Goal: Task Accomplishment & Management: Use online tool/utility

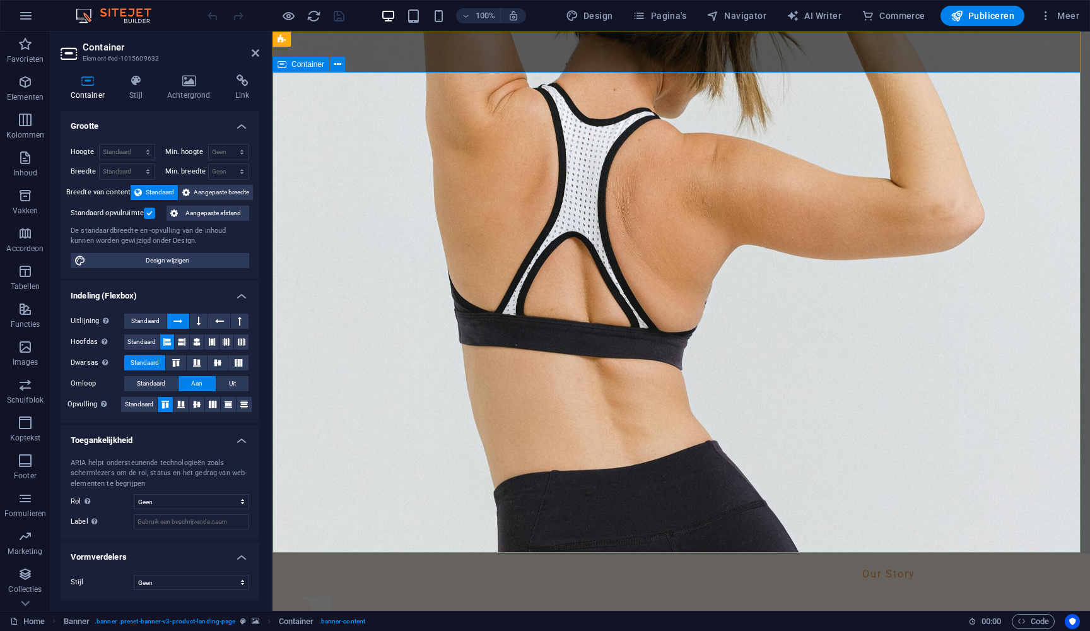
click at [180, 78] on icon at bounding box center [188, 80] width 63 height 13
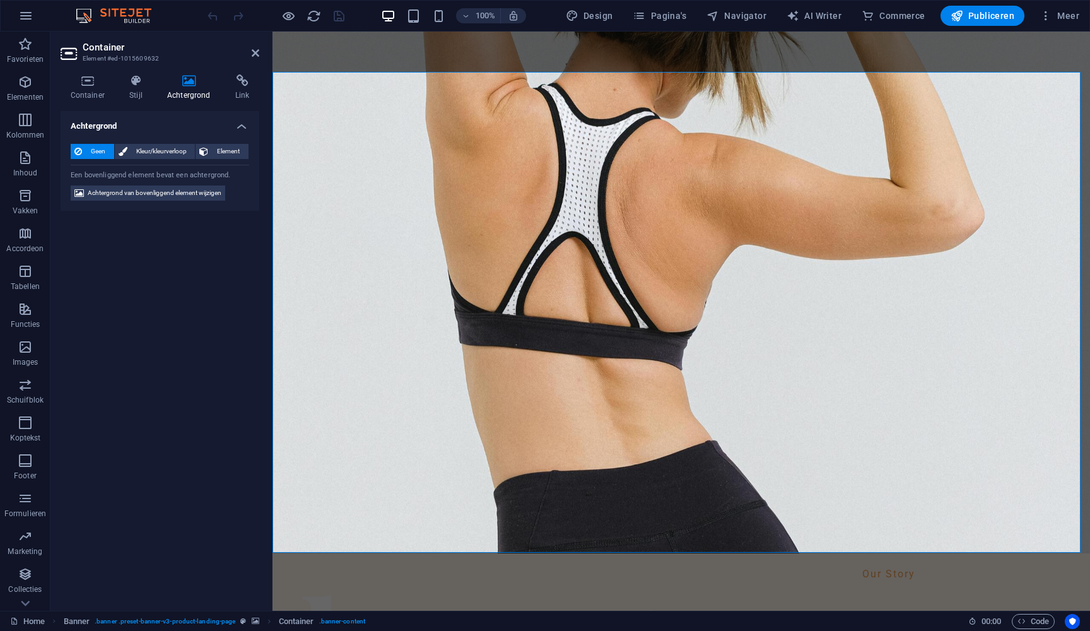
click at [183, 79] on icon at bounding box center [188, 80] width 63 height 13
click at [192, 85] on icon at bounding box center [188, 80] width 63 height 13
click at [192, 84] on icon at bounding box center [188, 80] width 63 height 13
click at [91, 72] on div "Container Stijl Achtergrond Link Grootte Hoogte Standaard px rem % vh vw Min. h…" at bounding box center [159, 337] width 219 height 546
click at [93, 83] on icon at bounding box center [88, 80] width 54 height 13
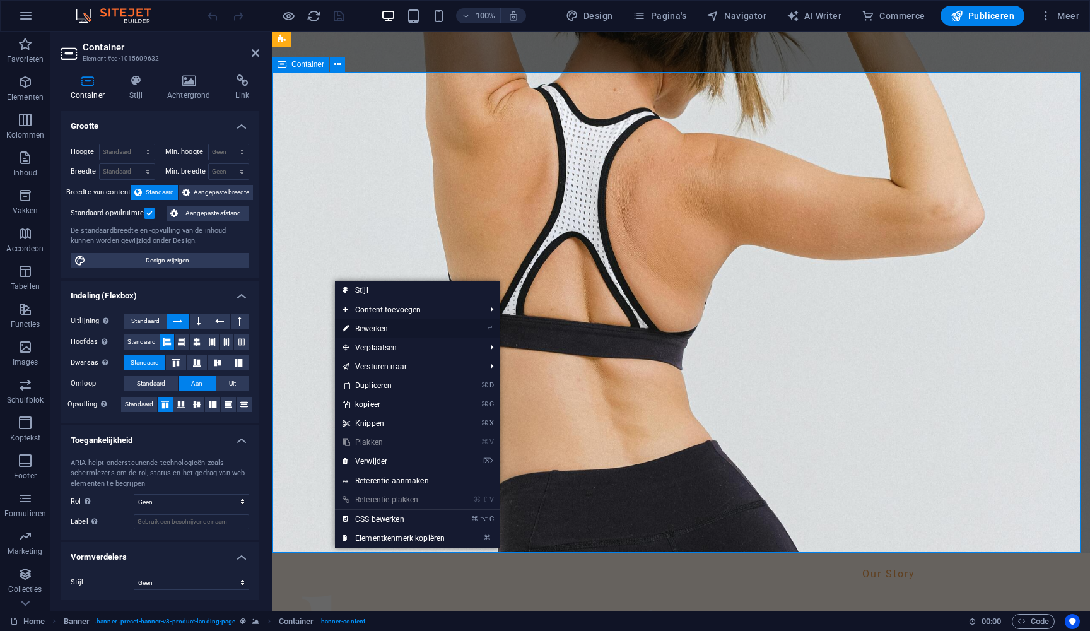
click at [373, 327] on link "⏎ Bewerken" at bounding box center [393, 328] width 117 height 19
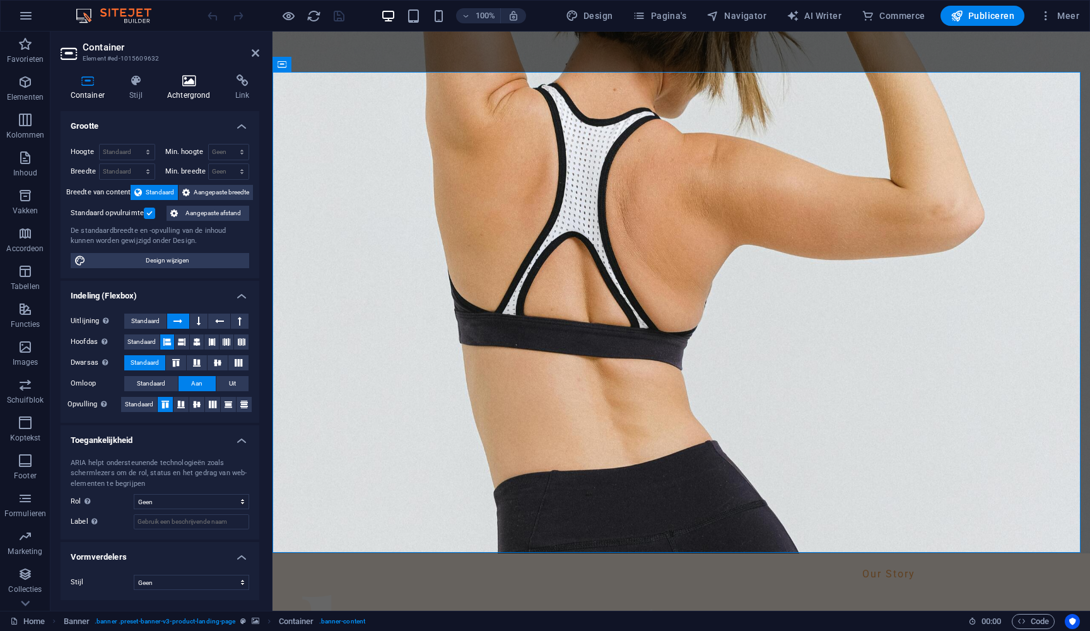
click at [194, 80] on icon at bounding box center [188, 80] width 63 height 13
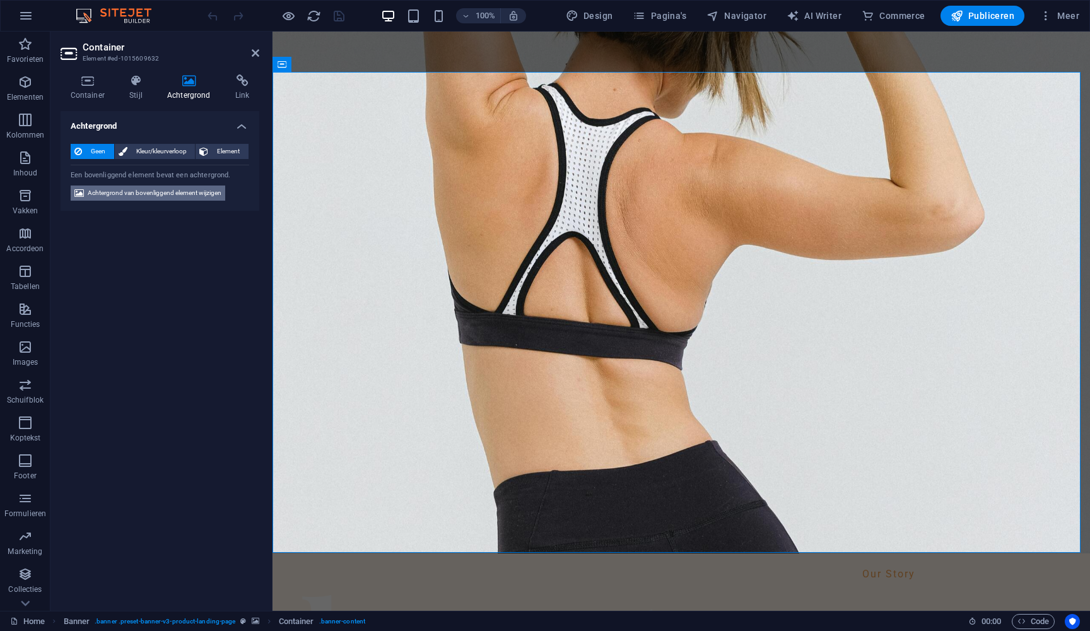
click at [138, 191] on span "Achtergrond van bovenliggend element wijzigen" at bounding box center [155, 192] width 134 height 15
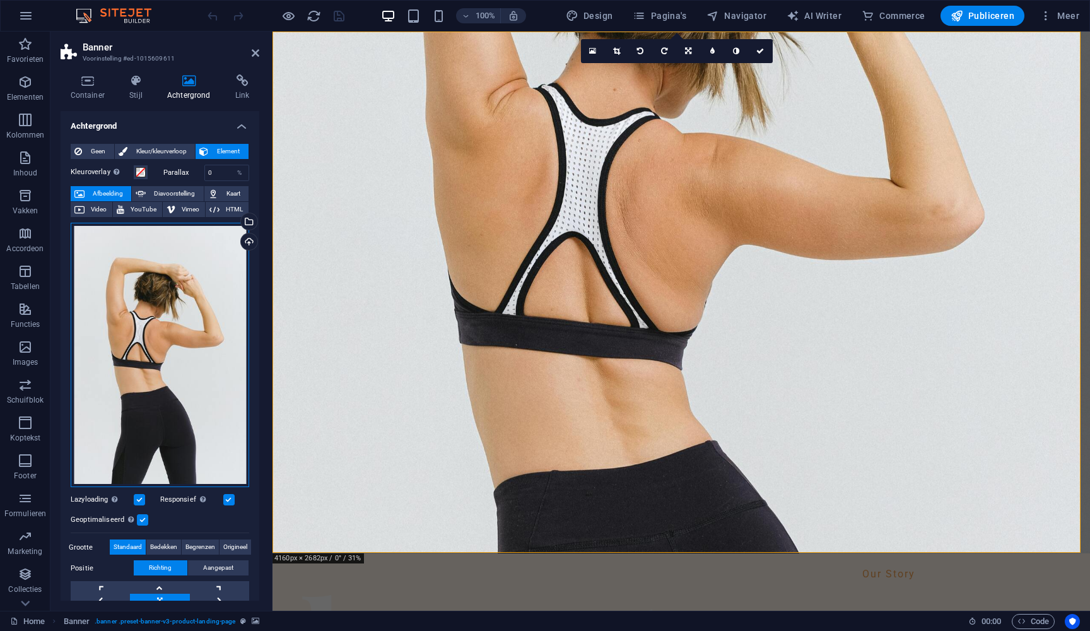
click at [185, 428] on div "Sleep bestanden hierheen, klik om bestanden te kiezen of selecteer bestanden ui…" at bounding box center [160, 355] width 179 height 265
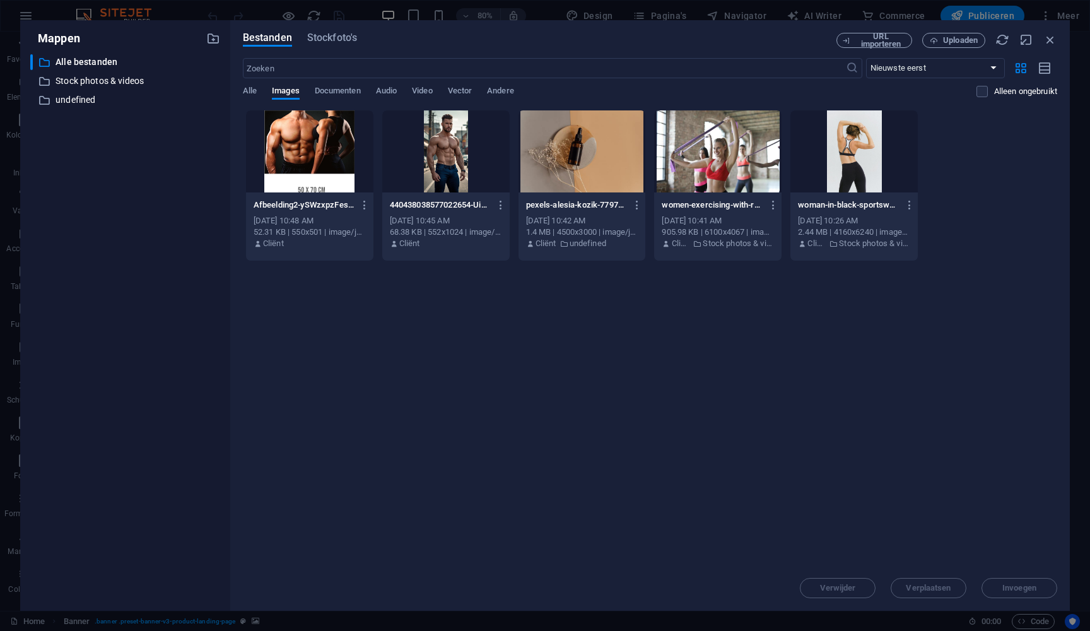
click at [936, 28] on div "Bestanden Stockfoto's URL importeren Uploaden ​ Nieuwste eerst Oudste eerst Naa…" at bounding box center [650, 315] width 840 height 590
click at [944, 37] on span "Uploaden" at bounding box center [960, 41] width 35 height 8
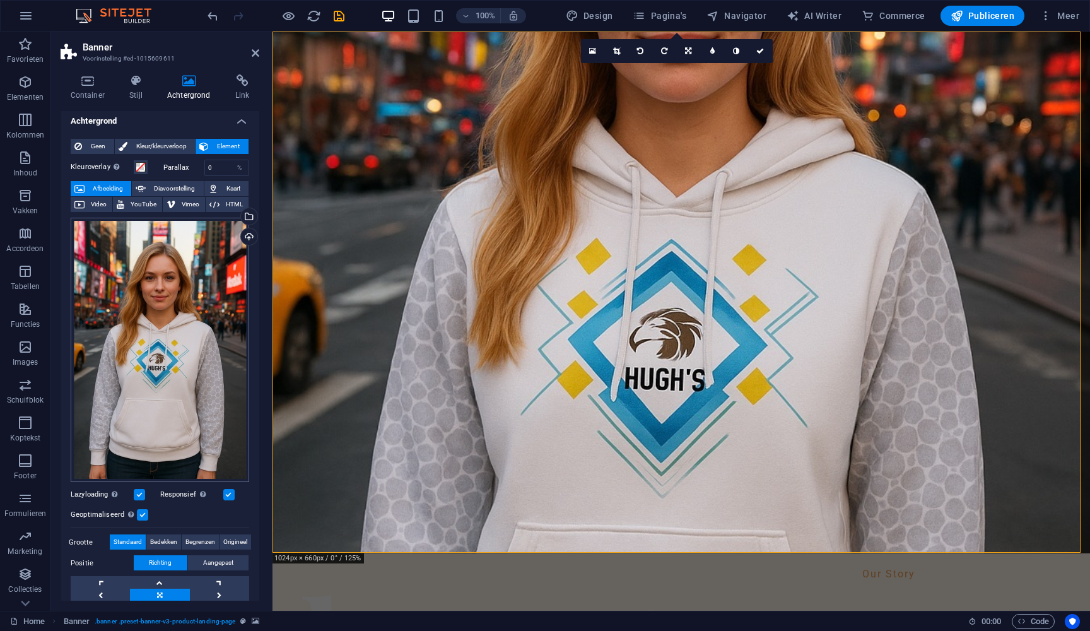
scroll to position [27, 0]
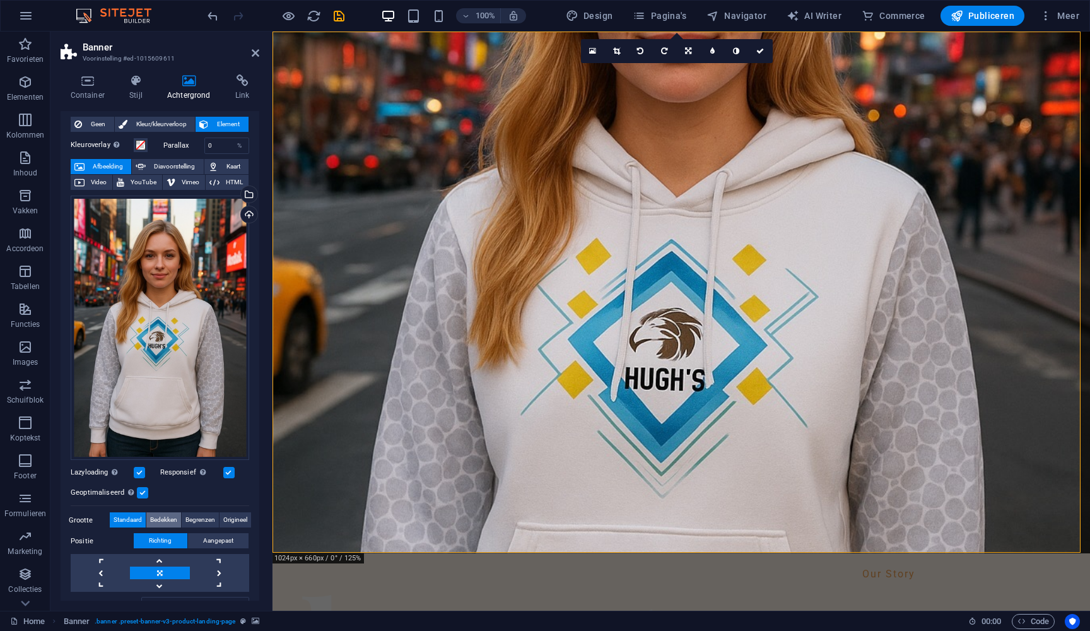
click at [170, 514] on span "Bedekken" at bounding box center [163, 519] width 27 height 15
click at [192, 515] on span "Begrenzen" at bounding box center [200, 519] width 30 height 15
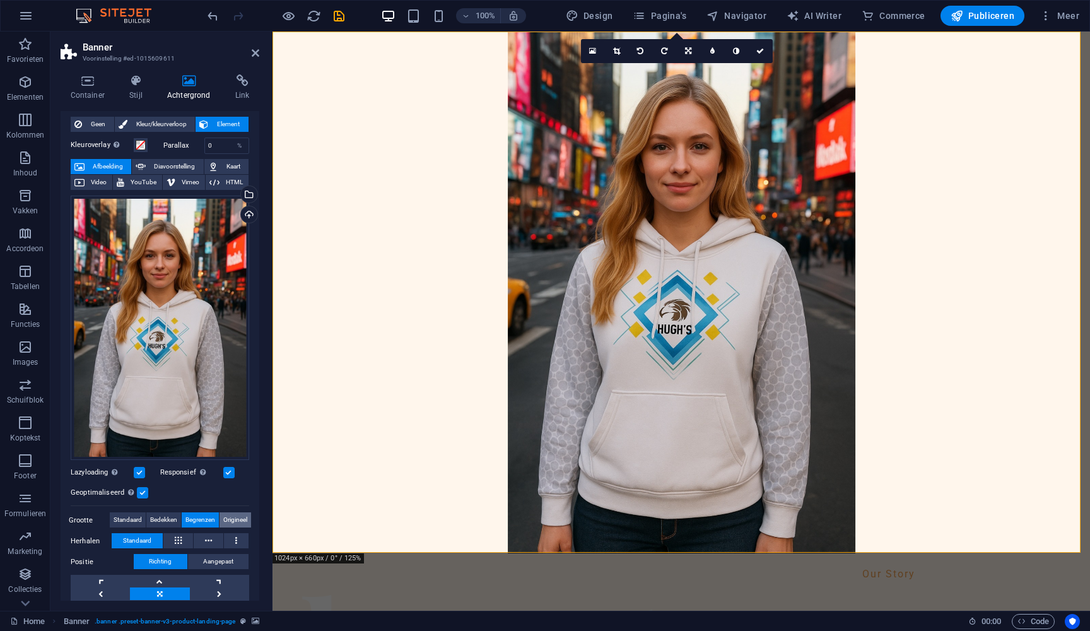
click at [244, 513] on span "Origineel" at bounding box center [235, 519] width 24 height 15
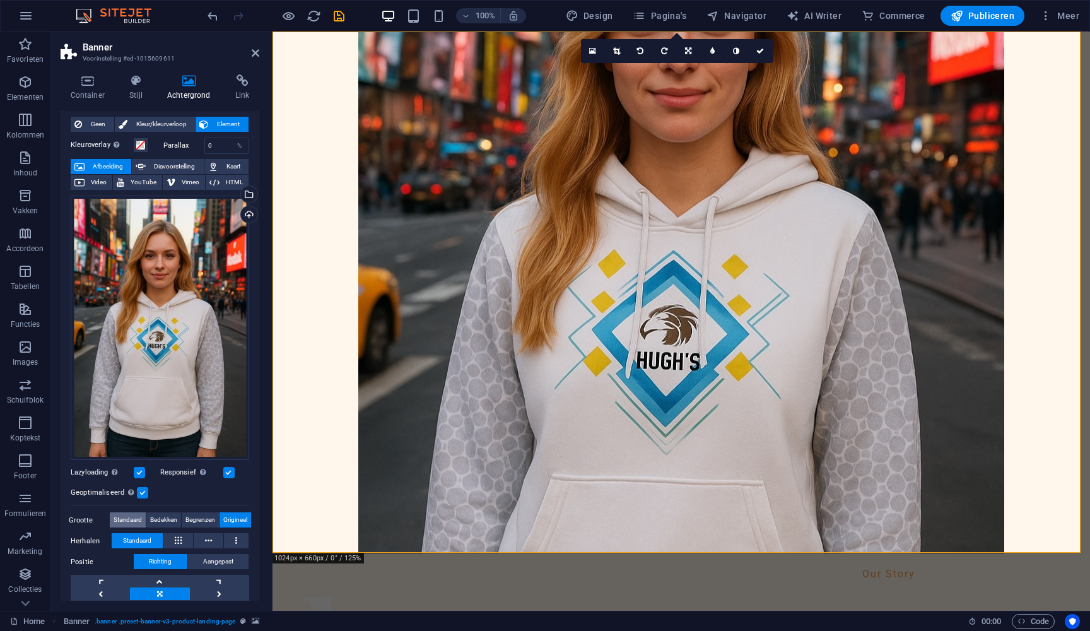
click at [126, 513] on span "Standaard" at bounding box center [128, 519] width 28 height 15
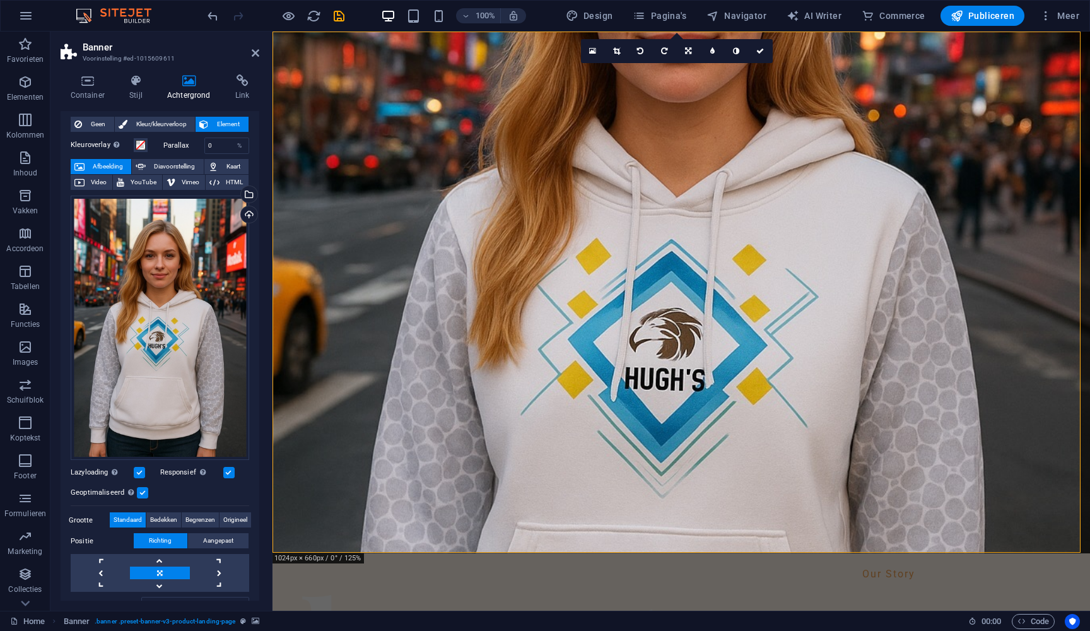
click at [78, 515] on label "Grootte" at bounding box center [89, 520] width 41 height 15
click at [156, 515] on span "Bedekken" at bounding box center [163, 519] width 27 height 15
click at [160, 514] on span "Bedekken" at bounding box center [163, 519] width 27 height 15
click at [196, 512] on span "Begrenzen" at bounding box center [200, 519] width 30 height 15
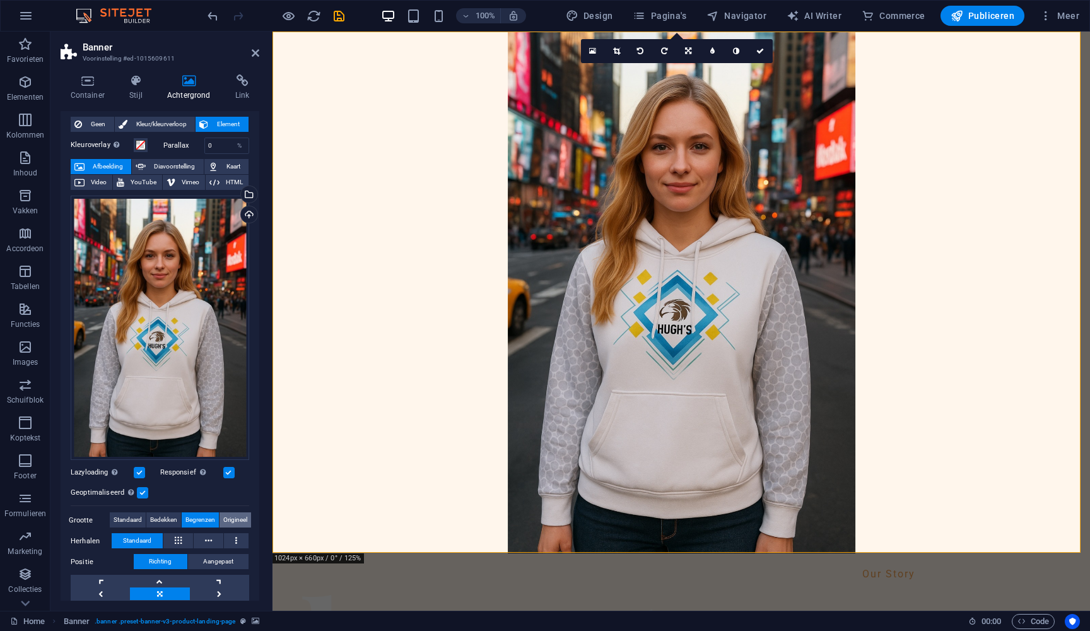
click at [237, 515] on span "Origineel" at bounding box center [235, 519] width 24 height 15
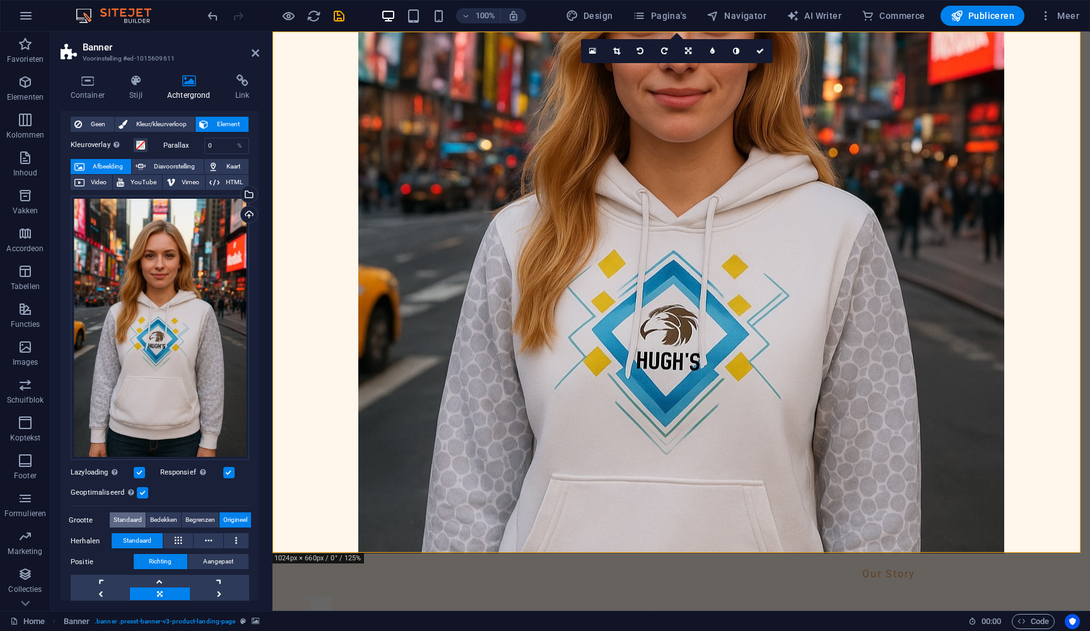
click at [120, 517] on span "Standaard" at bounding box center [128, 519] width 28 height 15
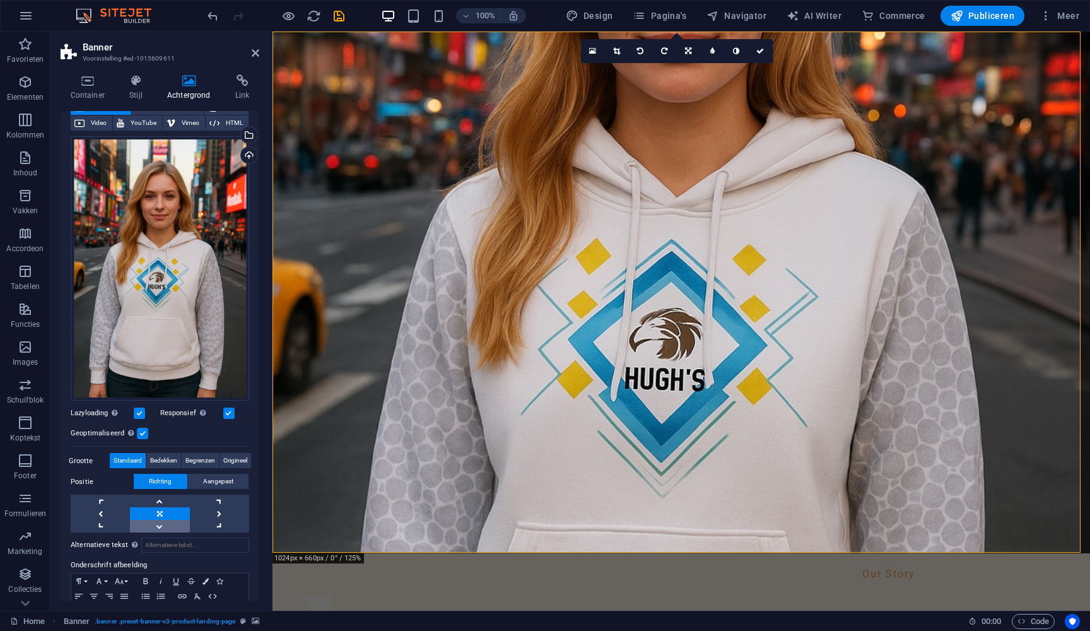
scroll to position [136, 0]
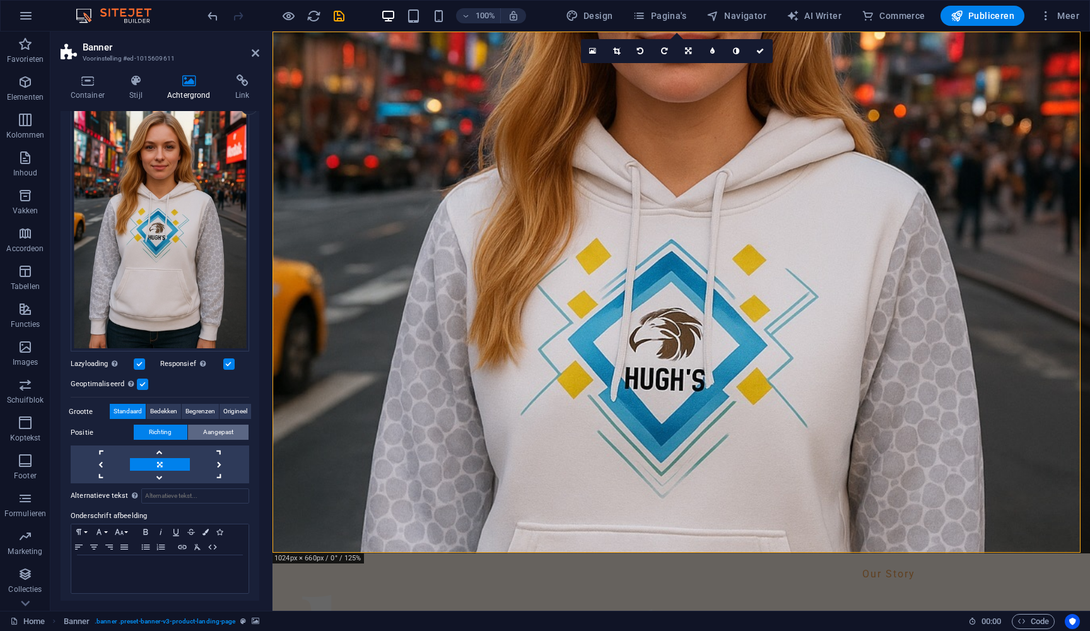
click at [210, 430] on span "Aangepast" at bounding box center [218, 432] width 30 height 15
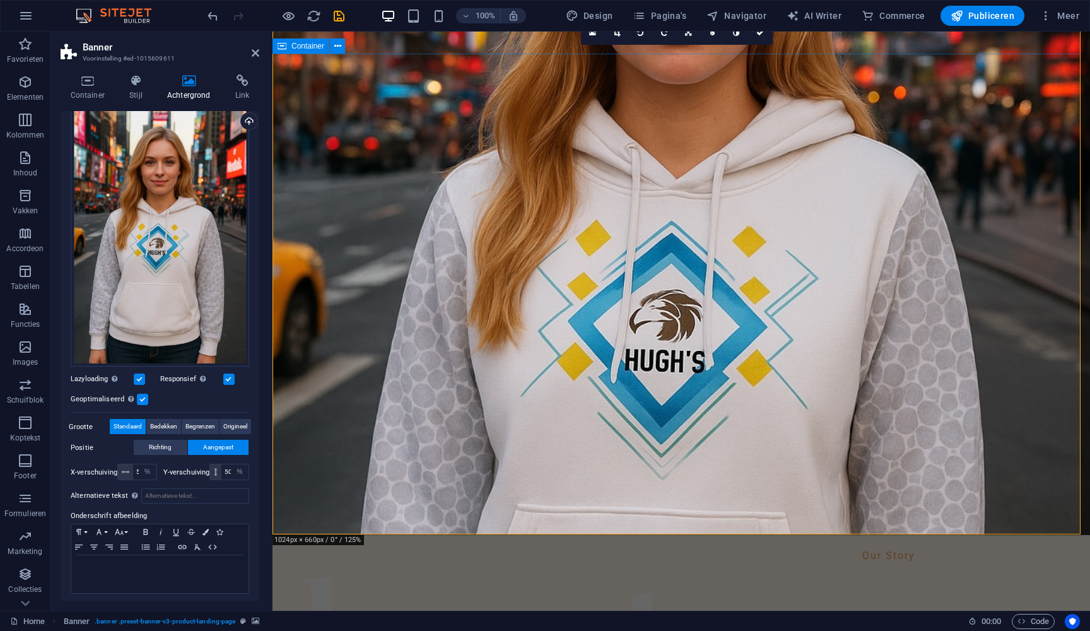
scroll to position [0, 0]
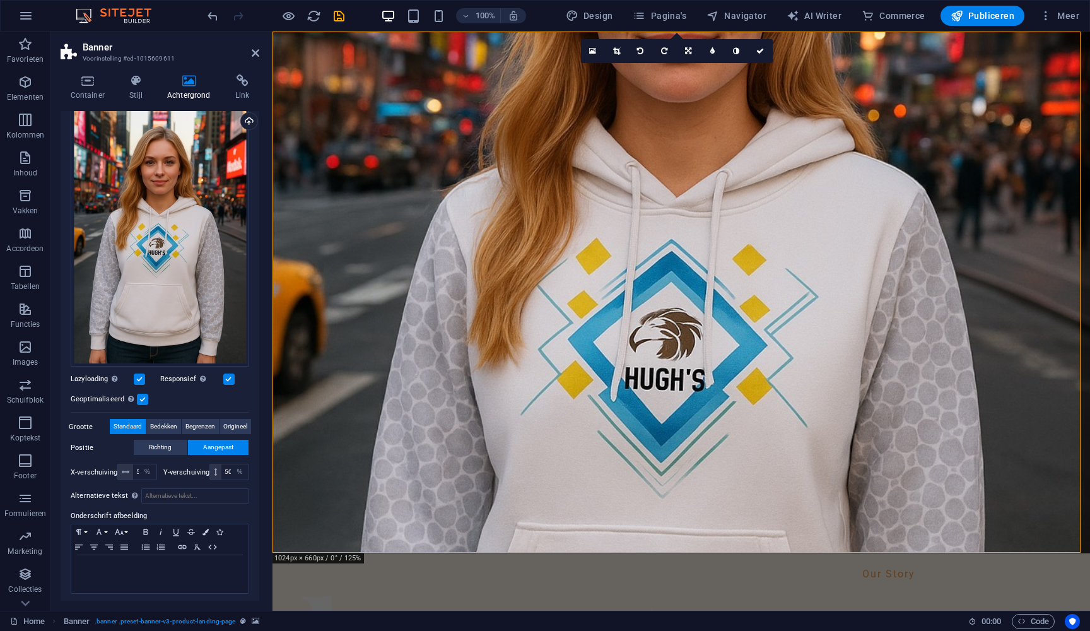
click at [82, 443] on label "Positie" at bounding box center [102, 447] width 63 height 15
click at [145, 445] on button "Richting" at bounding box center [161, 447] width 54 height 15
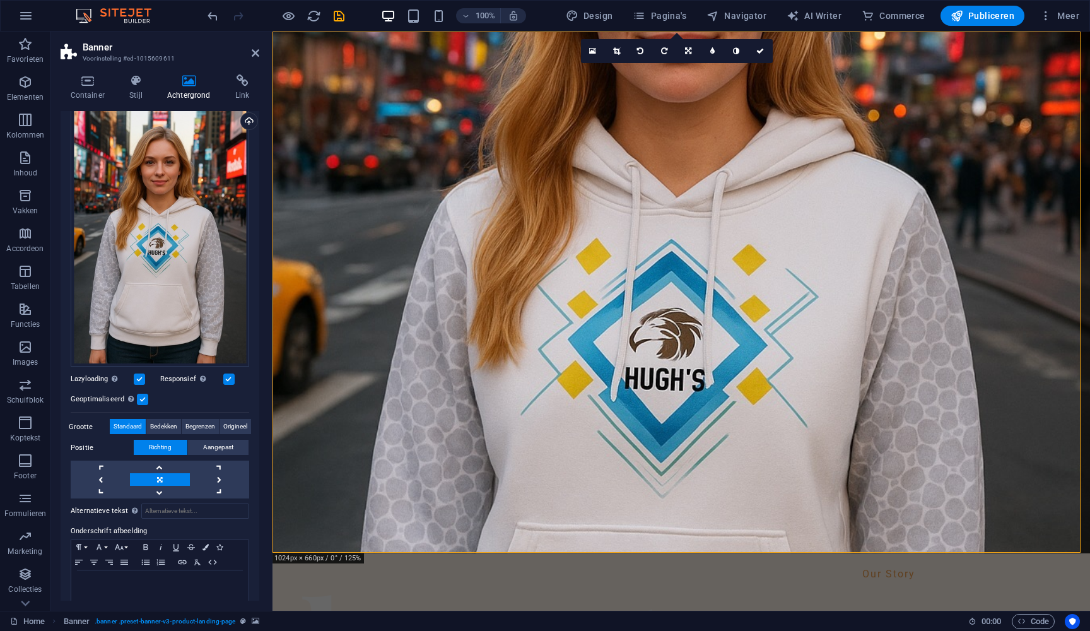
click at [138, 397] on label at bounding box center [142, 399] width 11 height 11
click at [0, 0] on input "Geoptimaliseerd Afbeeldingen worden gecomprimeerd om de pagina sneller te maken." at bounding box center [0, 0] width 0 height 0
click at [138, 395] on label at bounding box center [142, 399] width 11 height 11
click at [0, 0] on input "Geoptimaliseerd Afbeeldingen worden gecomprimeerd om de pagina sneller te maken." at bounding box center [0, 0] width 0 height 0
click at [138, 373] on label at bounding box center [139, 378] width 11 height 11
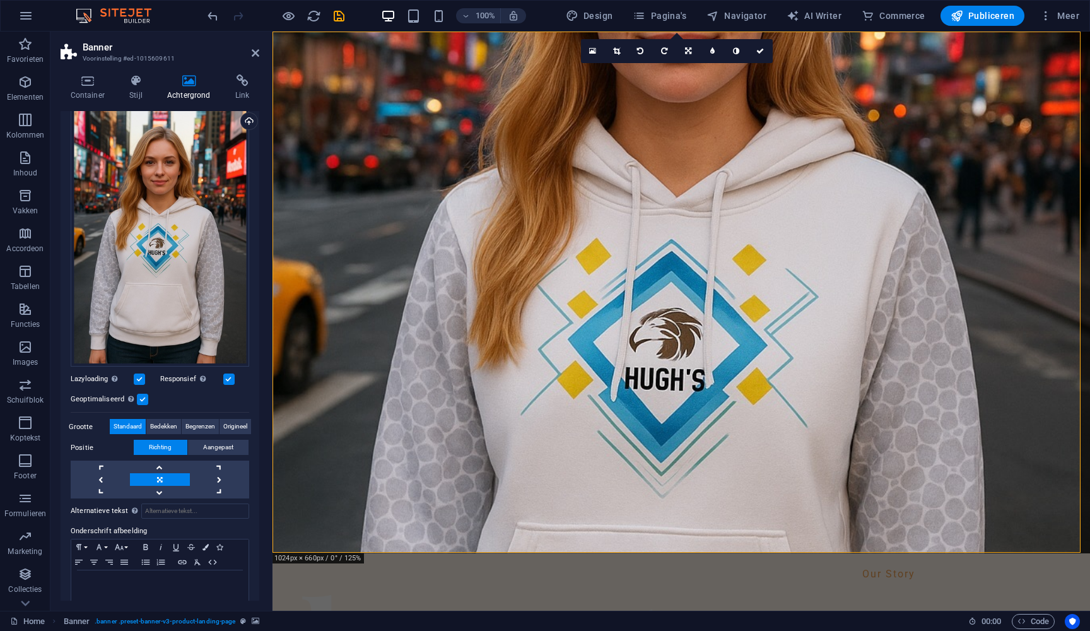
click at [0, 0] on input "Lazyloading Door afbeeldingen pas na de rest van de pagina te laden, voelt de p…" at bounding box center [0, 0] width 0 height 0
click at [136, 375] on label at bounding box center [139, 378] width 11 height 11
click at [0, 0] on input "Lazyloading Door afbeeldingen pas na de rest van de pagina te laden, voelt de p…" at bounding box center [0, 0] width 0 height 0
click at [230, 373] on label at bounding box center [228, 378] width 11 height 11
click at [0, 0] on input "Responsief Retina-afbeeldingen en voor smartphones geoptimaliseerde formaten au…" at bounding box center [0, 0] width 0 height 0
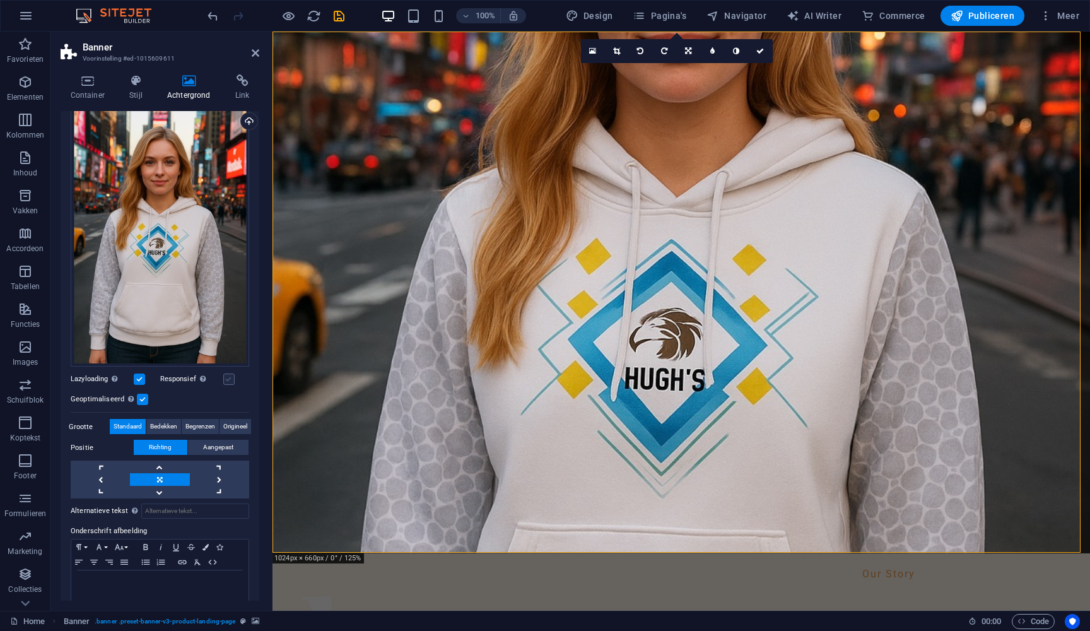
click at [231, 373] on label at bounding box center [228, 378] width 11 height 11
click at [0, 0] on input "Responsief Retina-afbeeldingen en voor smartphones geoptimaliseerde formaten au…" at bounding box center [0, 0] width 0 height 0
click at [219, 443] on span "Aangepast" at bounding box center [218, 447] width 30 height 15
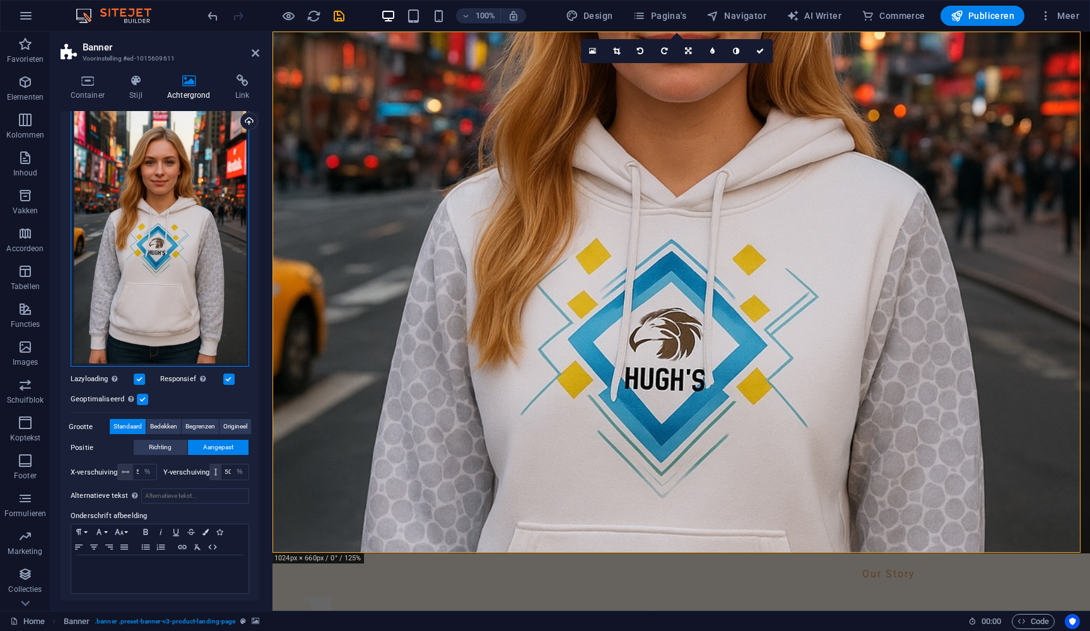
click at [182, 295] on div "Sleep bestanden hierheen, klik om bestanden te kiezen of selecteer bestanden ui…" at bounding box center [160, 234] width 179 height 265
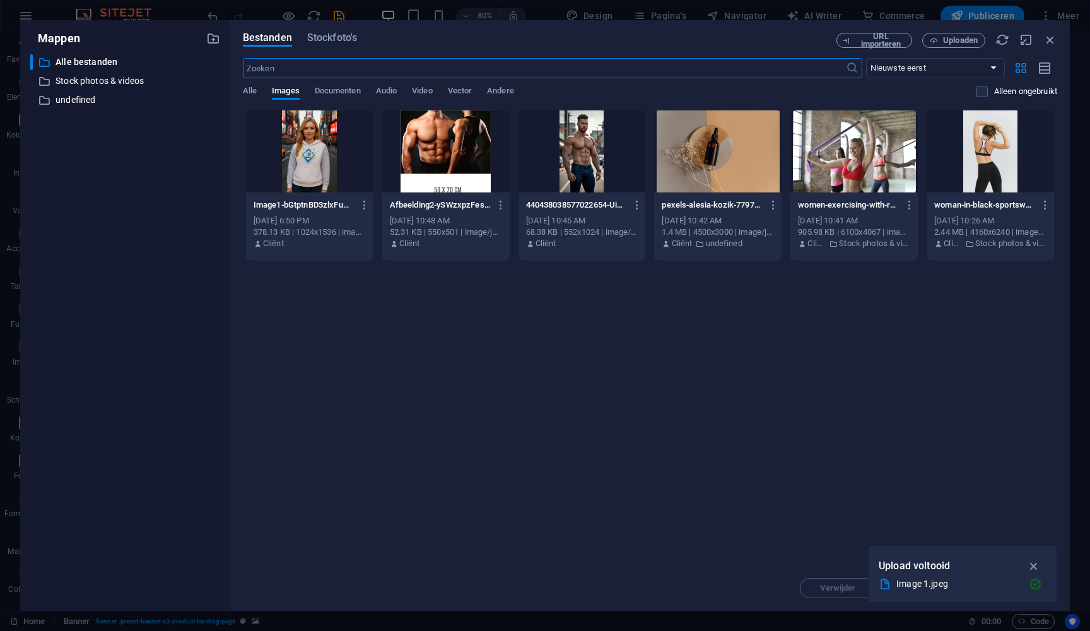
click at [952, 28] on div "Bestanden Stockfoto's URL importeren Uploaden ​ Nieuwste eerst Oudste eerst Naa…" at bounding box center [650, 315] width 840 height 590
click at [957, 38] on span "Uploaden" at bounding box center [960, 41] width 35 height 8
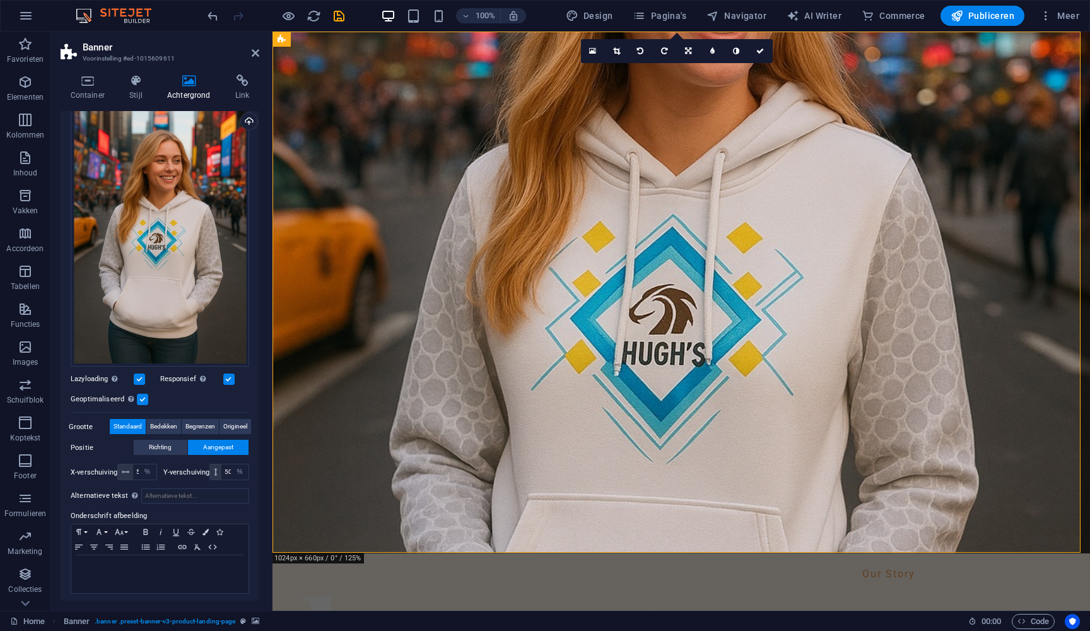
scroll to position [90, 0]
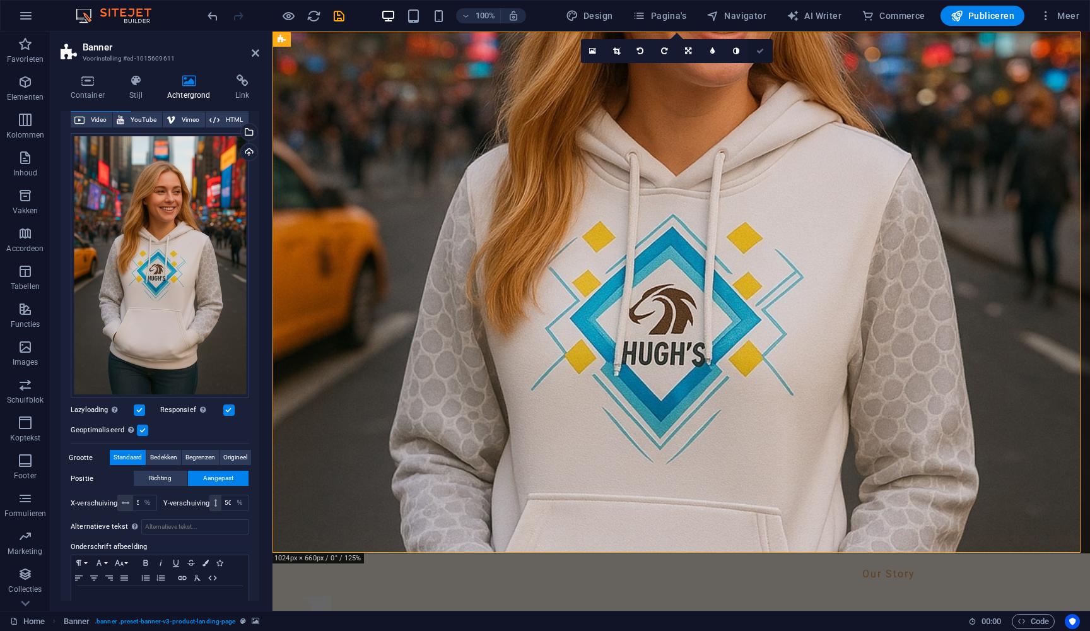
drag, startPoint x: 706, startPoint y: 16, endPoint x: 756, endPoint y: 48, distance: 59.5
click at [756, 48] on icon at bounding box center [760, 51] width 8 height 8
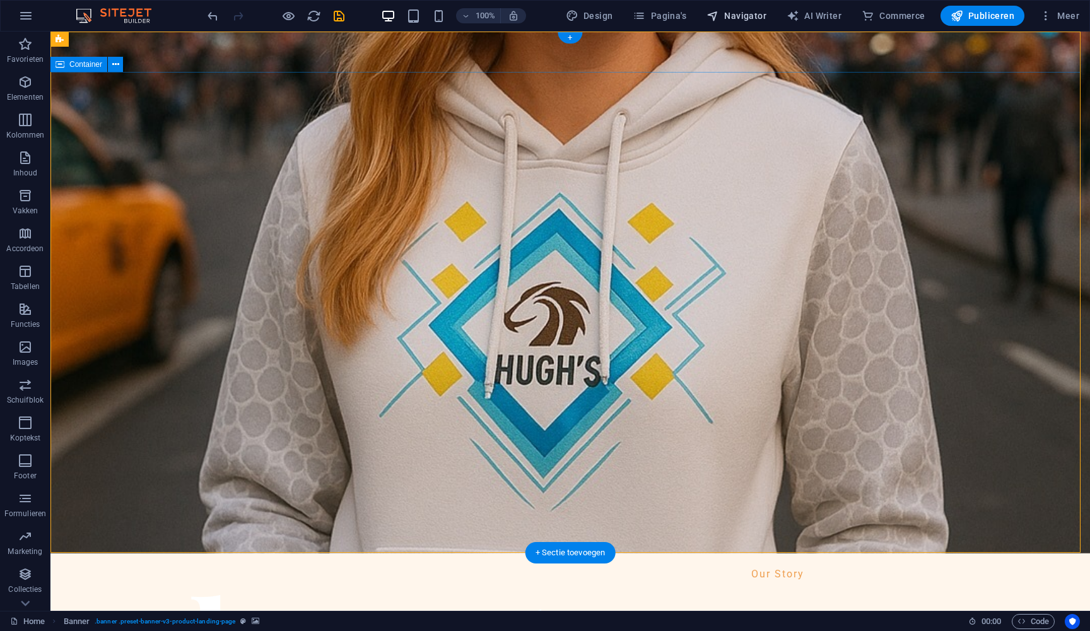
scroll to position [50, 0]
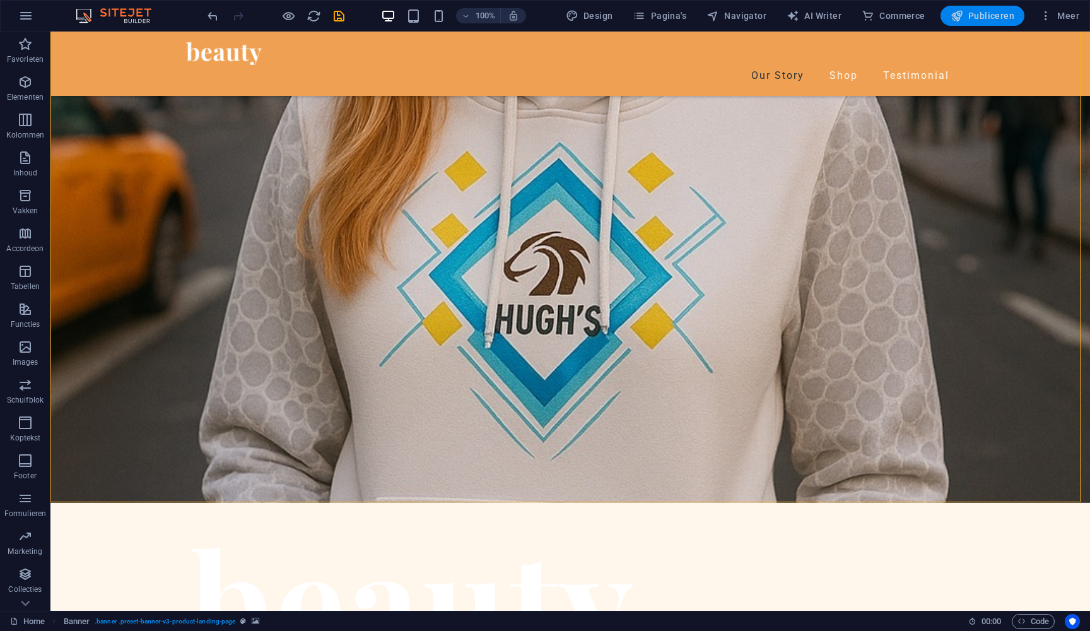
click at [978, 9] on span "Publiceren" at bounding box center [983, 15] width 64 height 13
checkbox input "false"
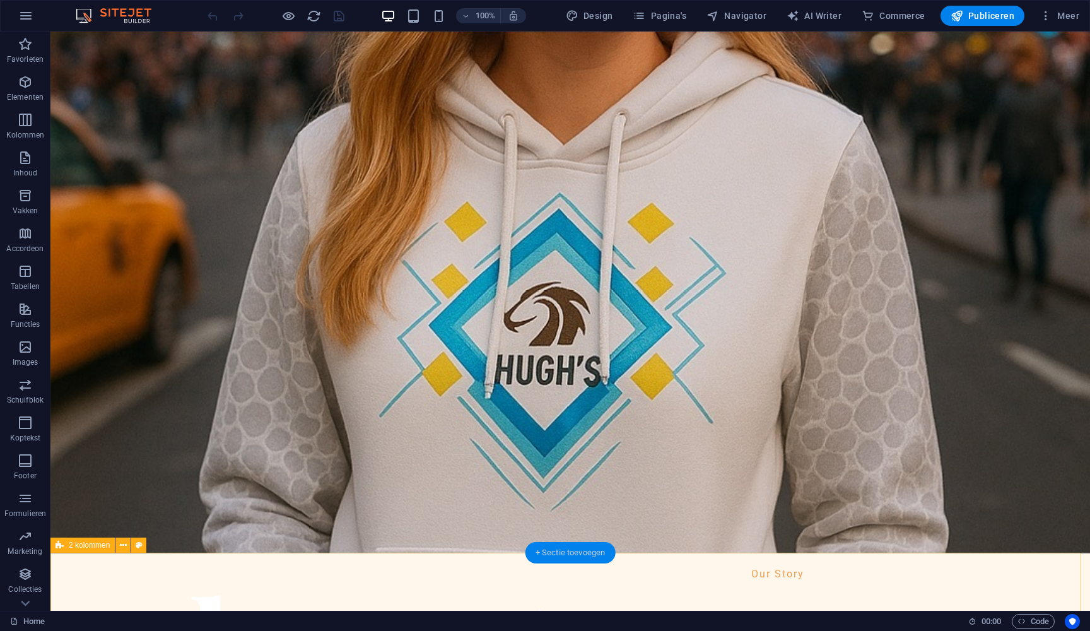
click at [578, 554] on div "+ Sectie toevoegen" at bounding box center [571, 552] width 90 height 21
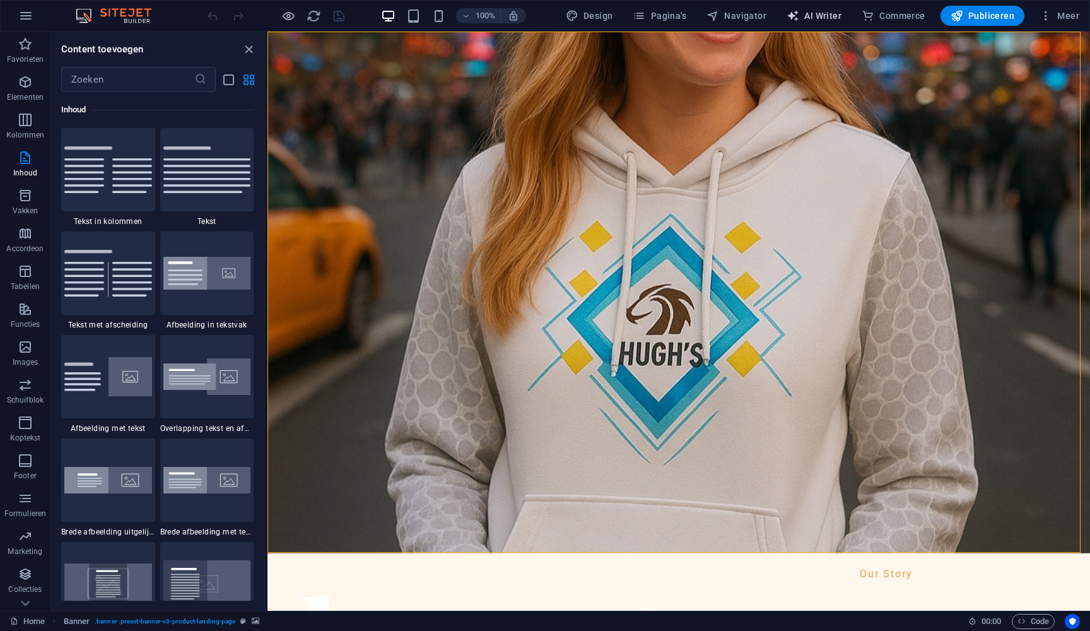
click at [816, 16] on span "AI Writer" at bounding box center [814, 15] width 55 height 13
select select "English"
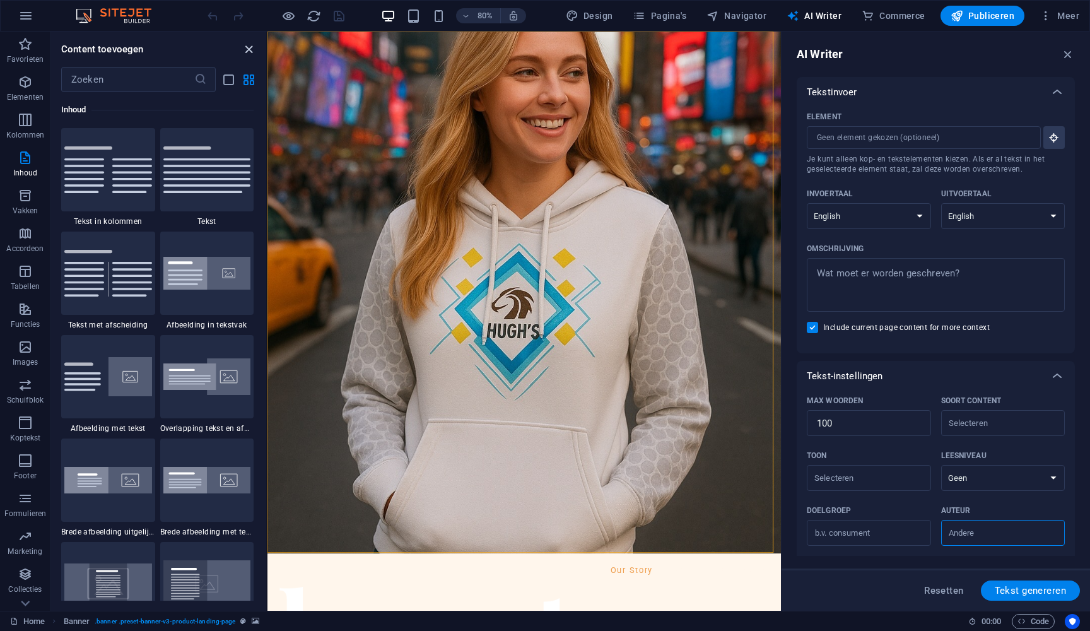
click at [248, 51] on icon "close panel" at bounding box center [249, 49] width 15 height 15
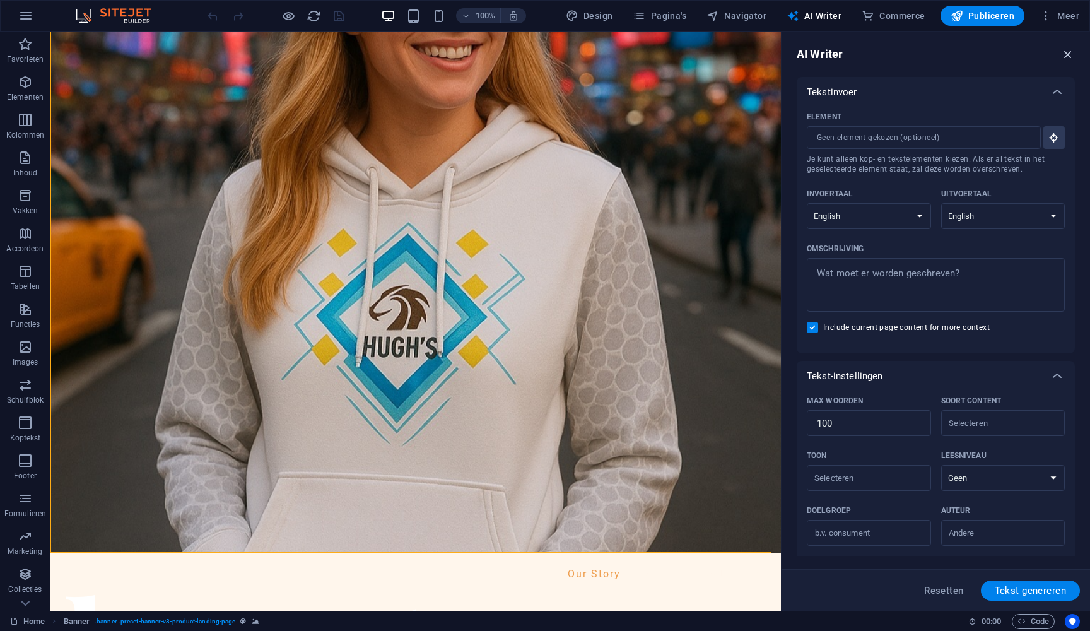
click at [1064, 52] on icon "button" at bounding box center [1068, 54] width 14 height 14
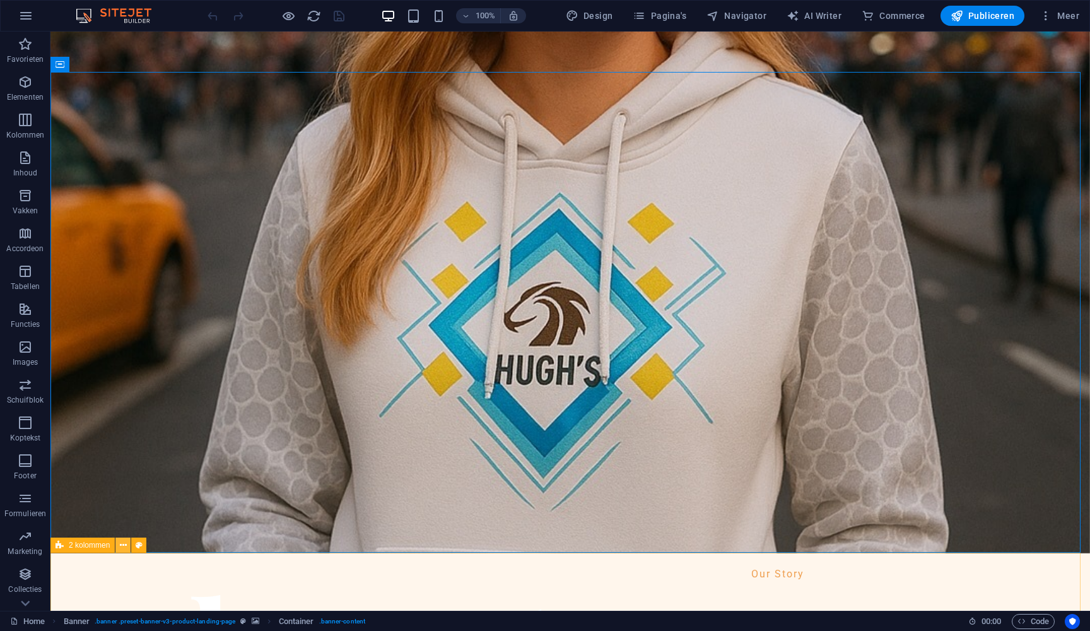
click at [125, 546] on icon at bounding box center [123, 545] width 7 height 13
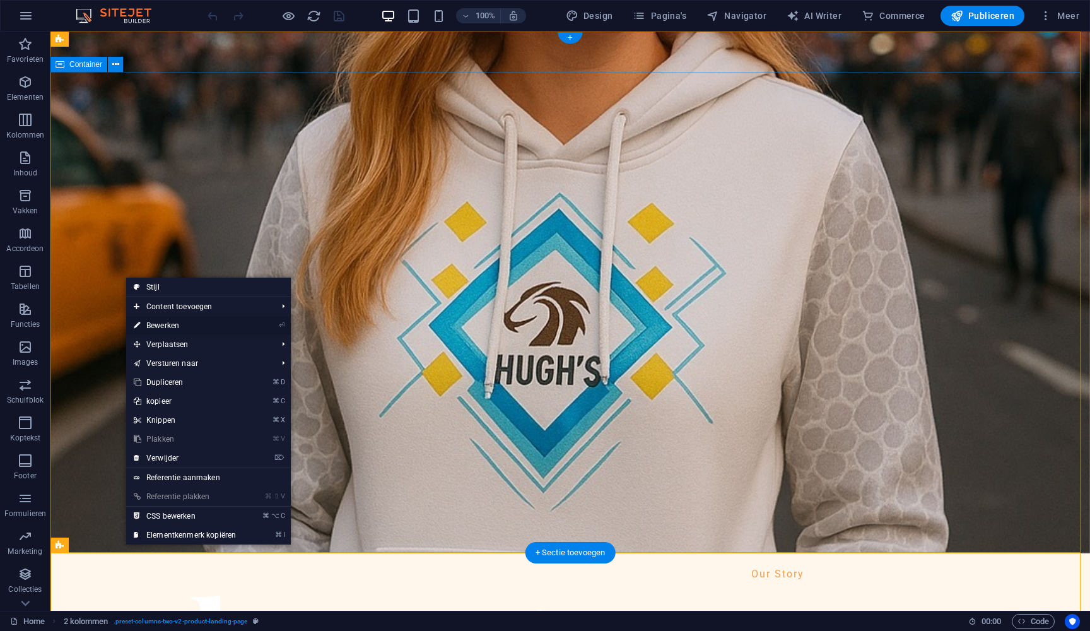
click at [167, 326] on link "⏎ Bewerken" at bounding box center [184, 325] width 117 height 19
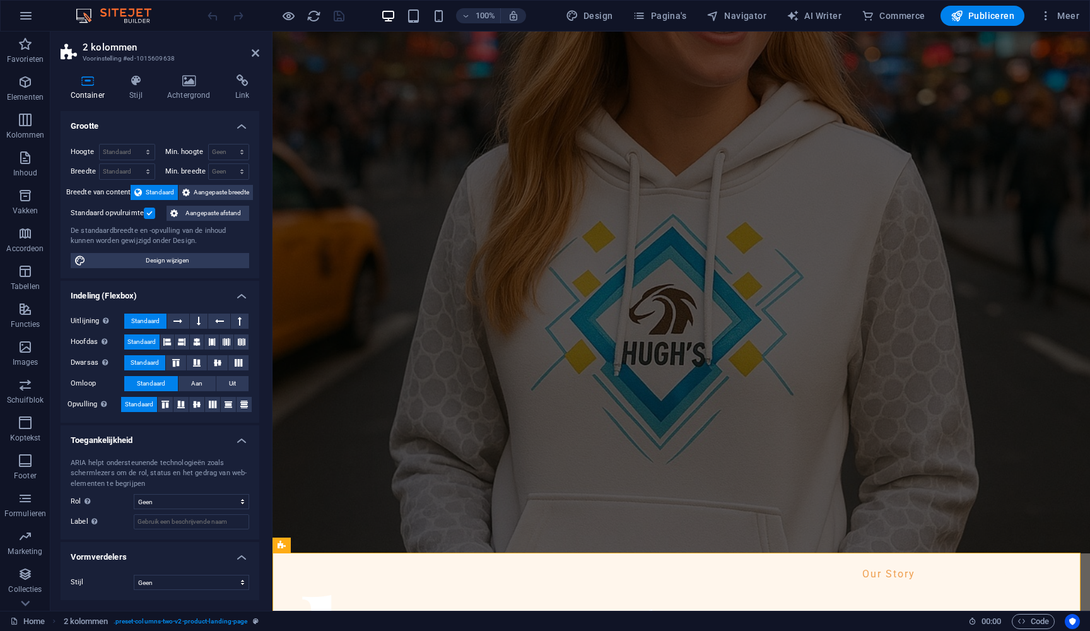
click at [78, 151] on label "Hoogte" at bounding box center [85, 151] width 28 height 7
click at [192, 151] on label "Min. hoogte" at bounding box center [186, 151] width 43 height 7
click at [223, 191] on span "Aangepaste breedte" at bounding box center [222, 192] width 56 height 15
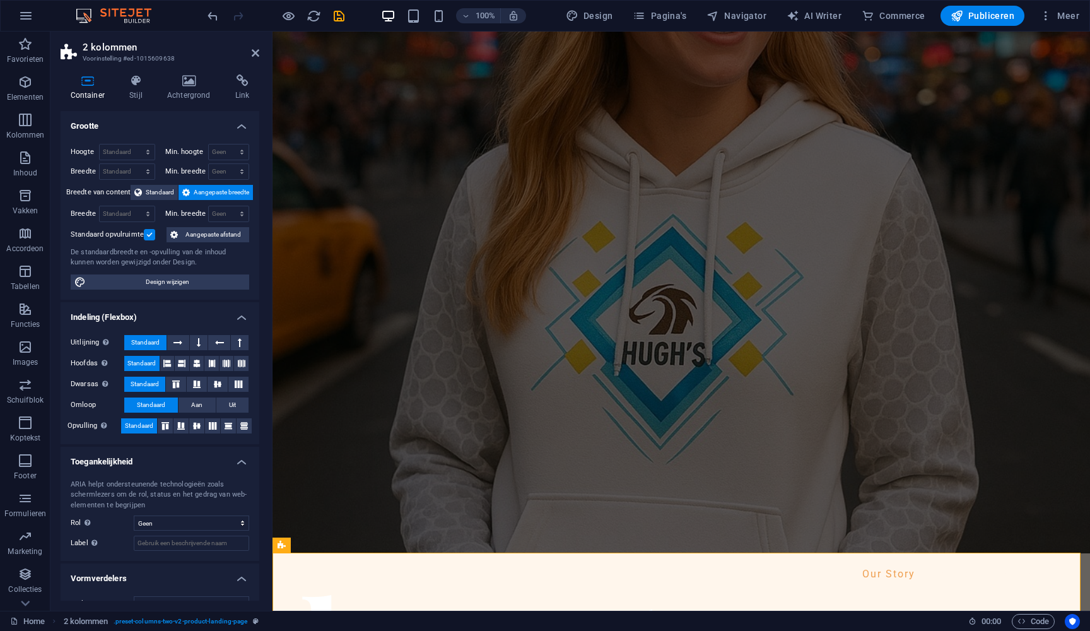
click at [88, 189] on label "Breedte van content" at bounding box center [98, 192] width 65 height 15
click at [93, 194] on label "Breedte van content" at bounding box center [98, 192] width 65 height 15
click at [163, 191] on span "Standaard" at bounding box center [160, 192] width 28 height 15
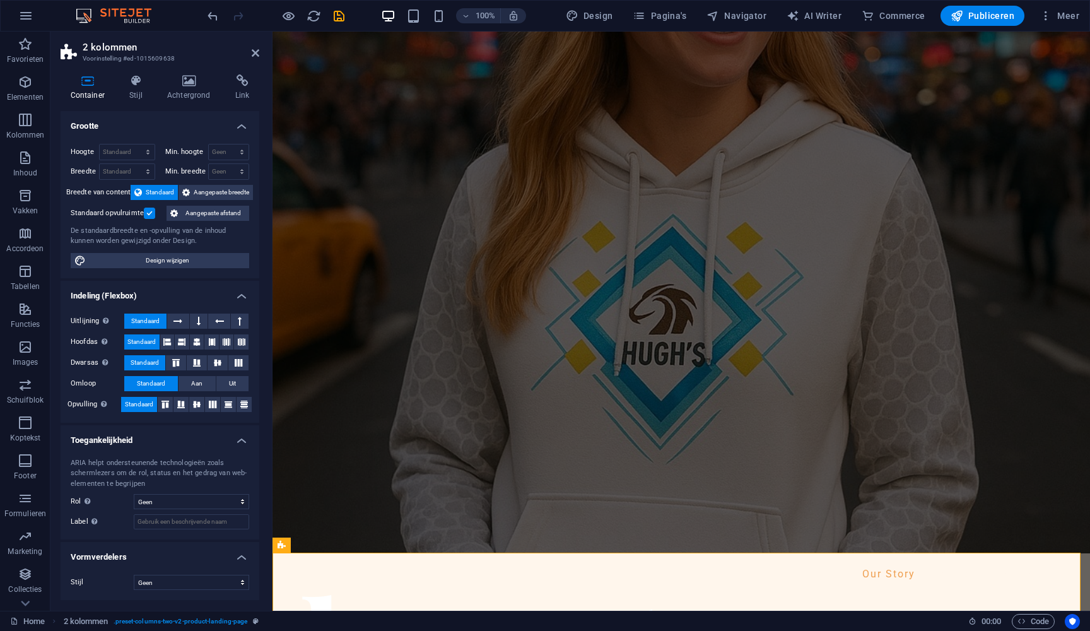
click at [199, 214] on span "Aangepaste afstand" at bounding box center [214, 213] width 64 height 15
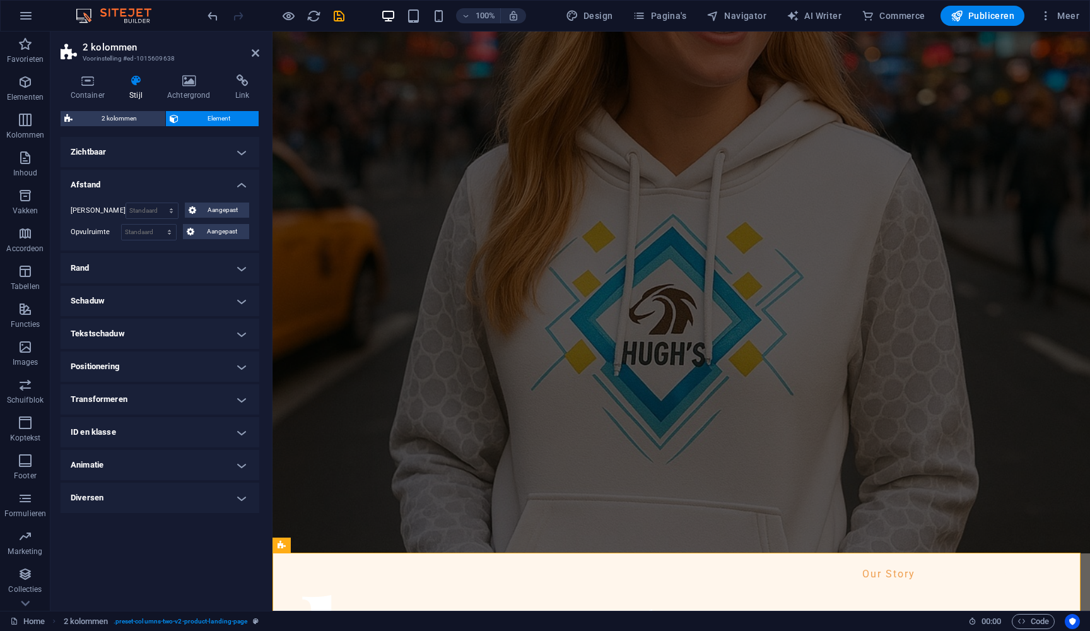
click at [237, 269] on h4 "Rand" at bounding box center [160, 268] width 199 height 30
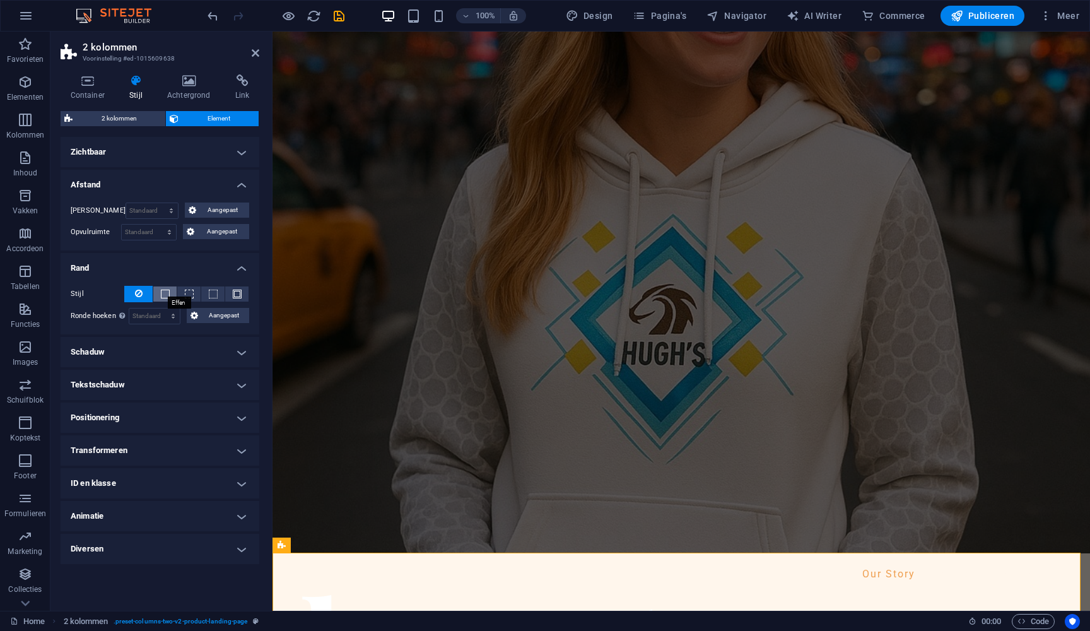
click at [163, 295] on span at bounding box center [165, 294] width 9 height 9
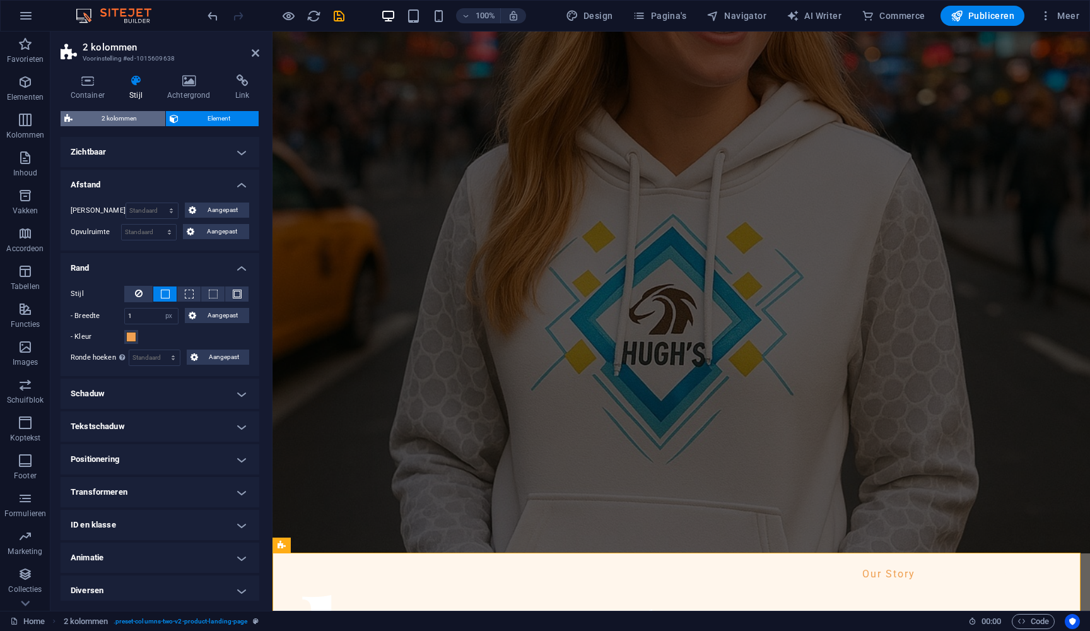
click at [133, 120] on span "2 kolommen" at bounding box center [118, 118] width 85 height 15
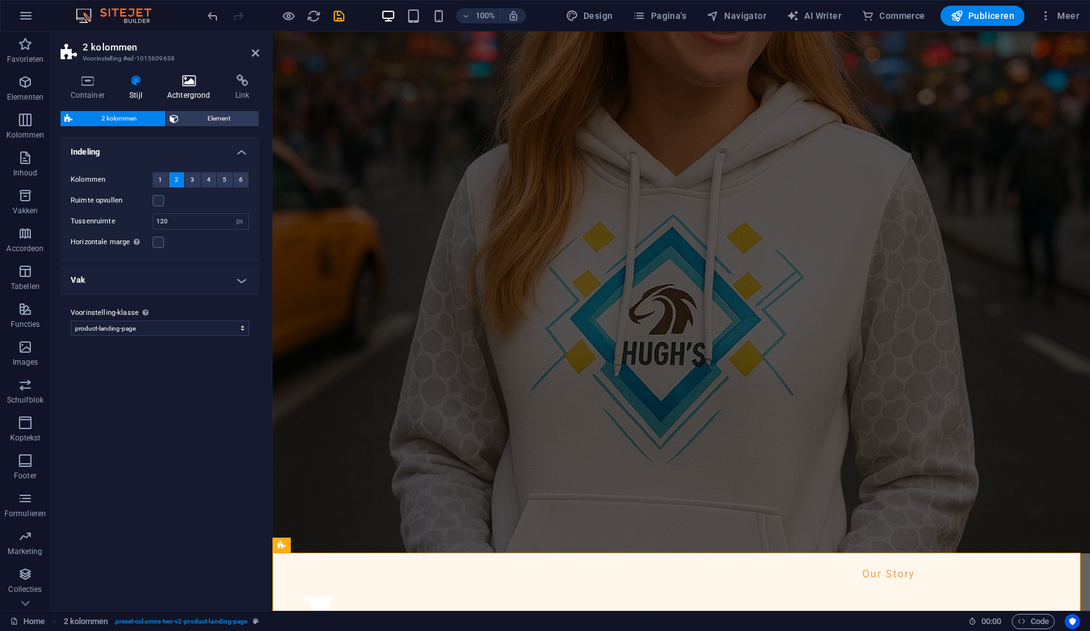
click at [189, 74] on icon at bounding box center [188, 80] width 63 height 13
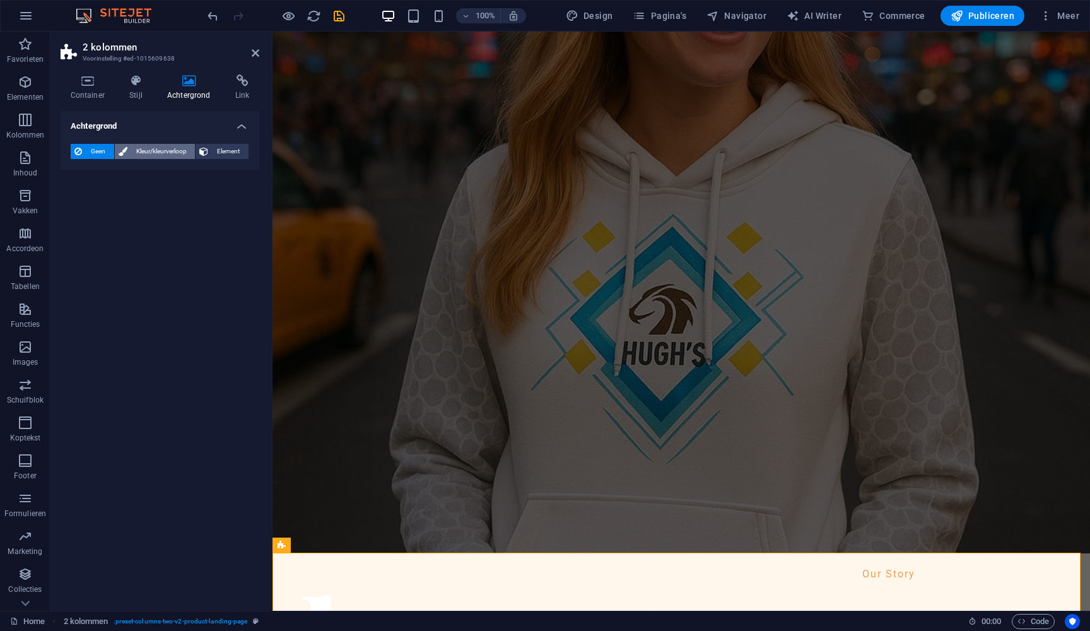
click at [168, 152] on span "Kleur/kleurverloop" at bounding box center [161, 151] width 61 height 15
click at [228, 150] on span "Element" at bounding box center [228, 151] width 33 height 15
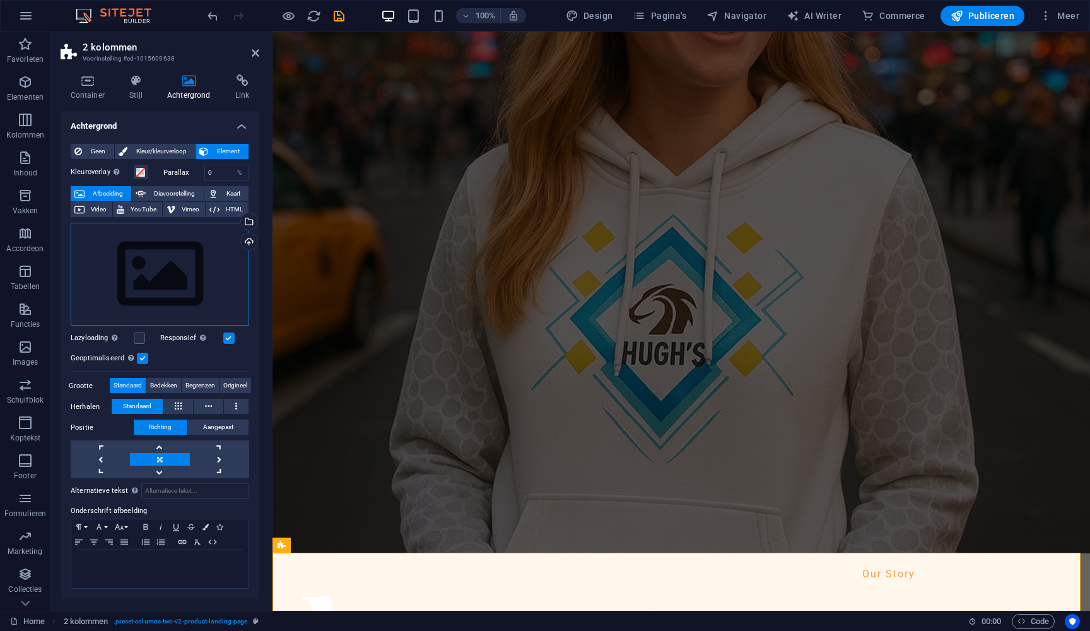
click at [192, 255] on div "Sleep bestanden hierheen, klik om bestanden te kiezen of selecteer bestanden ui…" at bounding box center [160, 274] width 179 height 103
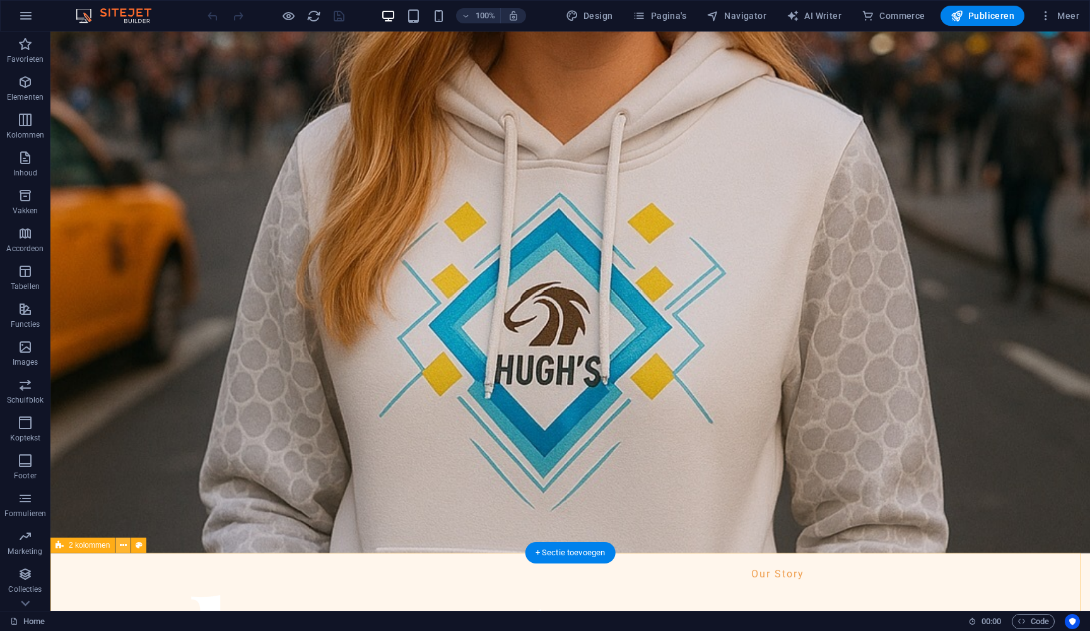
click at [122, 543] on icon at bounding box center [123, 545] width 7 height 13
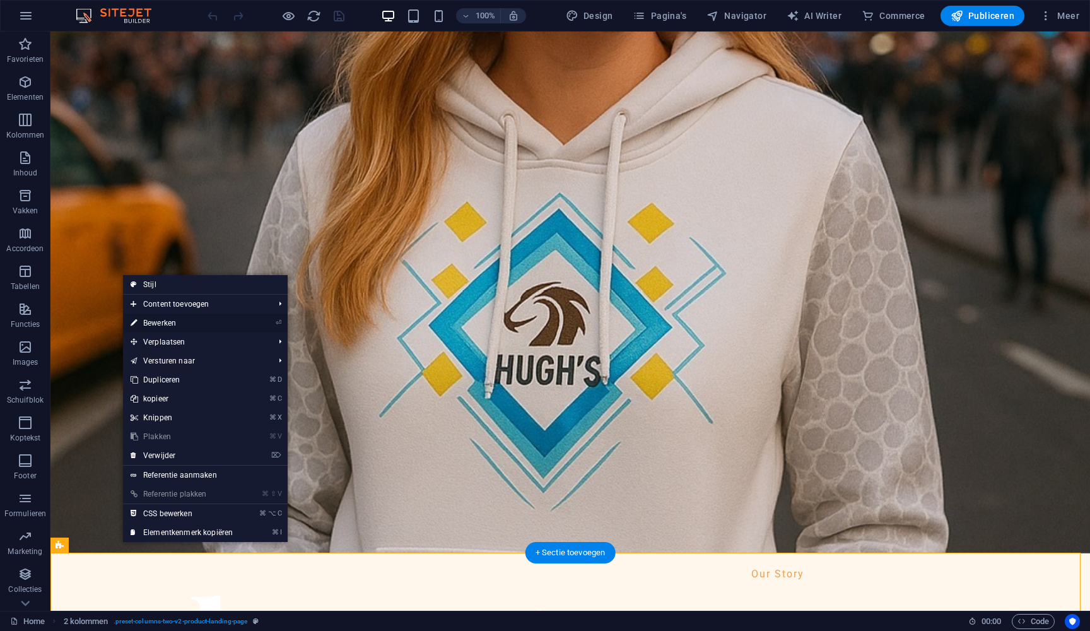
click at [156, 318] on link "⏎ Bewerken" at bounding box center [181, 323] width 117 height 19
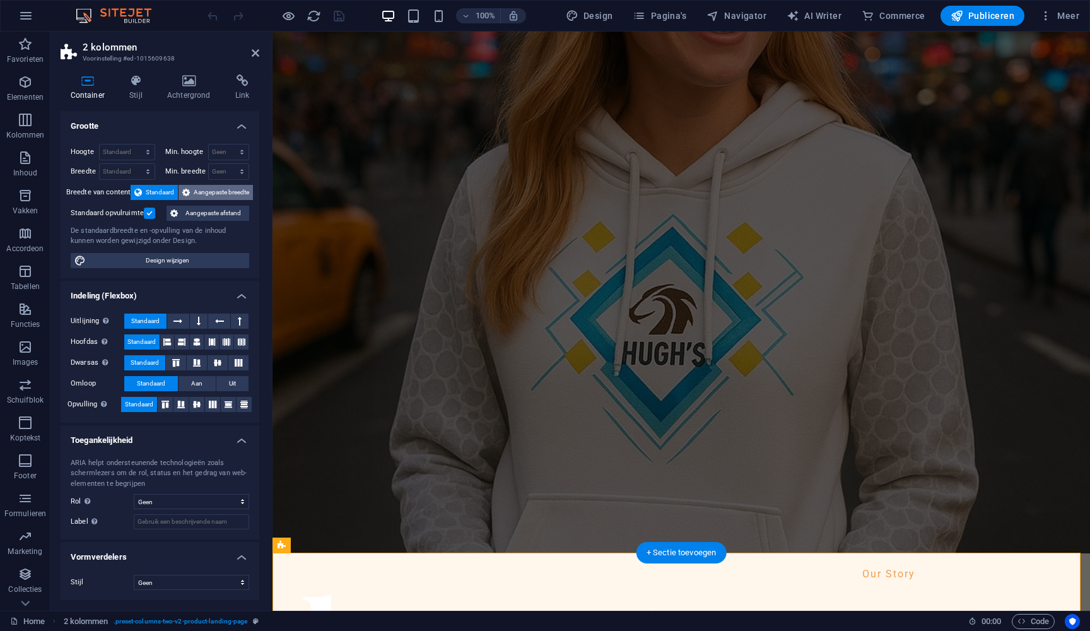
click at [221, 190] on span "Aangepaste breedte" at bounding box center [222, 192] width 56 height 15
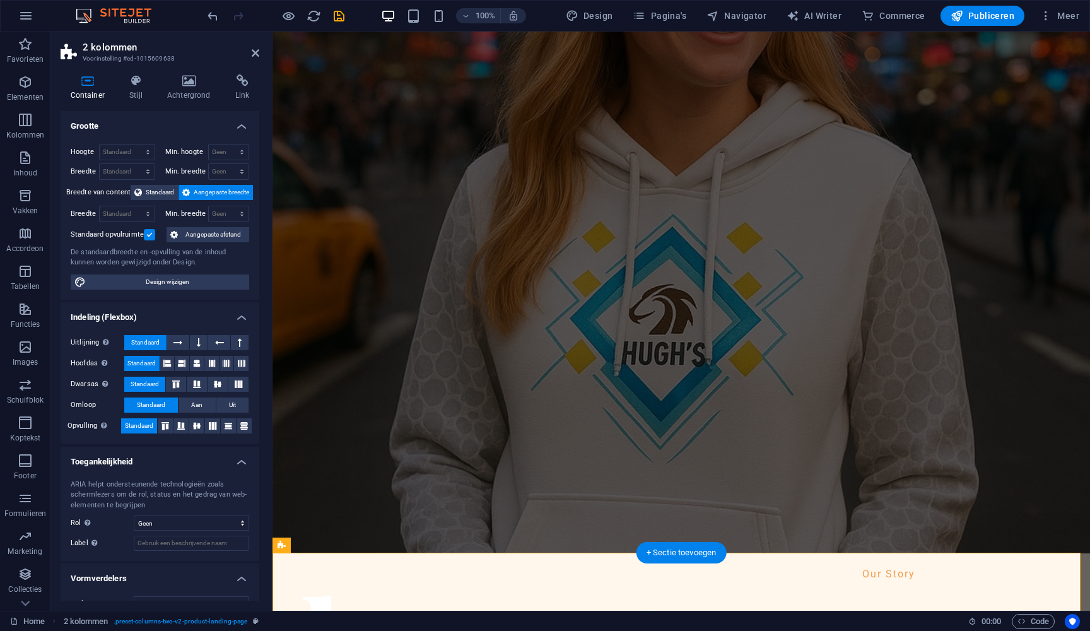
click at [222, 189] on span "Aangepaste breedte" at bounding box center [222, 192] width 56 height 15
select select "px"
type input "0"
click at [223, 215] on input "0" at bounding box center [229, 213] width 40 height 15
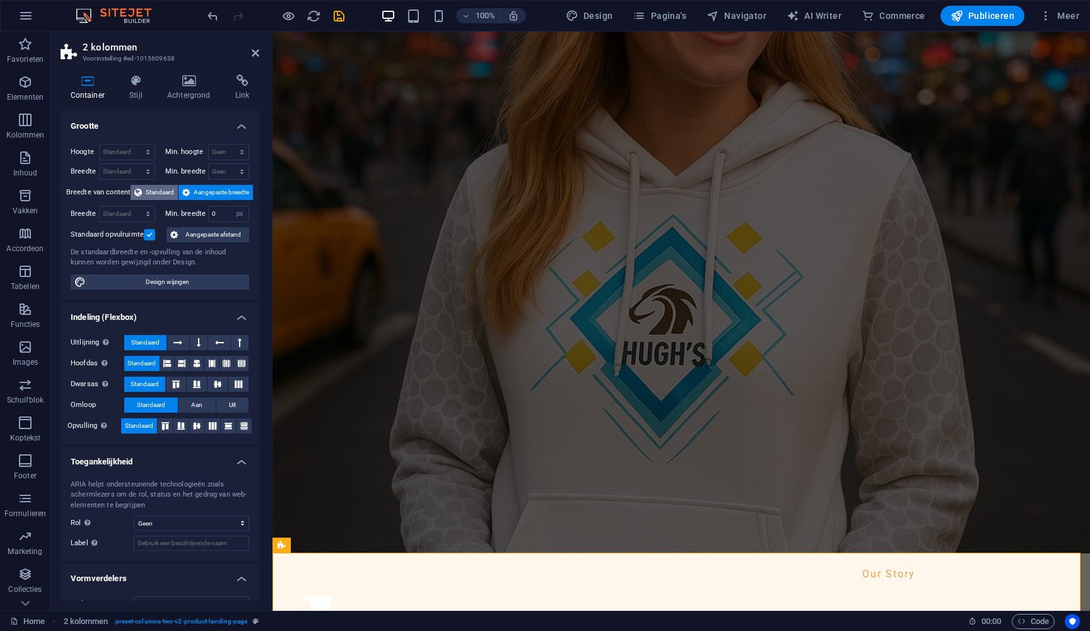
click at [156, 190] on span "Standaard" at bounding box center [160, 192] width 28 height 15
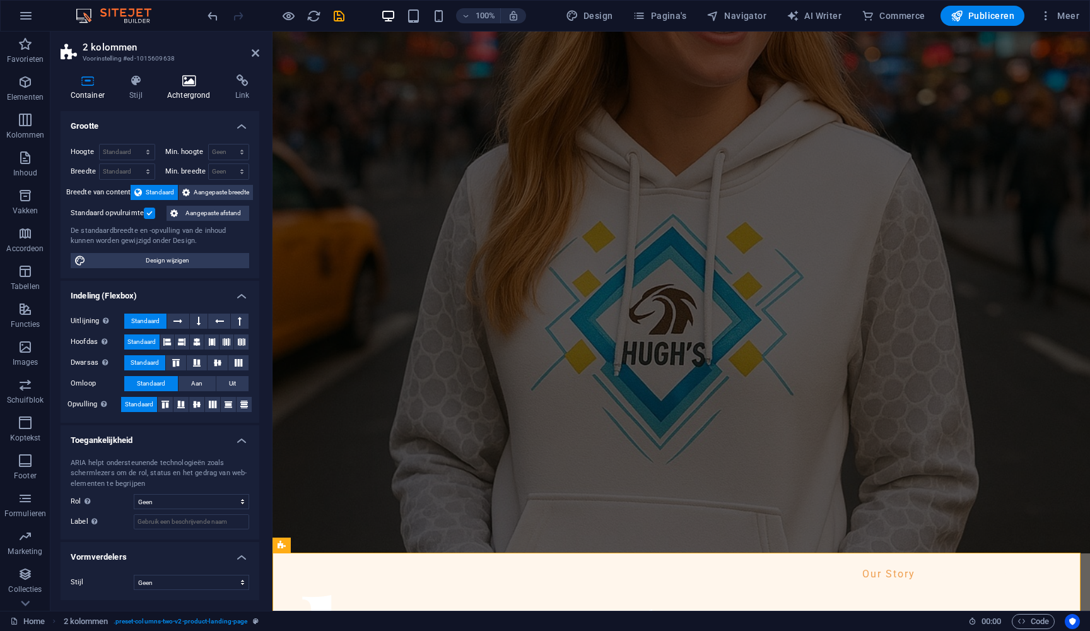
click at [190, 85] on icon at bounding box center [188, 80] width 63 height 13
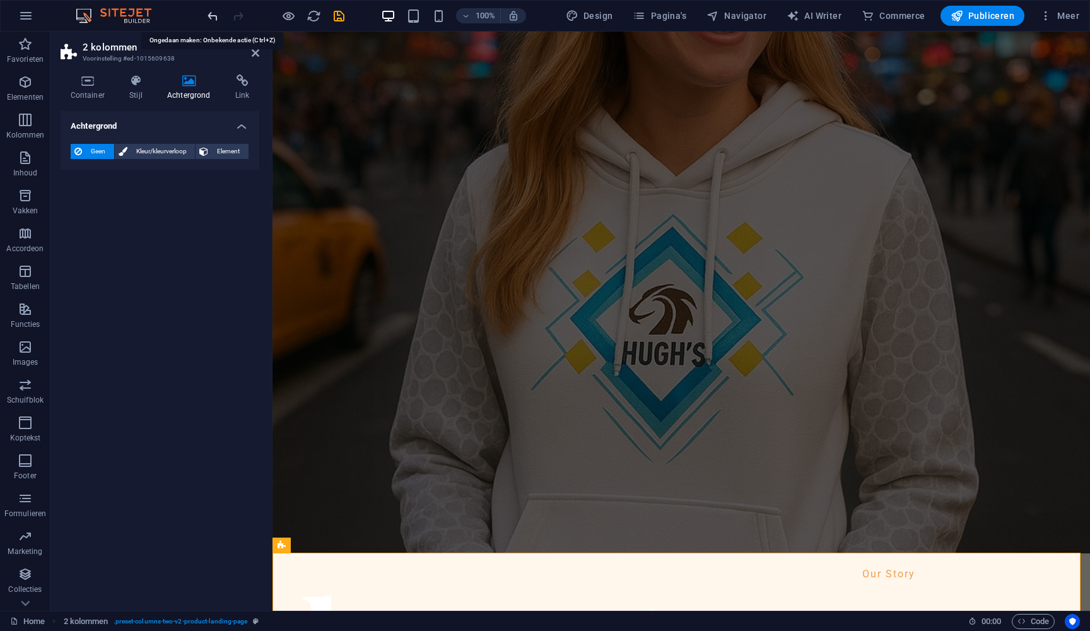
click at [212, 17] on icon "undo" at bounding box center [213, 16] width 15 height 15
click at [210, 13] on icon "undo" at bounding box center [213, 16] width 15 height 15
click at [210, 16] on icon "undo" at bounding box center [213, 16] width 15 height 15
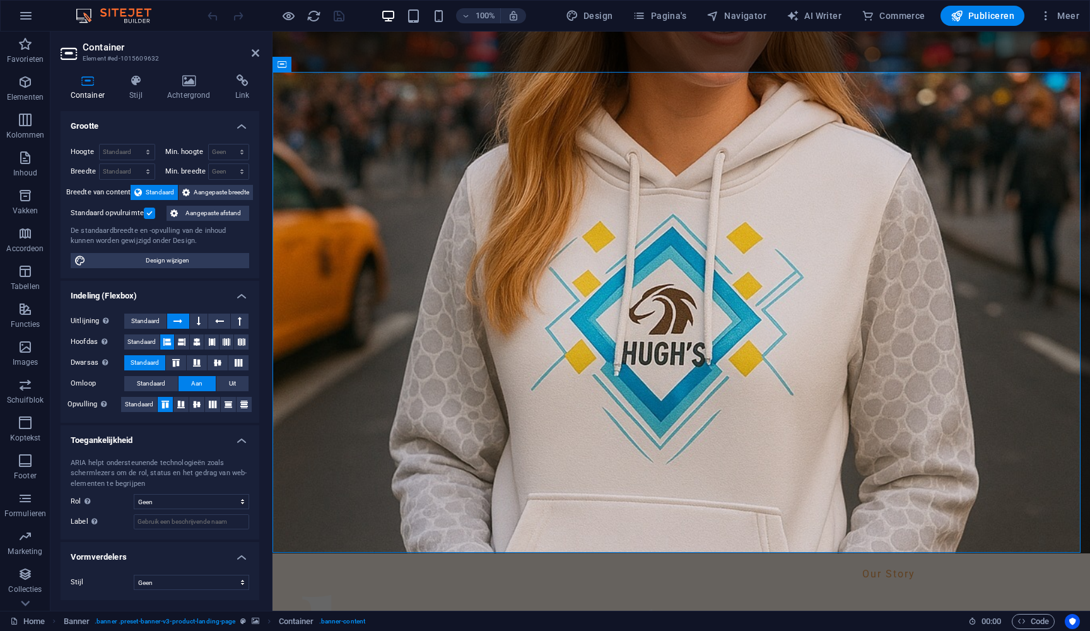
click at [154, 200] on div "Hoogte Standaard px rem % vh vw Min. hoogte Geen px rem % vh vw Breedte Standaa…" at bounding box center [160, 206] width 199 height 144
click at [155, 124] on h4 "Grootte" at bounding box center [160, 122] width 199 height 23
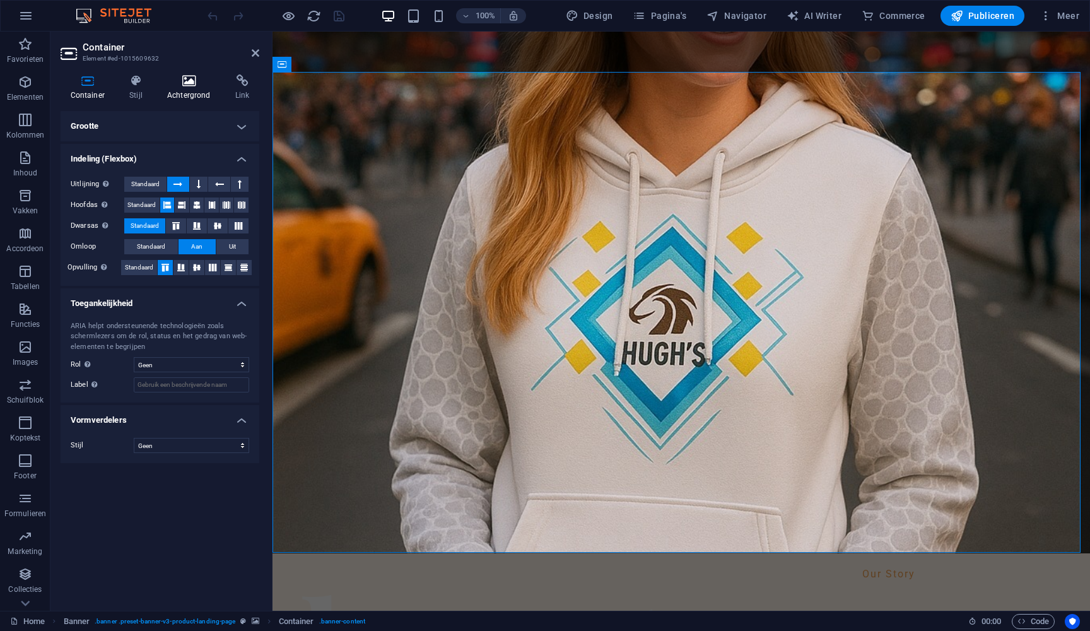
click at [191, 88] on h4 "Achtergrond" at bounding box center [191, 87] width 68 height 26
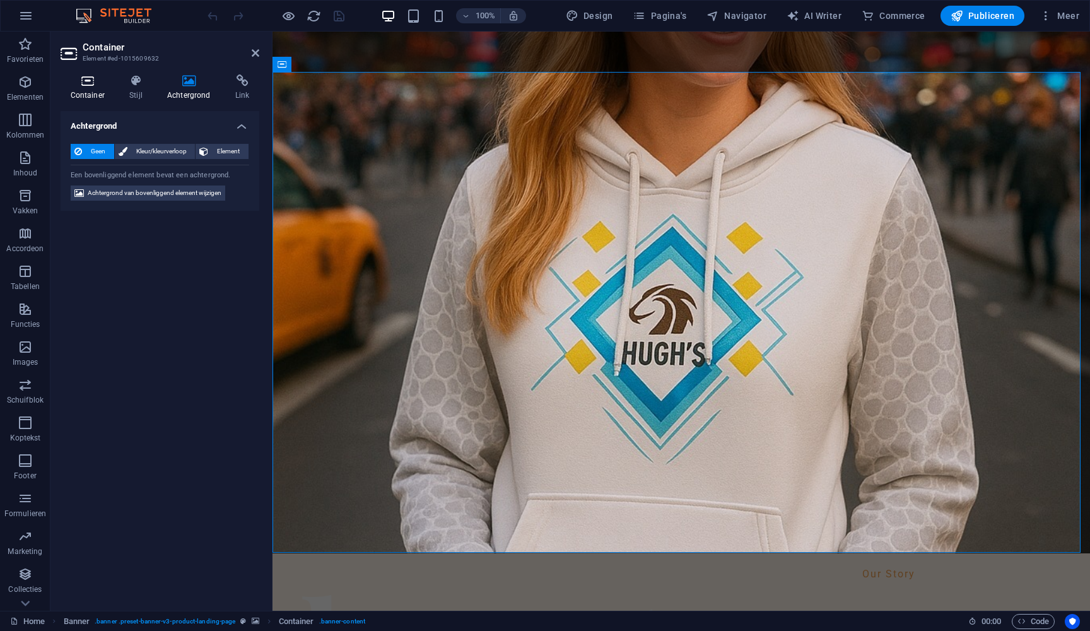
click at [106, 81] on icon at bounding box center [88, 80] width 54 height 13
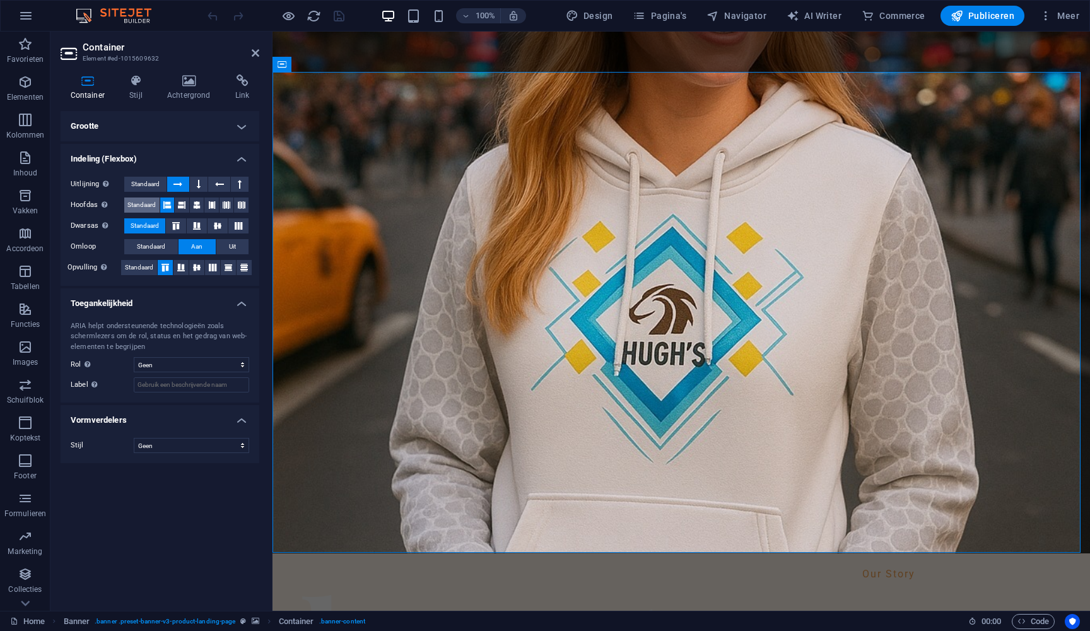
click at [149, 203] on span "Standaard" at bounding box center [141, 204] width 28 height 15
click at [152, 247] on span "Standaard" at bounding box center [151, 246] width 28 height 15
click at [81, 269] on label "Opvulling Bepaalt de afstanden en richting van elementen op de y-as over meerde…" at bounding box center [95, 267] width 54 height 15
click at [145, 266] on span "Standaard" at bounding box center [139, 267] width 28 height 15
click at [165, 266] on icon at bounding box center [165, 268] width 15 height 8
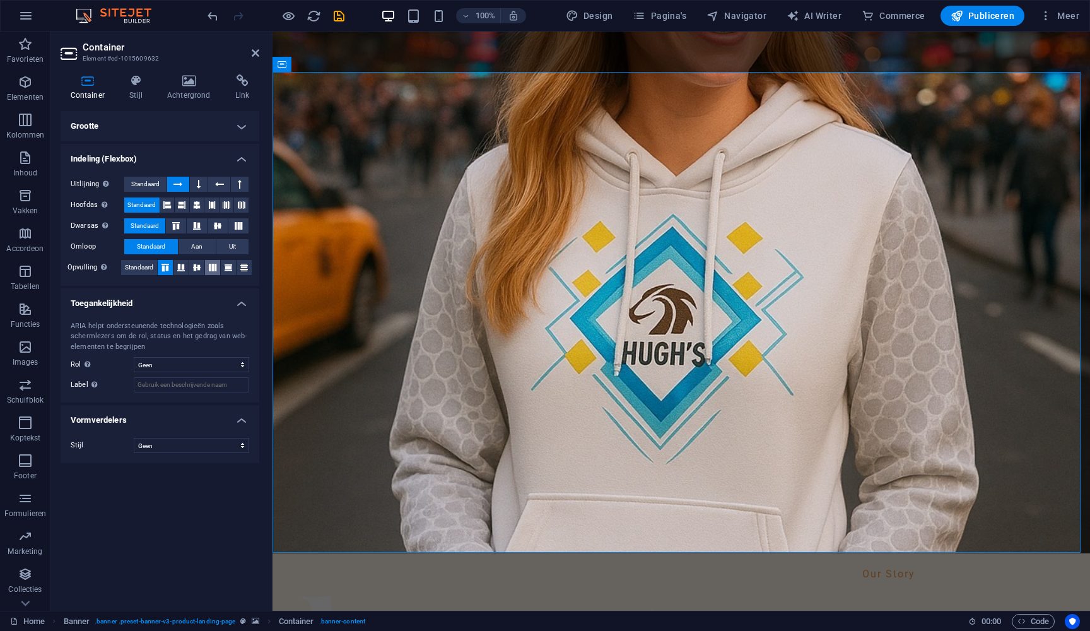
click at [213, 268] on icon at bounding box center [212, 268] width 15 height 8
click at [181, 269] on icon at bounding box center [180, 268] width 15 height 8
click at [168, 264] on icon at bounding box center [165, 268] width 15 height 8
click at [151, 264] on span "Standaard" at bounding box center [139, 267] width 28 height 15
click at [191, 247] on button "Aan" at bounding box center [197, 246] width 37 height 15
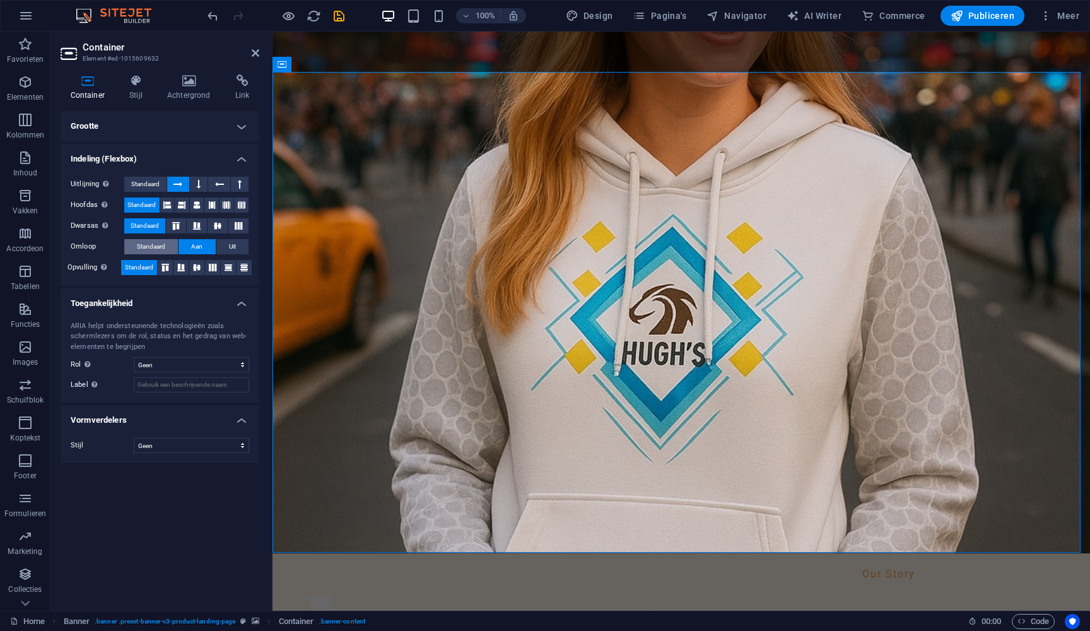
click at [142, 245] on span "Standaard" at bounding box center [151, 246] width 28 height 15
click at [233, 245] on span "Uit" at bounding box center [232, 246] width 7 height 15
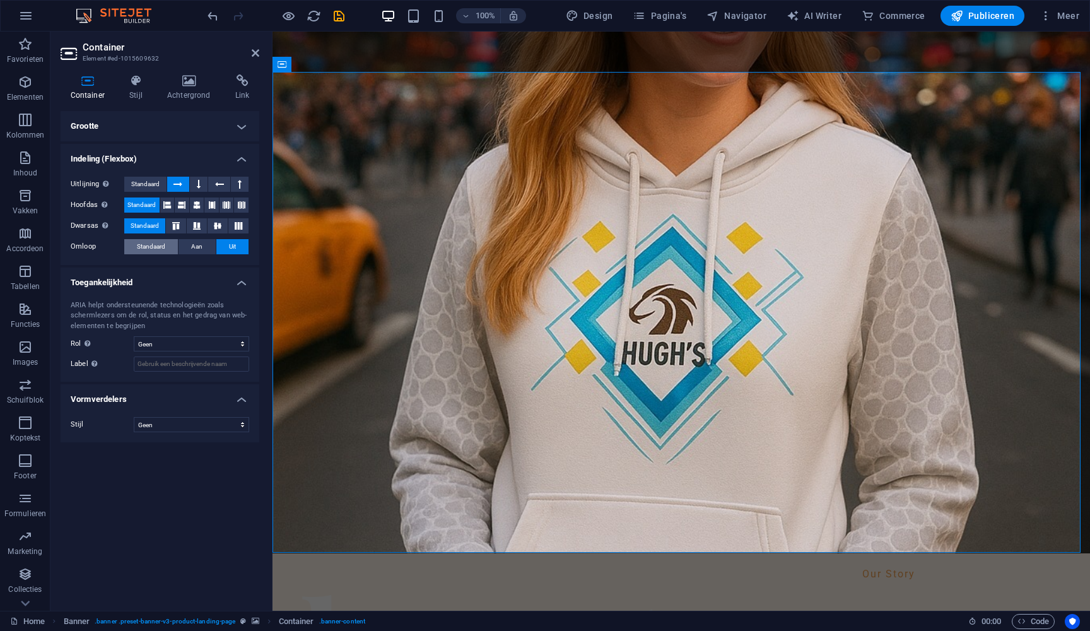
click at [148, 241] on span "Standaard" at bounding box center [151, 246] width 28 height 15
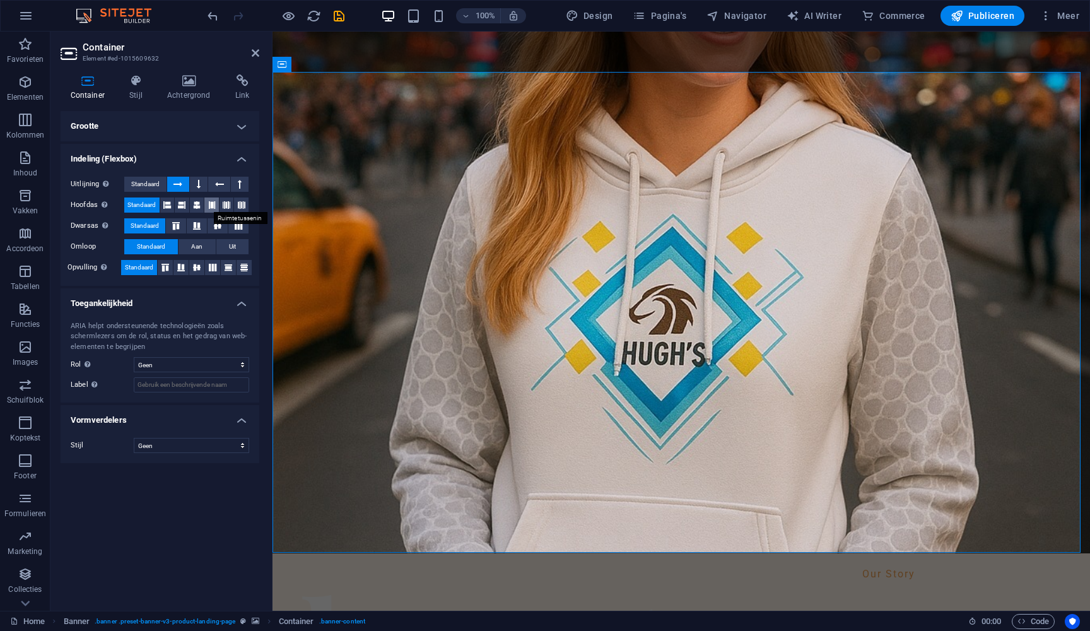
click at [213, 204] on icon at bounding box center [212, 204] width 8 height 15
click at [238, 206] on icon at bounding box center [242, 204] width 8 height 15
click at [209, 206] on icon at bounding box center [212, 204] width 8 height 15
click at [170, 203] on icon at bounding box center [167, 204] width 8 height 15
click at [137, 204] on span "Standaard" at bounding box center [141, 204] width 28 height 15
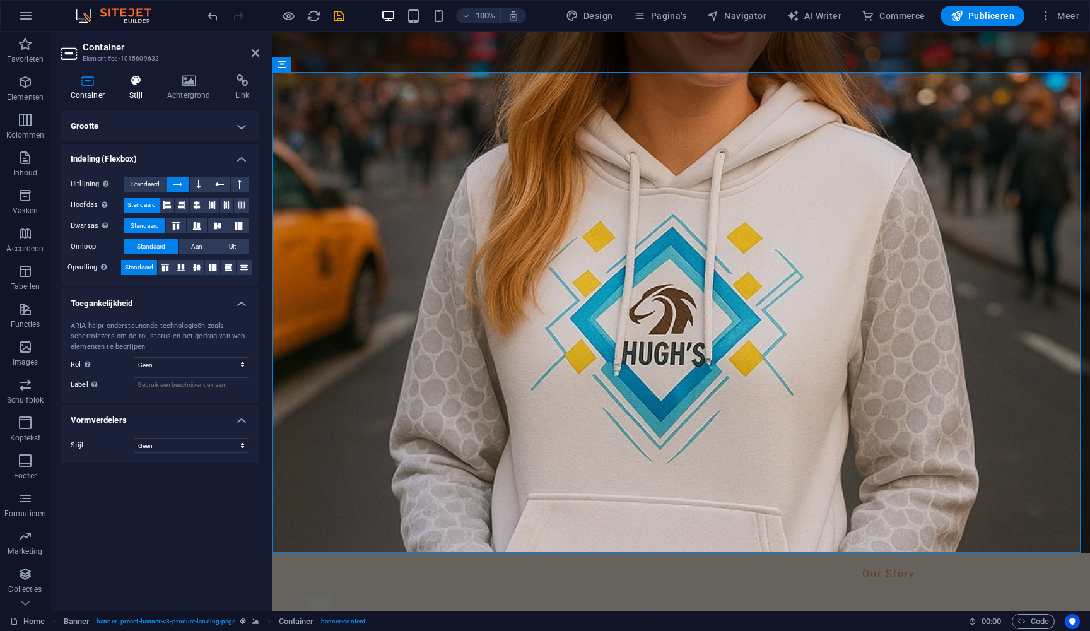
click at [135, 79] on icon at bounding box center [136, 80] width 33 height 13
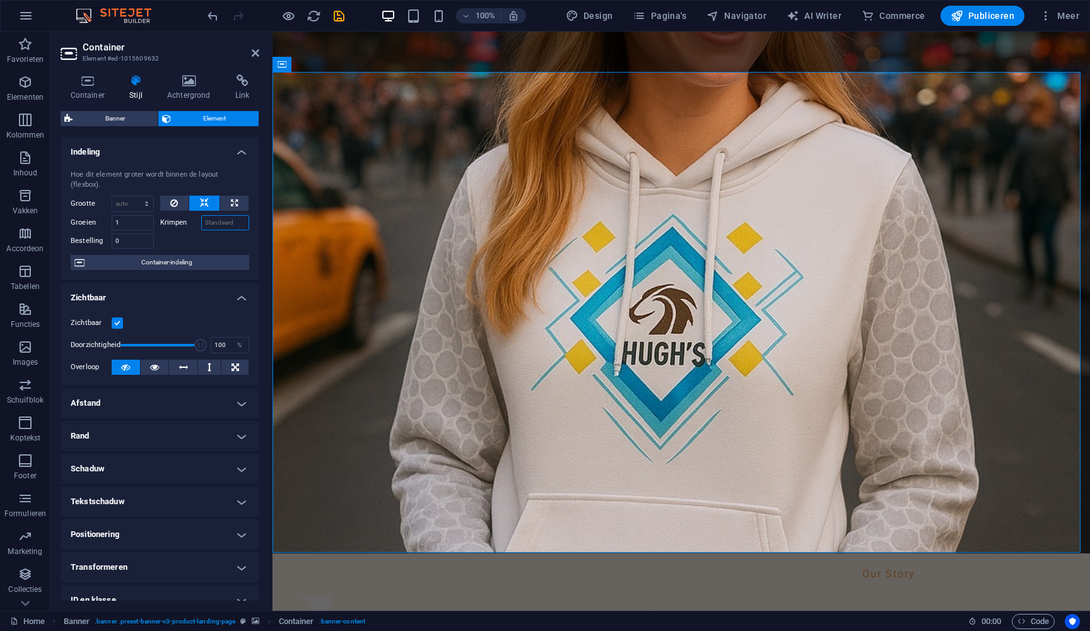
click at [227, 220] on input "Krimpen" at bounding box center [225, 222] width 49 height 15
click at [176, 226] on label "Krimpen" at bounding box center [180, 222] width 41 height 15
click at [201, 226] on input "Krimpen" at bounding box center [225, 222] width 49 height 15
click at [202, 71] on div "Container Stijl Achtergrond Link Grootte Hoogte Standaard px rem % vh vw Min. h…" at bounding box center [159, 337] width 219 height 546
click at [185, 82] on icon at bounding box center [188, 80] width 63 height 13
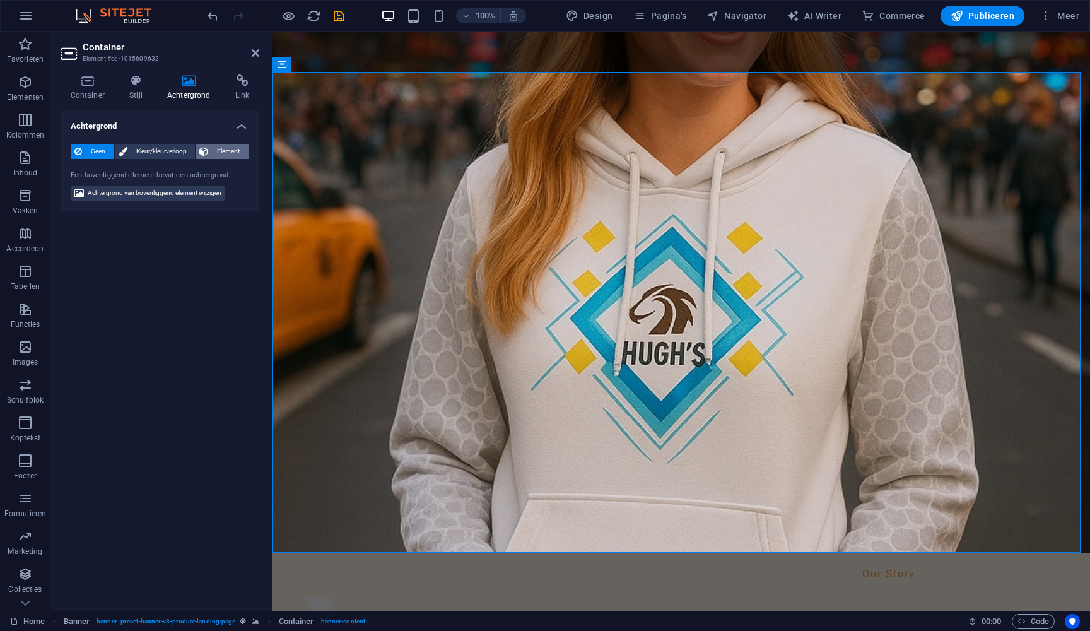
click at [215, 153] on span "Element" at bounding box center [228, 151] width 33 height 15
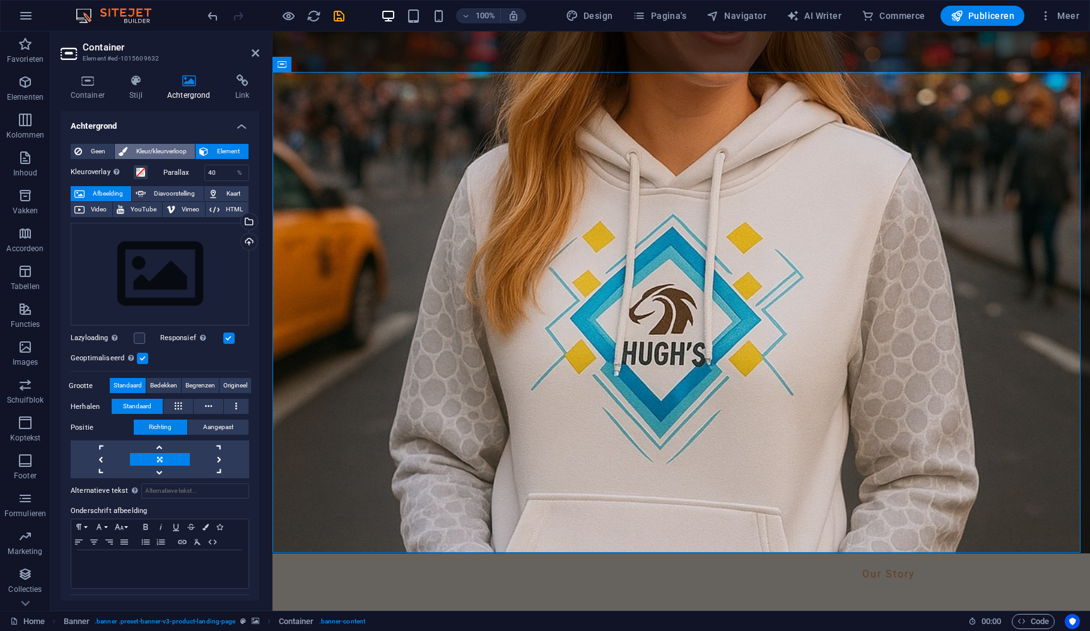
click at [146, 150] on span "Kleur/kleurverloop" at bounding box center [161, 151] width 61 height 15
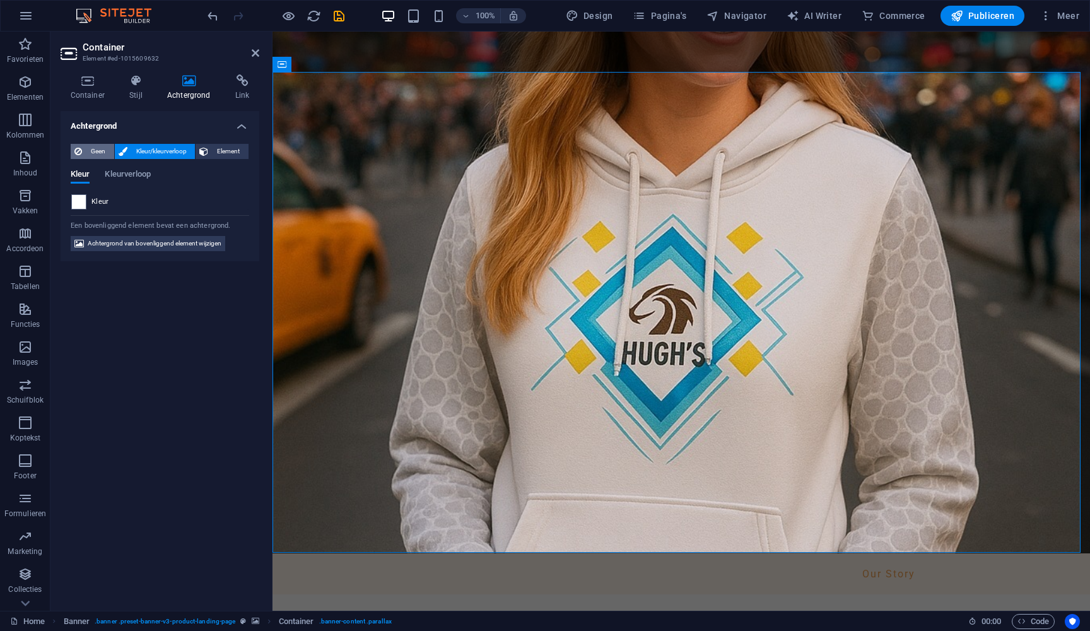
click at [85, 153] on button "Geen" at bounding box center [93, 151] width 44 height 15
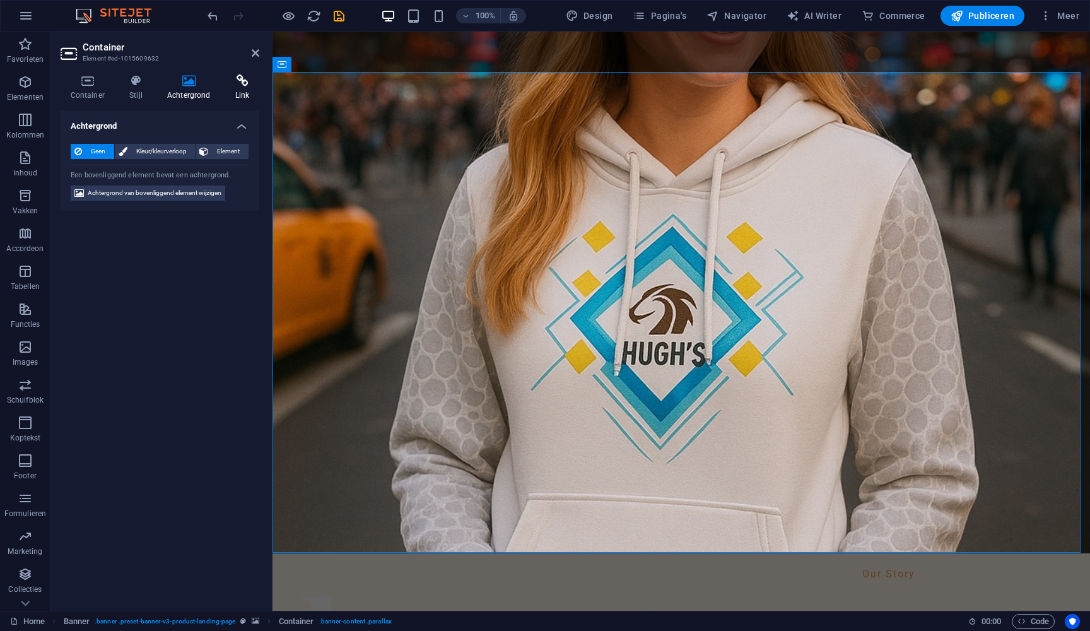
click at [234, 74] on icon at bounding box center [242, 80] width 34 height 13
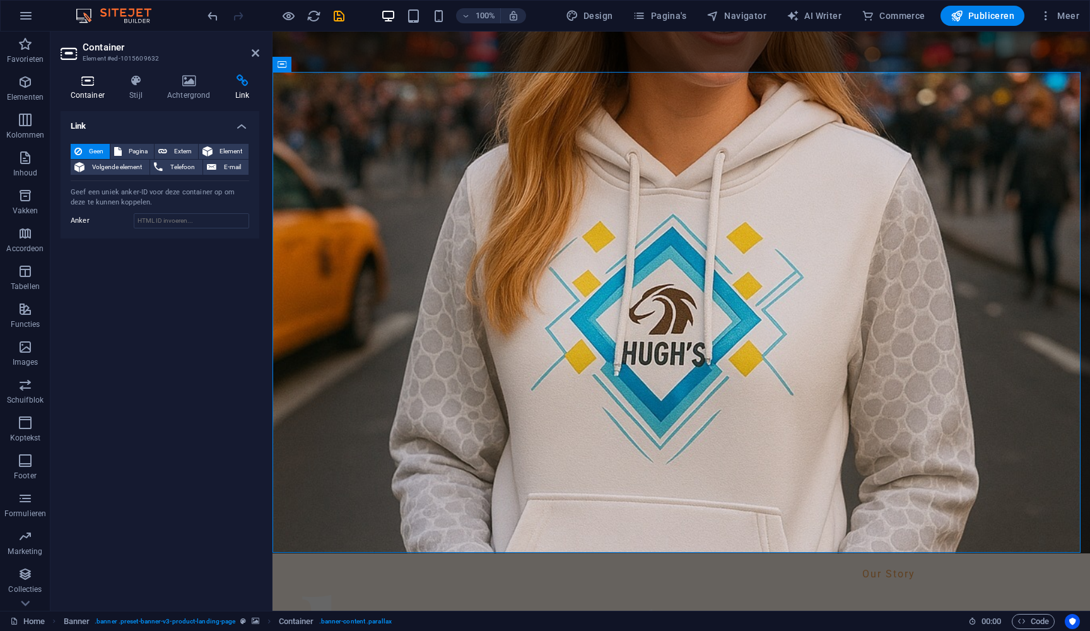
click at [86, 76] on icon at bounding box center [88, 80] width 54 height 13
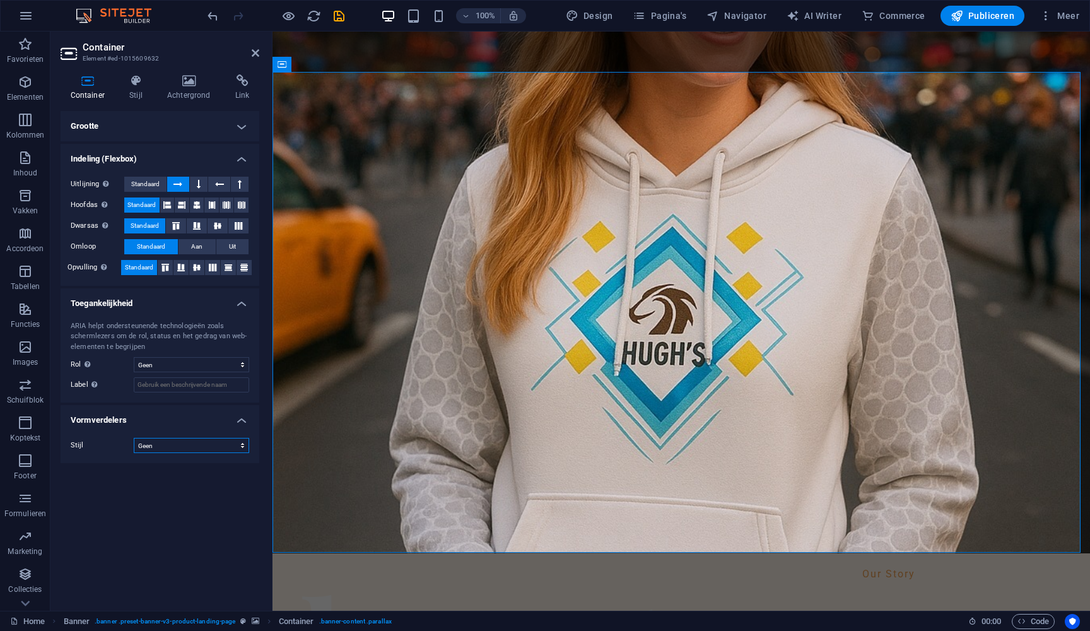
select select "waves"
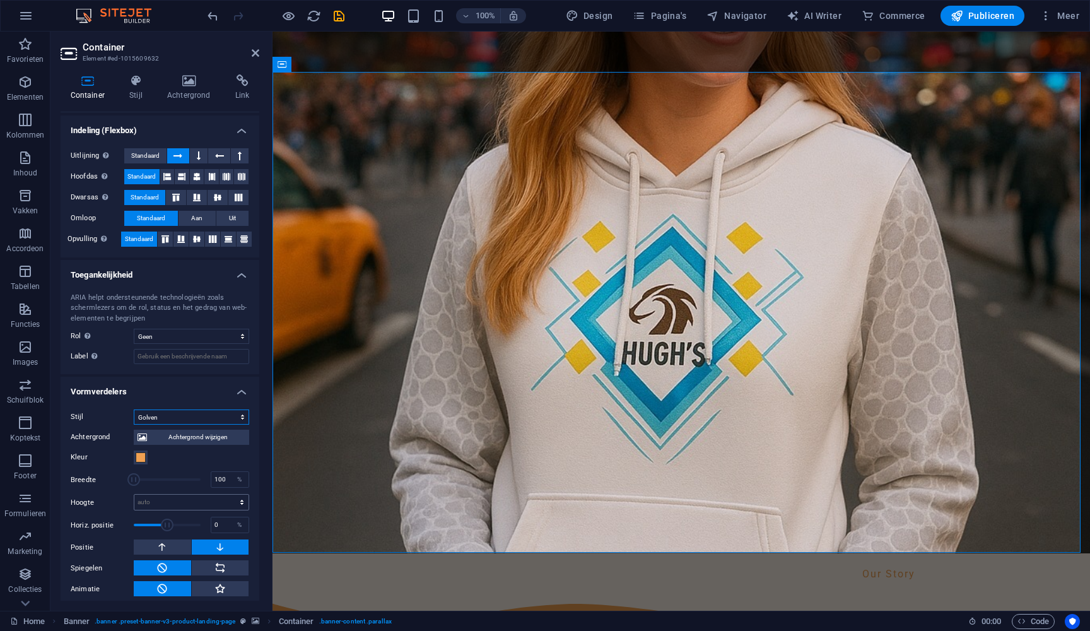
scroll to position [33, 0]
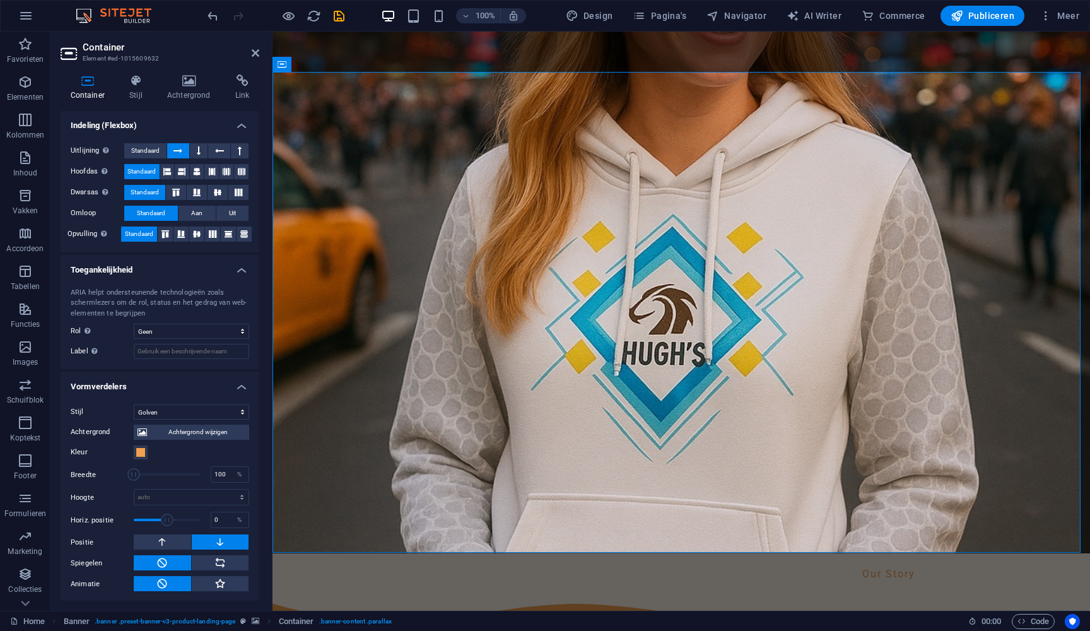
click at [206, 474] on div "Breedte 100 %" at bounding box center [160, 474] width 179 height 19
drag, startPoint x: 137, startPoint y: 471, endPoint x: 162, endPoint y: 476, distance: 25.7
click at [162, 476] on span at bounding box center [163, 474] width 13 height 13
type input "235"
drag, startPoint x: 160, startPoint y: 475, endPoint x: 179, endPoint y: 457, distance: 26.8
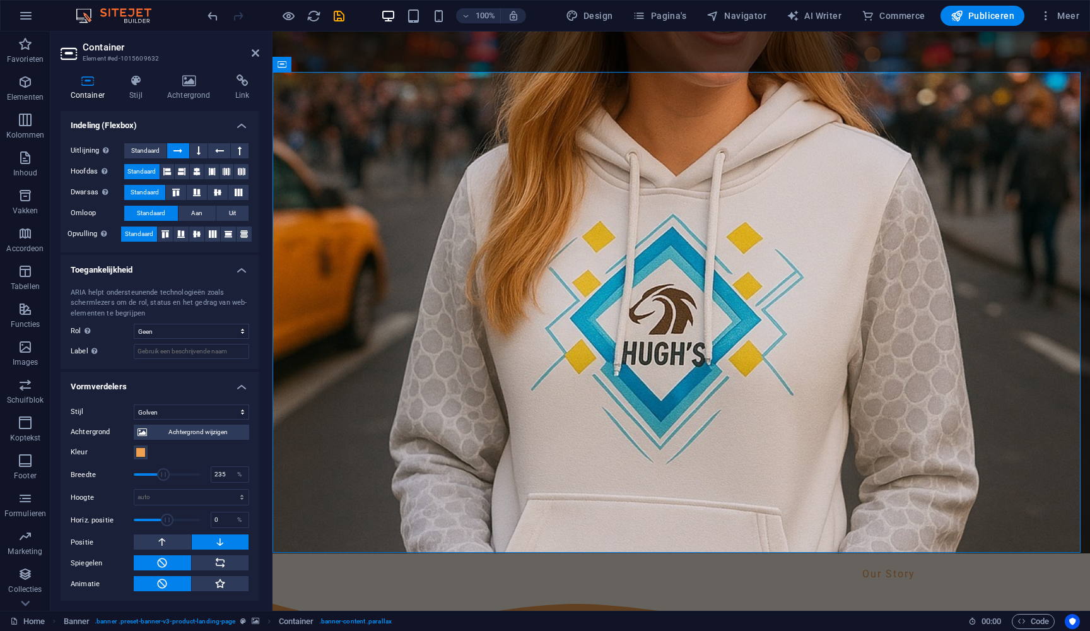
click at [163, 474] on span at bounding box center [163, 474] width 13 height 13
select select "none"
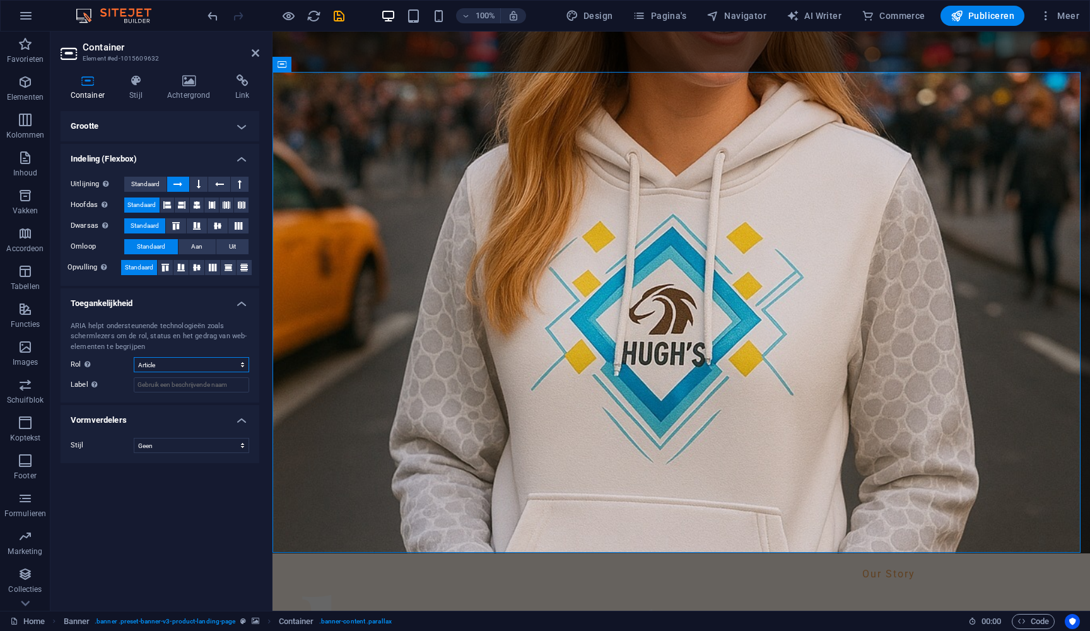
select select "none"
click at [244, 121] on h4 "Grootte" at bounding box center [160, 126] width 199 height 30
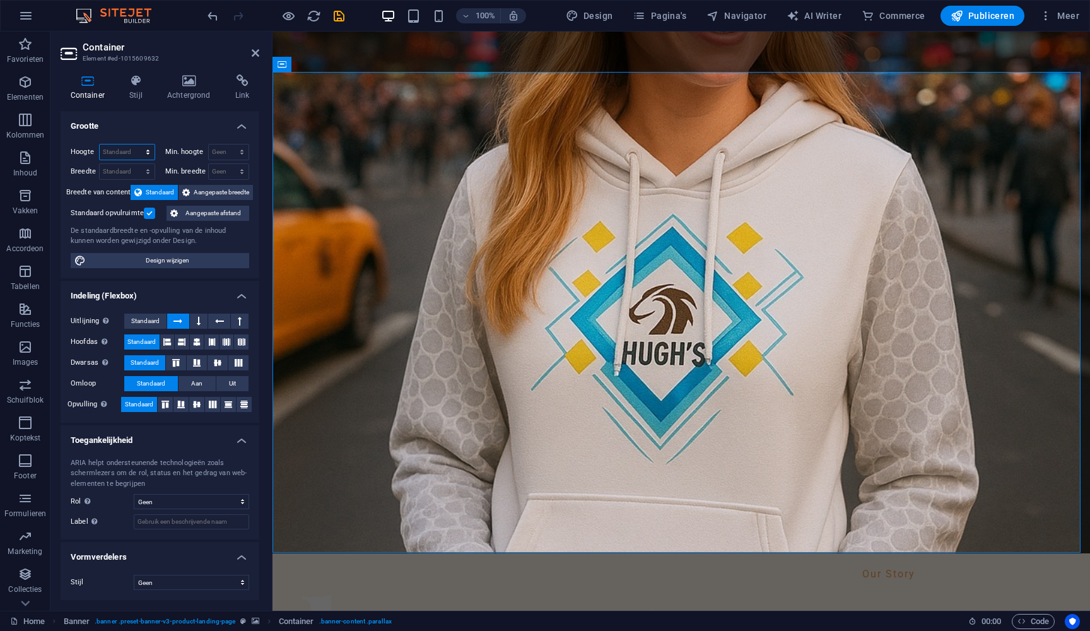
select select "vh"
type input "83"
select select "default"
select select "DISABLED_OPTION_VALUE"
click at [220, 189] on span "Aangepaste breedte" at bounding box center [222, 192] width 56 height 15
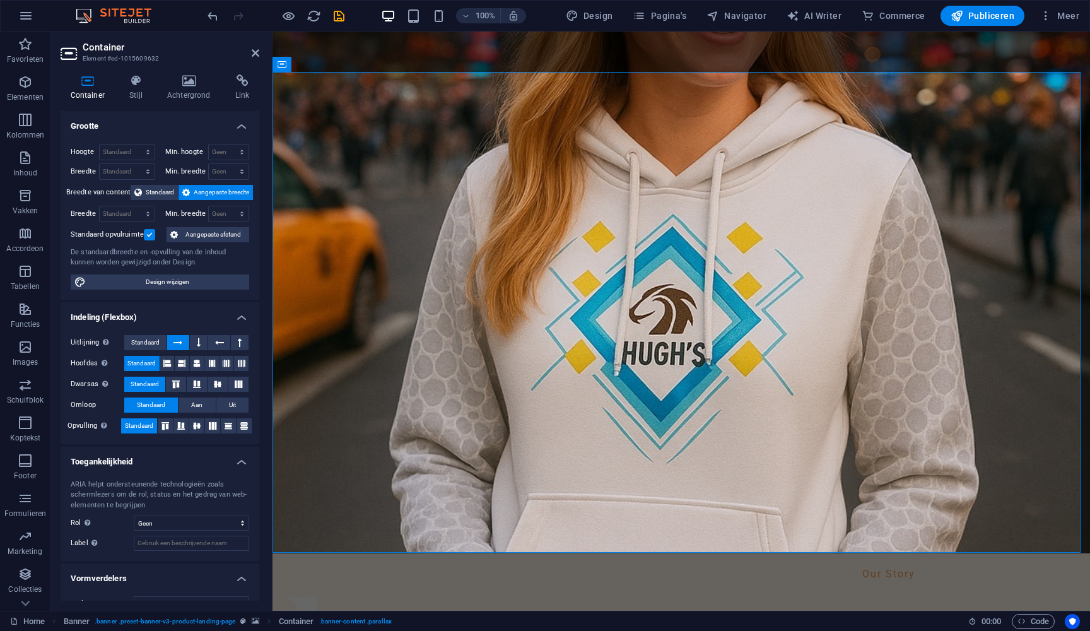
click at [219, 187] on span "Aangepaste breedte" at bounding box center [222, 192] width 56 height 15
click at [157, 191] on span "Standaard" at bounding box center [160, 192] width 28 height 15
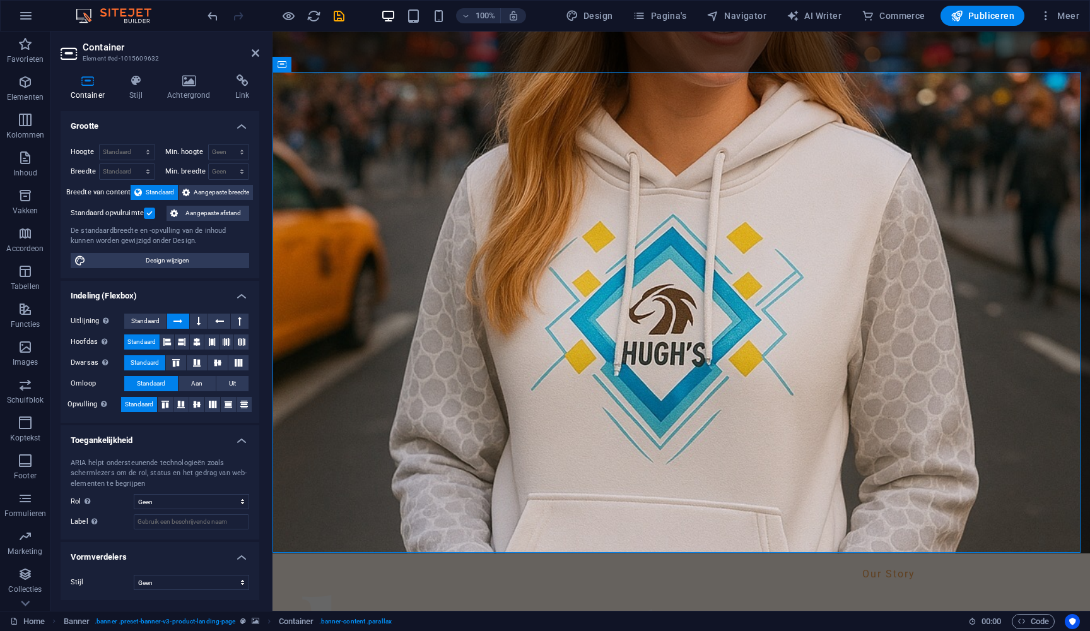
click at [145, 212] on label at bounding box center [149, 213] width 11 height 11
click at [0, 0] on input "Standaard opvulruimte" at bounding box center [0, 0] width 0 height 0
click at [148, 209] on label at bounding box center [149, 213] width 11 height 11
click at [0, 0] on input "Standaard opvulruimte" at bounding box center [0, 0] width 0 height 0
click at [148, 211] on label at bounding box center [149, 213] width 11 height 11
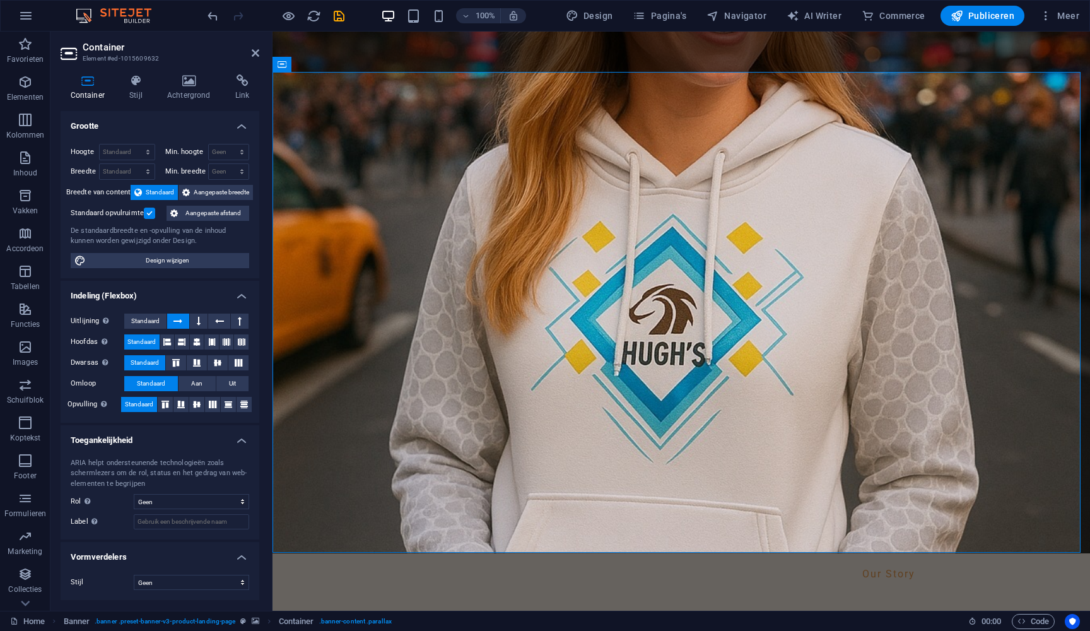
click at [0, 0] on input "Standaard opvulruimte" at bounding box center [0, 0] width 0 height 0
click at [148, 211] on label at bounding box center [149, 213] width 11 height 11
click at [0, 0] on input "Standaard opvulruimte" at bounding box center [0, 0] width 0 height 0
click at [148, 211] on label at bounding box center [149, 213] width 11 height 11
click at [0, 0] on input "Standaard opvulruimte" at bounding box center [0, 0] width 0 height 0
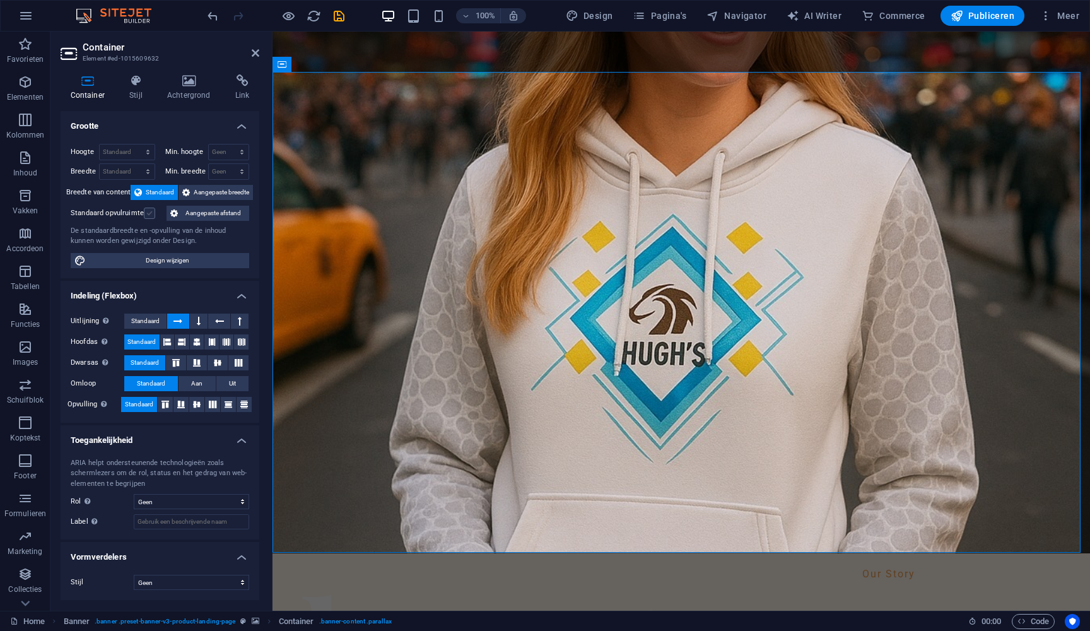
click at [153, 215] on label at bounding box center [149, 213] width 11 height 11
click at [0, 0] on input "Standaard opvulruimte" at bounding box center [0, 0] width 0 height 0
click at [146, 210] on label at bounding box center [149, 213] width 11 height 11
click at [0, 0] on input "Standaard opvulruimte" at bounding box center [0, 0] width 0 height 0
click at [225, 213] on span "Aangepaste afstand" at bounding box center [214, 213] width 64 height 15
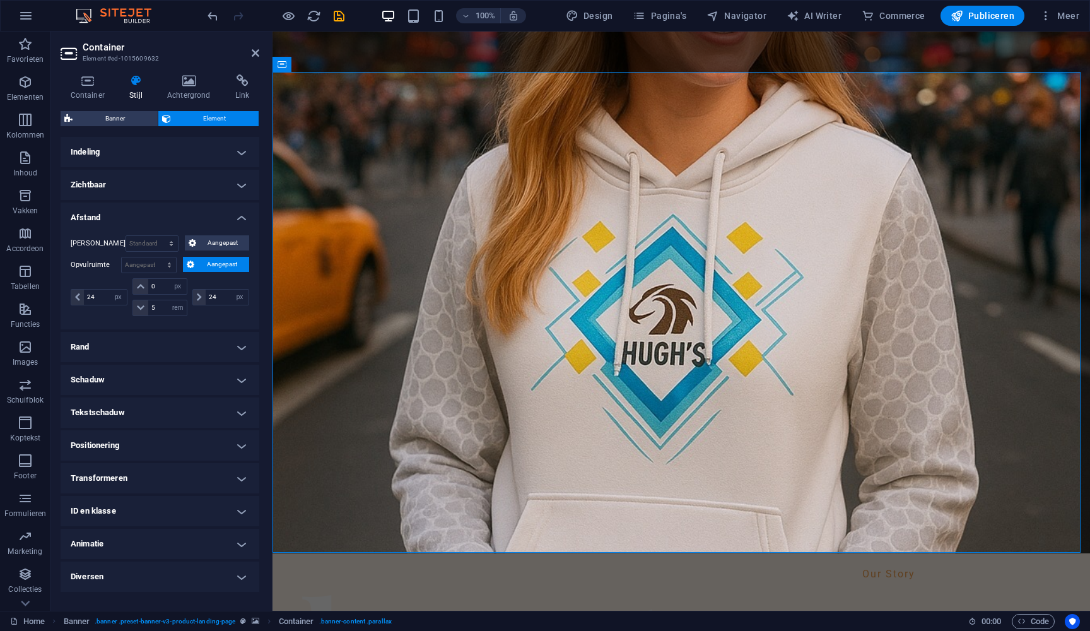
click at [237, 153] on h4 "Indeling" at bounding box center [160, 152] width 199 height 30
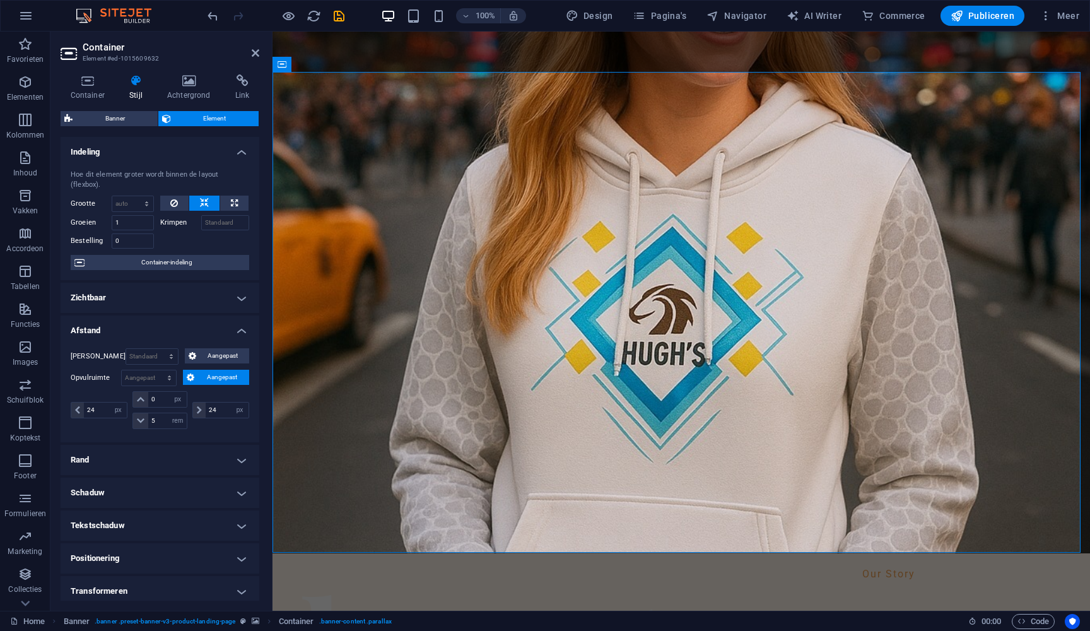
click at [237, 148] on h4 "Indeling" at bounding box center [160, 148] width 199 height 23
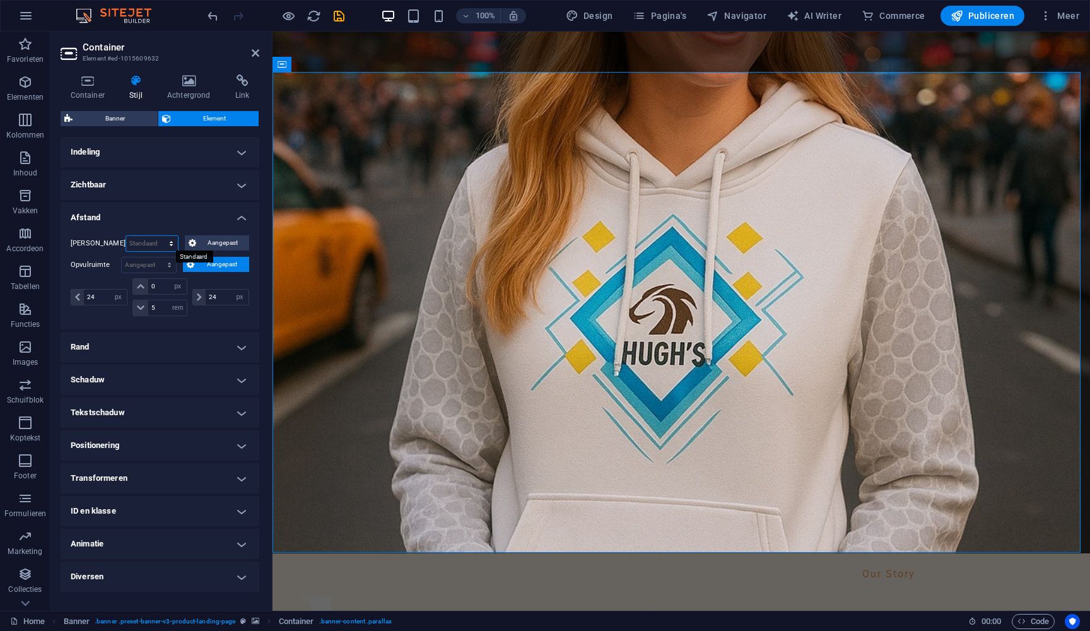
select select "px"
type input "0"
click at [194, 79] on icon at bounding box center [188, 80] width 63 height 13
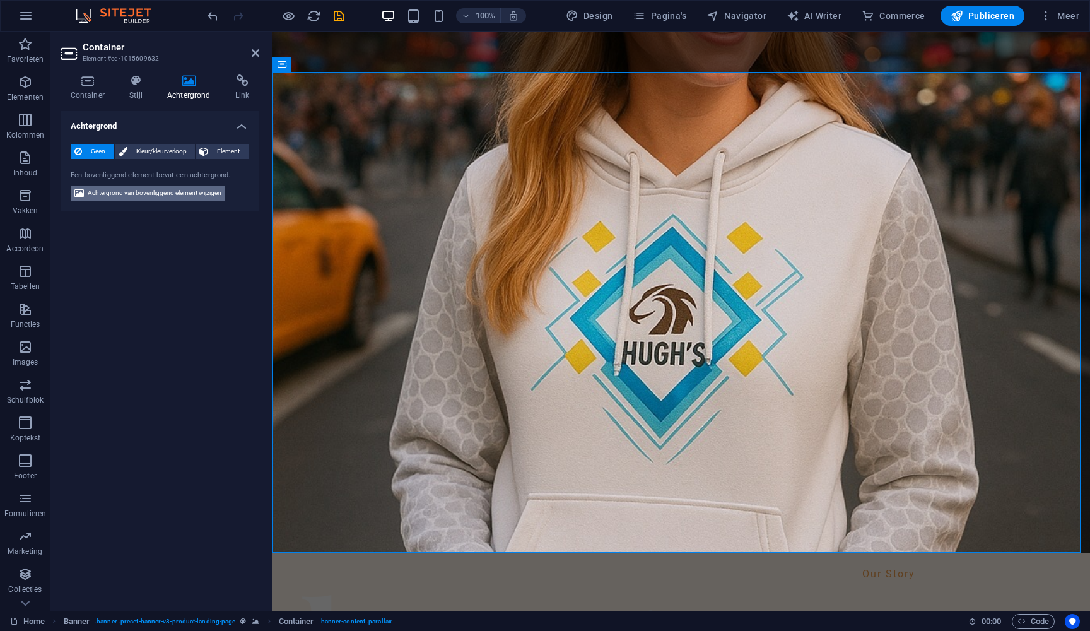
click at [134, 193] on span "Achtergrond van bovenliggend element wijzigen" at bounding box center [155, 192] width 134 height 15
select select "%"
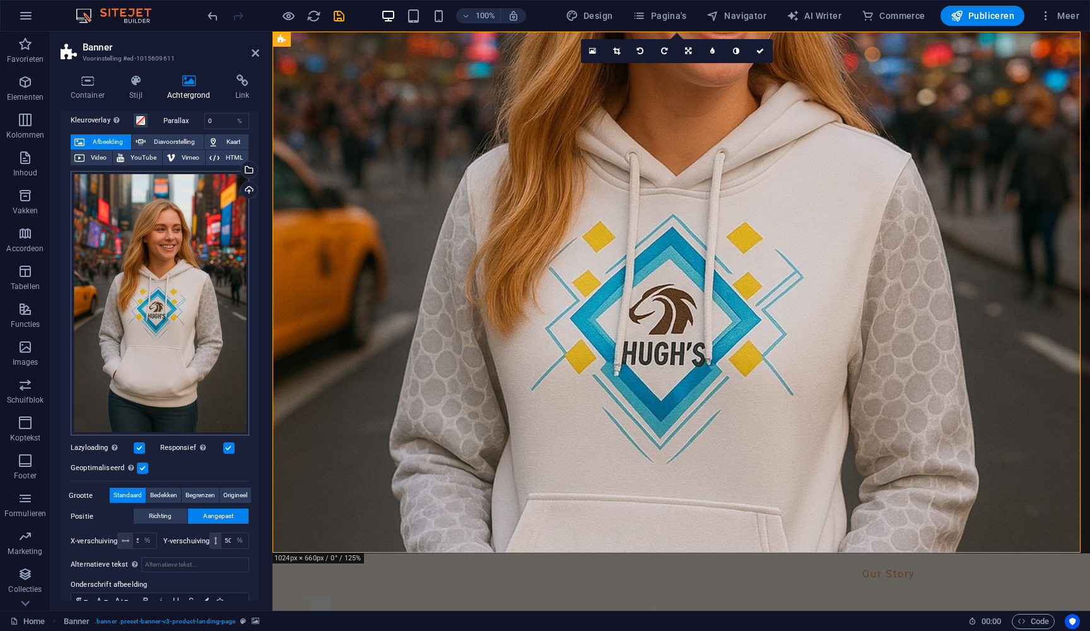
scroll to position [120, 0]
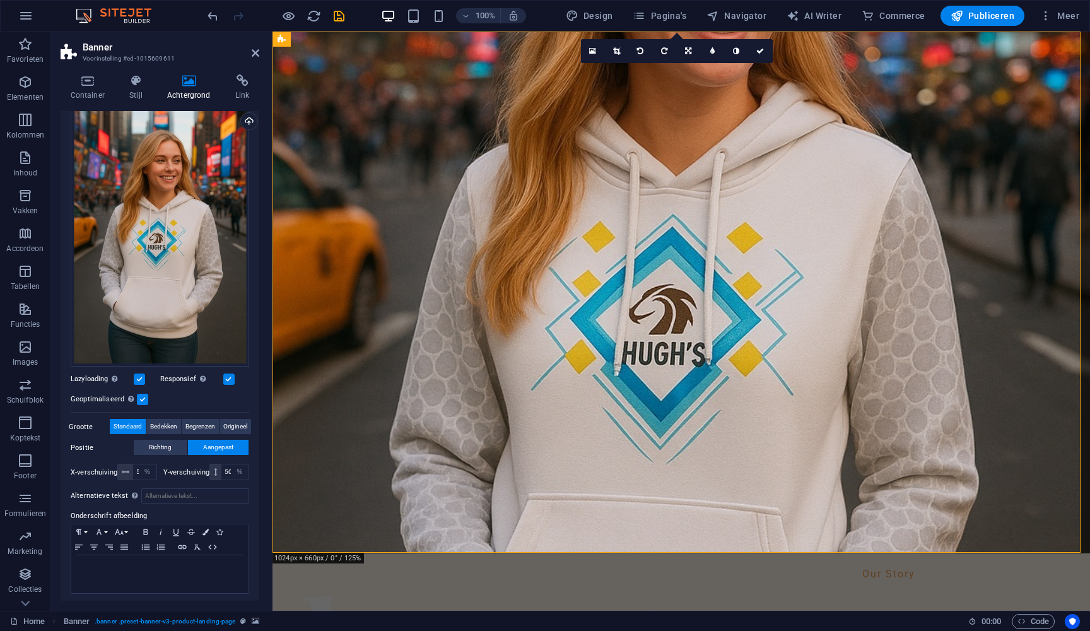
click at [138, 376] on label at bounding box center [139, 378] width 11 height 11
click at [0, 0] on input "Lazyloading Door afbeeldingen pas na de rest van de pagina te laden, voelt de p…" at bounding box center [0, 0] width 0 height 0
click at [139, 375] on label at bounding box center [139, 378] width 11 height 11
click at [0, 0] on input "Lazyloading Door afbeeldingen pas na de rest van de pagina te laden, voelt de p…" at bounding box center [0, 0] width 0 height 0
click at [226, 375] on label at bounding box center [228, 378] width 11 height 11
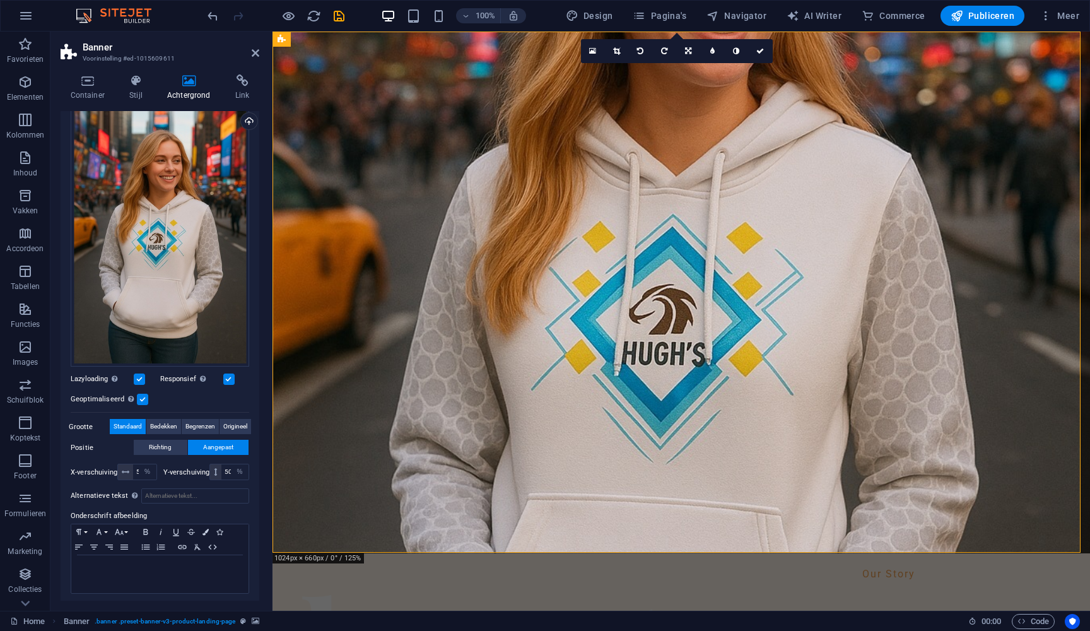
click at [0, 0] on input "Responsief Retina-afbeeldingen en voor smartphones geoptimaliseerde formaten au…" at bounding box center [0, 0] width 0 height 0
click at [225, 373] on label at bounding box center [228, 378] width 11 height 11
click at [0, 0] on input "Responsief Retina-afbeeldingen en voor smartphones geoptimaliseerde formaten au…" at bounding box center [0, 0] width 0 height 0
click at [161, 421] on span "Bedekken" at bounding box center [163, 426] width 27 height 15
click at [206, 422] on span "Begrenzen" at bounding box center [200, 426] width 30 height 15
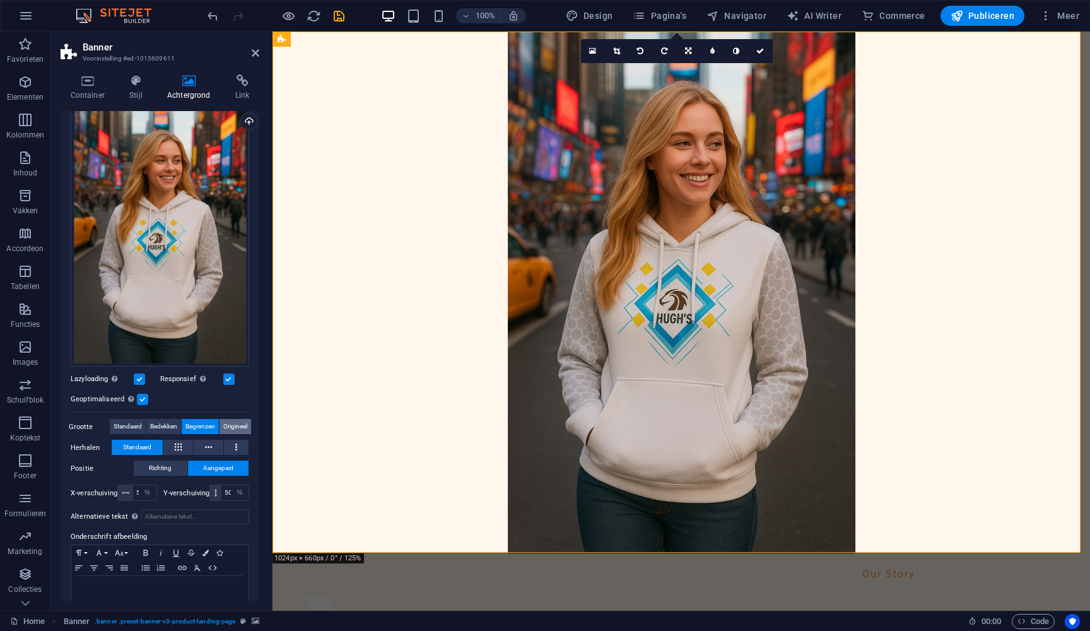
click at [223, 420] on span "Origineel" at bounding box center [235, 426] width 24 height 15
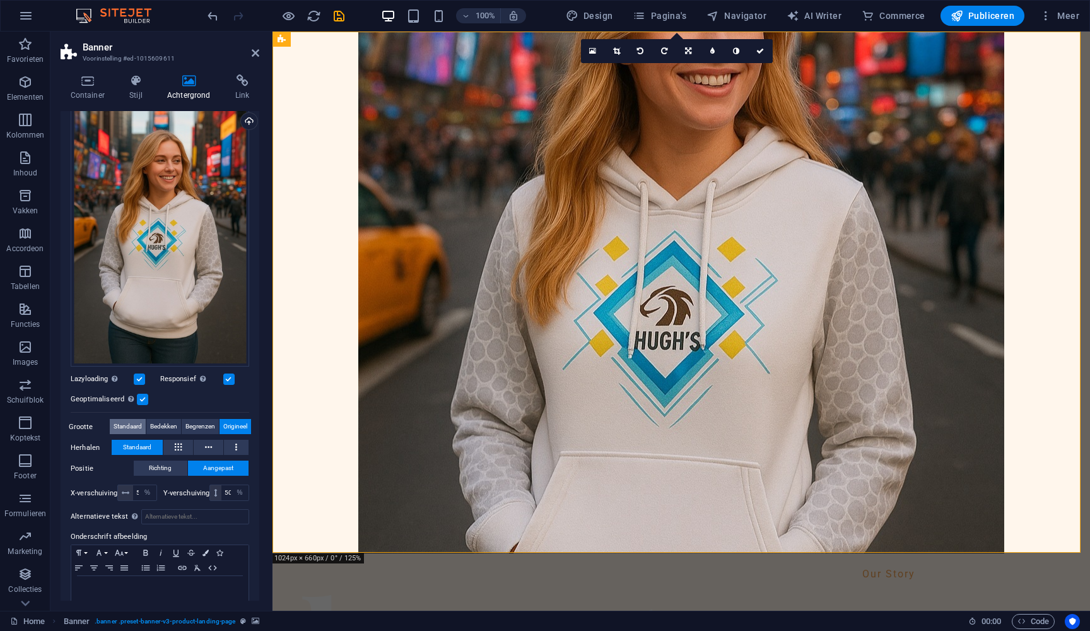
click at [129, 419] on span "Standaard" at bounding box center [128, 426] width 28 height 15
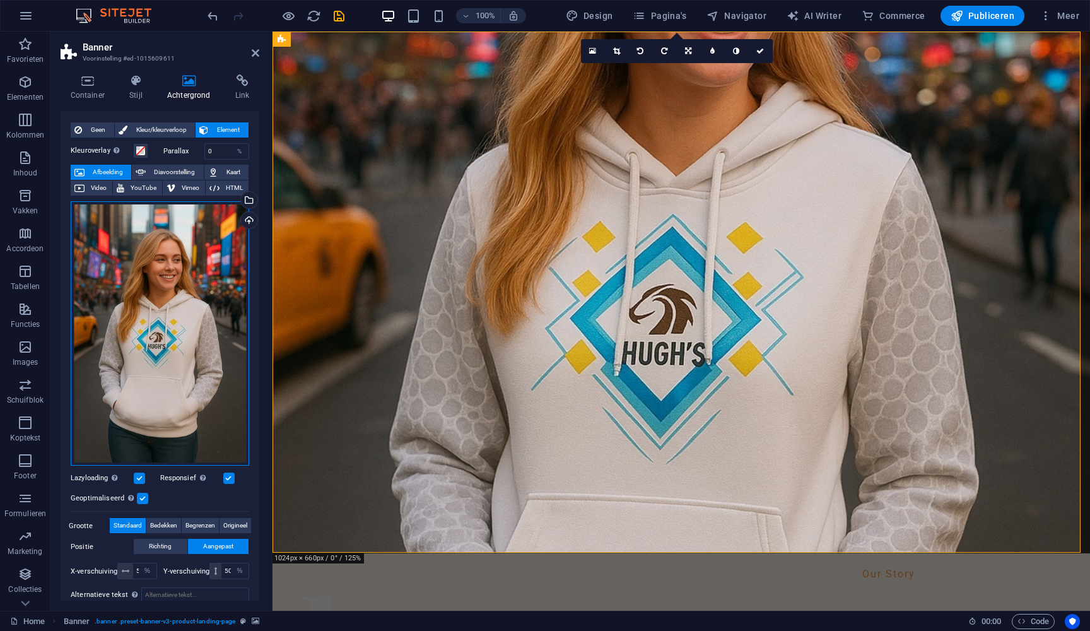
scroll to position [19, 0]
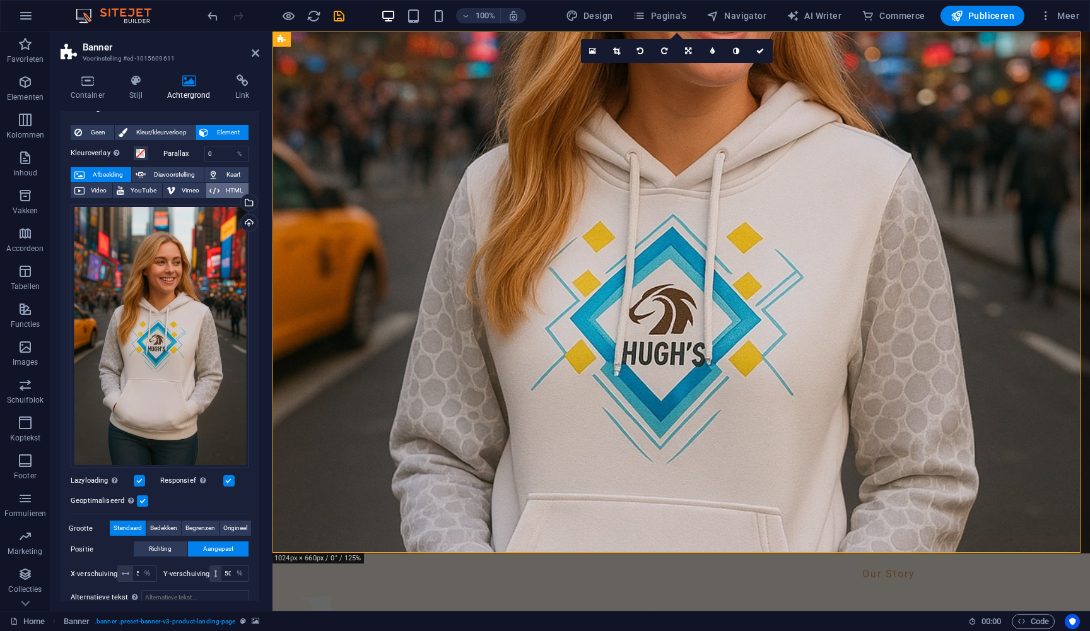
click at [228, 187] on span "HTML" at bounding box center [233, 190] width 21 height 15
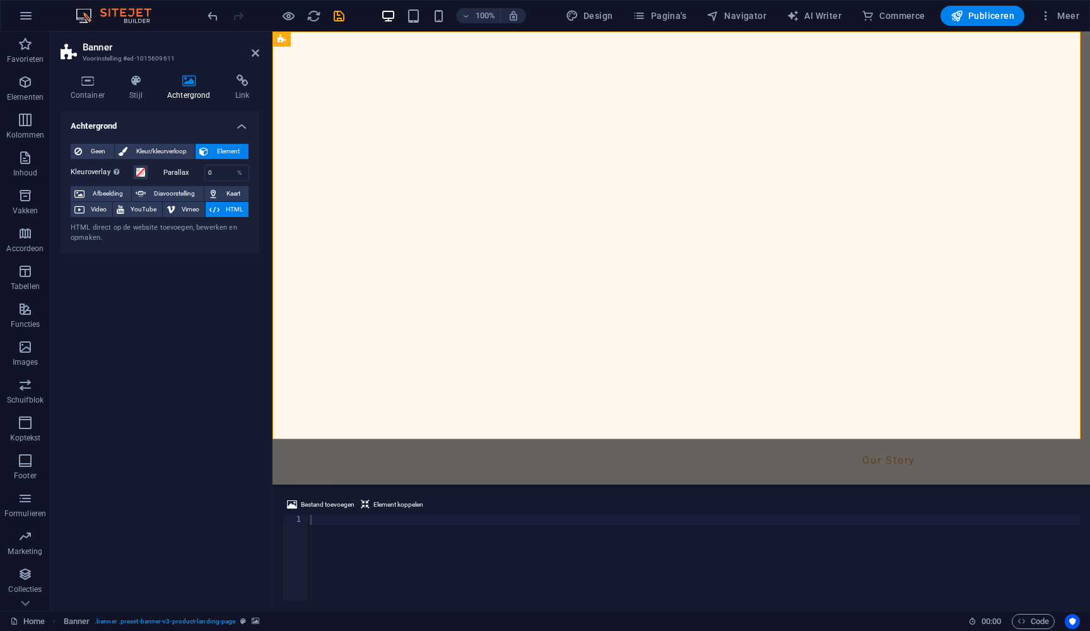
click at [222, 206] on button "HTML" at bounding box center [227, 209] width 43 height 15
click at [187, 203] on span "Vimeo" at bounding box center [190, 209] width 22 height 15
select select "ar16_9"
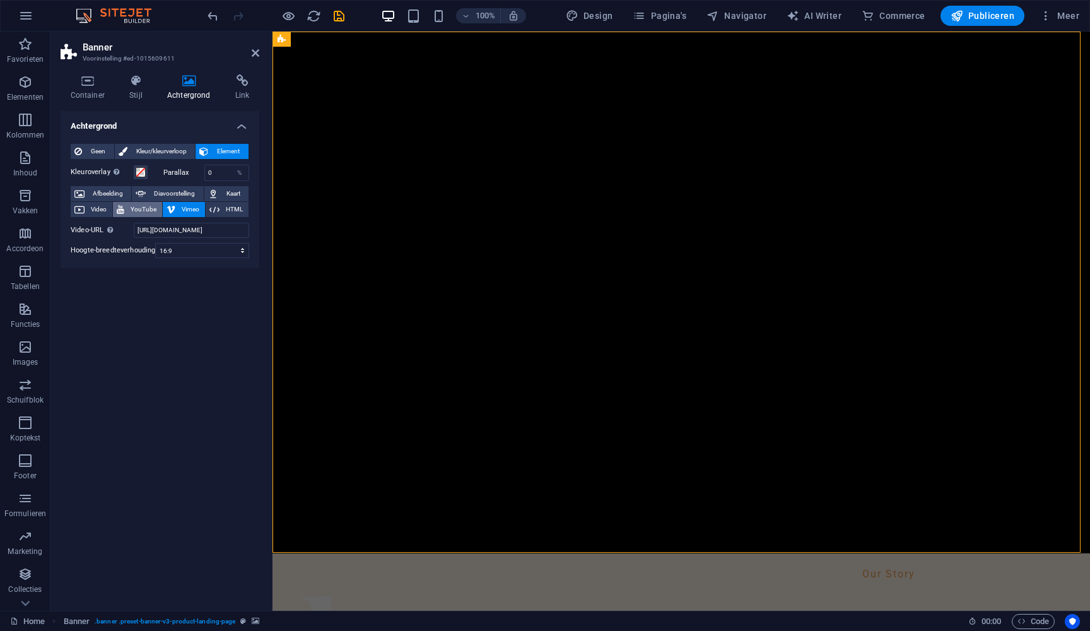
click at [136, 206] on span "YouTube" at bounding box center [143, 209] width 30 height 15
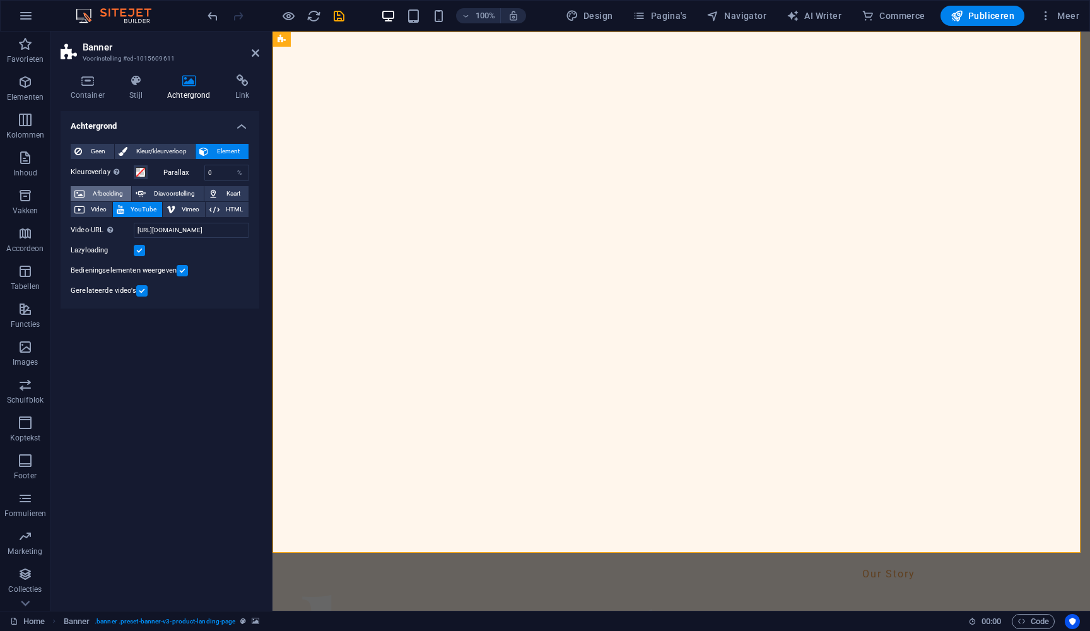
click at [100, 190] on span "Afbeelding" at bounding box center [107, 193] width 39 height 15
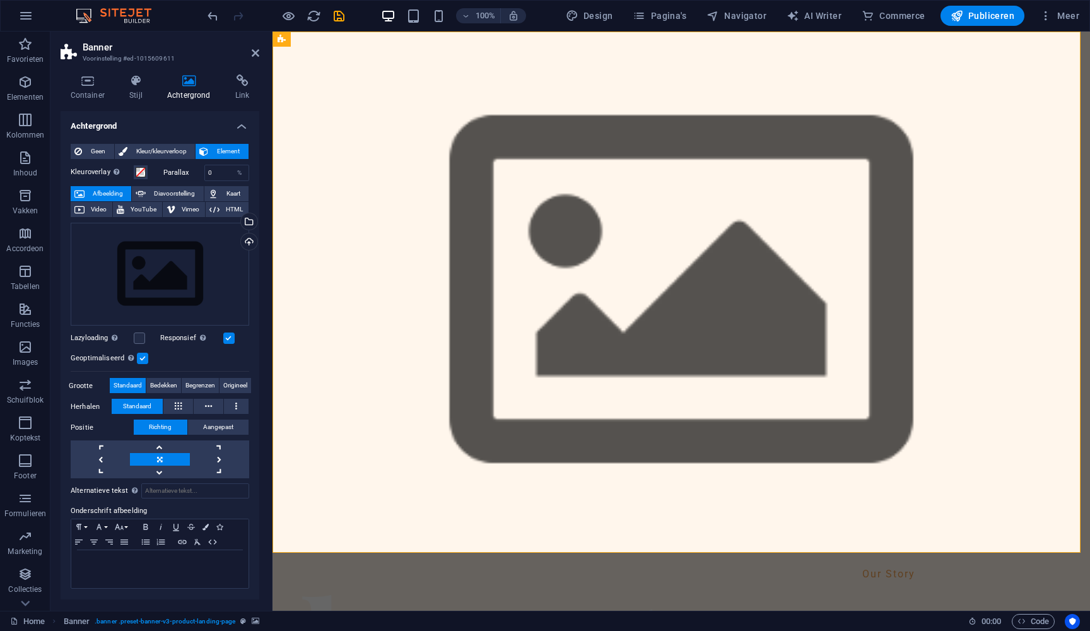
click at [103, 189] on span "Afbeelding" at bounding box center [107, 193] width 39 height 15
click at [169, 191] on span "Diavoorstelling" at bounding box center [175, 193] width 50 height 15
select select "ms"
select select "s"
select select "progressive"
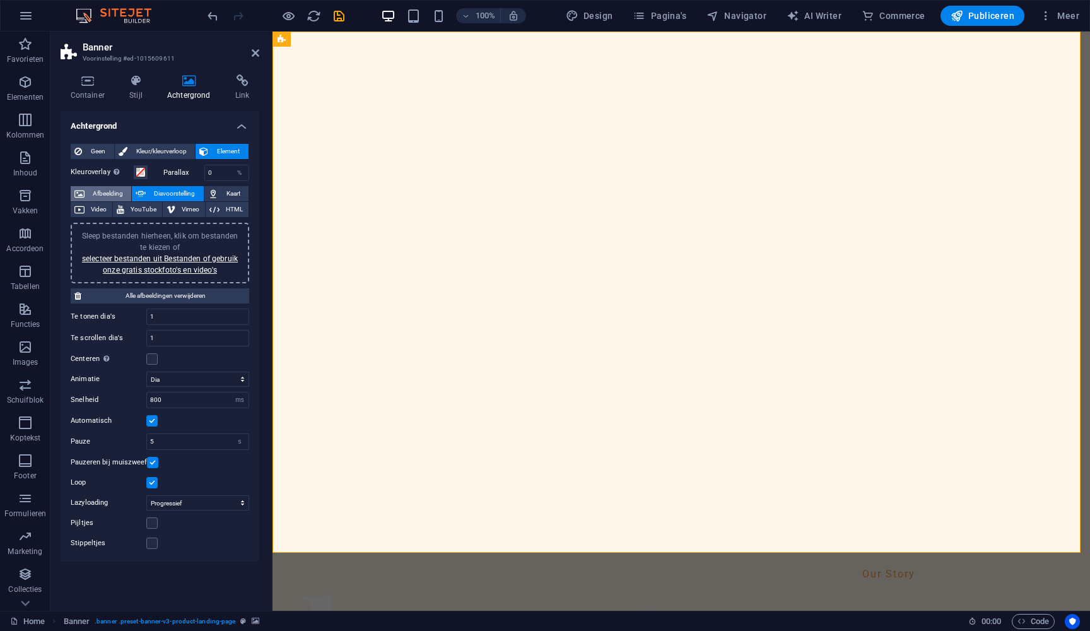
click at [97, 189] on span "Afbeelding" at bounding box center [107, 193] width 39 height 15
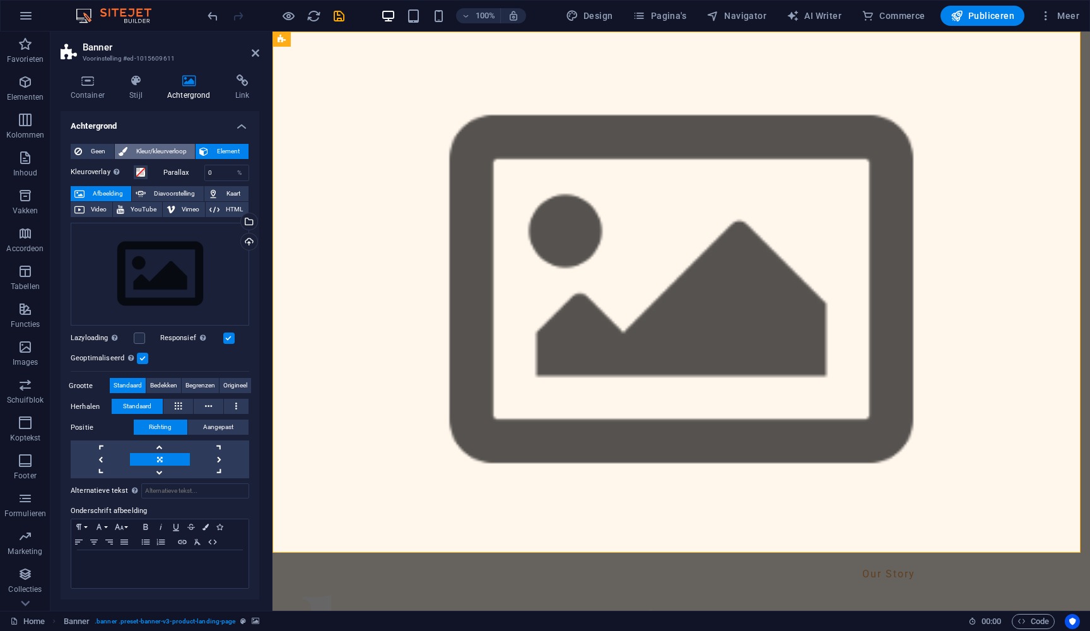
click at [159, 149] on span "Kleur/kleurverloop" at bounding box center [161, 151] width 61 height 15
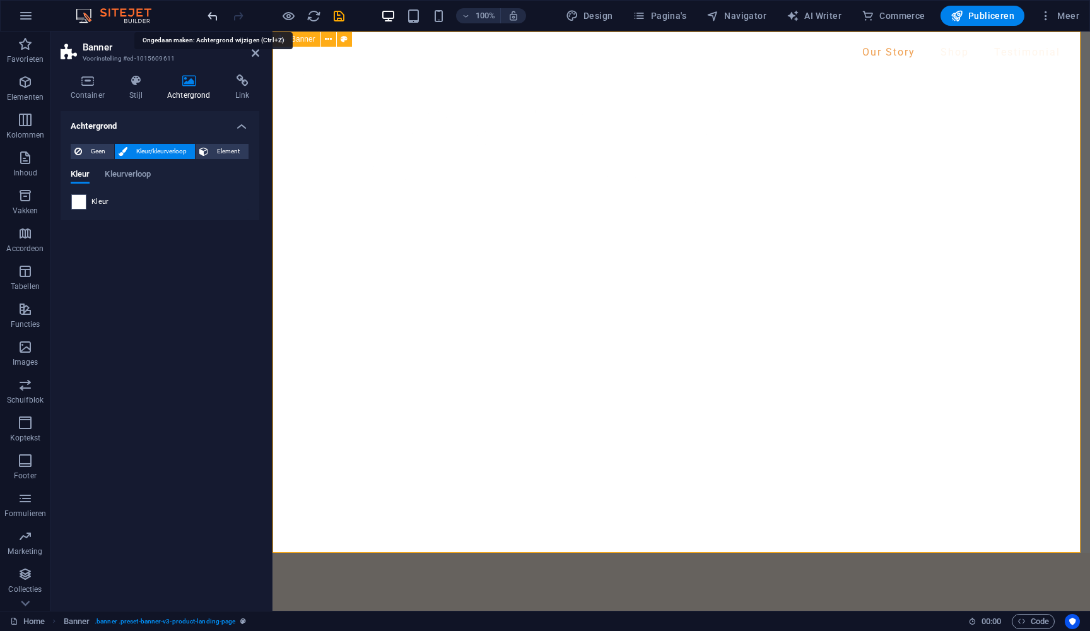
click at [206, 15] on icon "undo" at bounding box center [213, 16] width 15 height 15
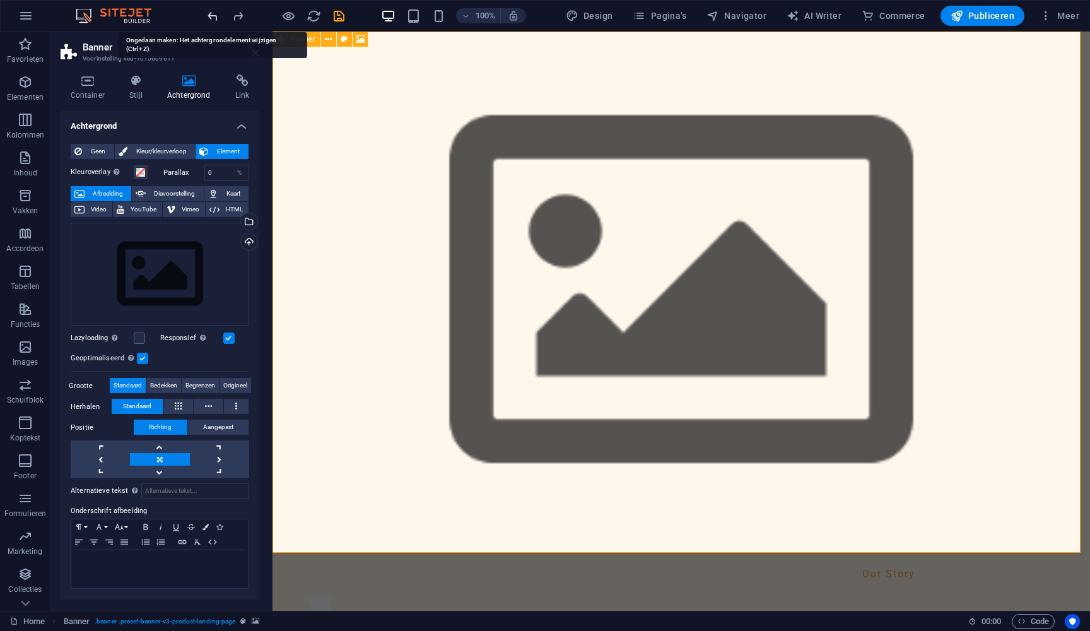
click at [206, 15] on icon "undo" at bounding box center [213, 16] width 15 height 15
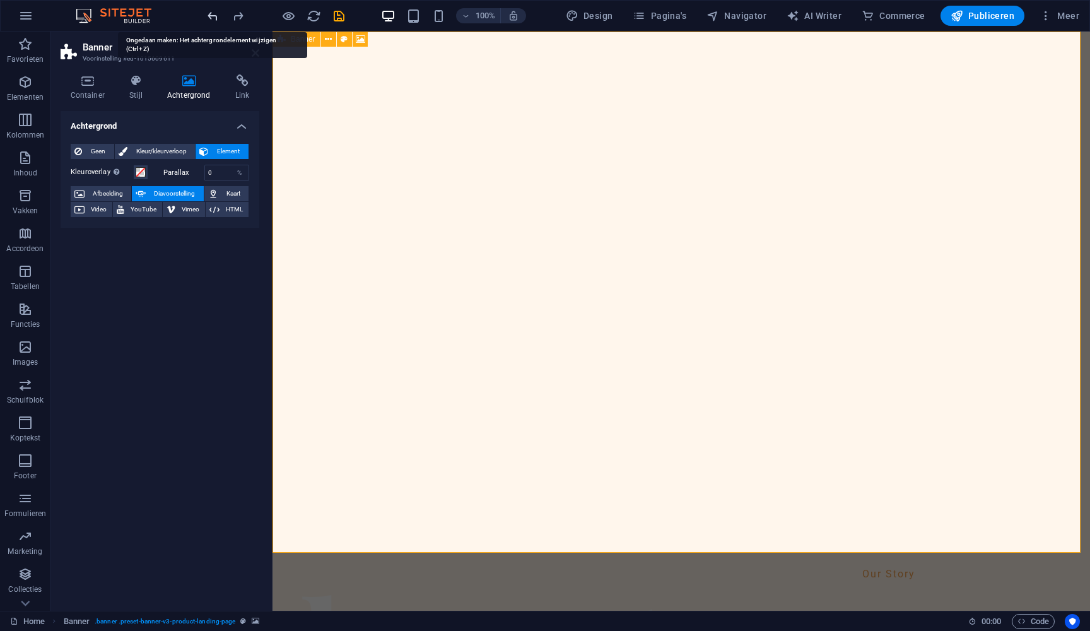
click at [208, 16] on icon "undo" at bounding box center [213, 16] width 15 height 15
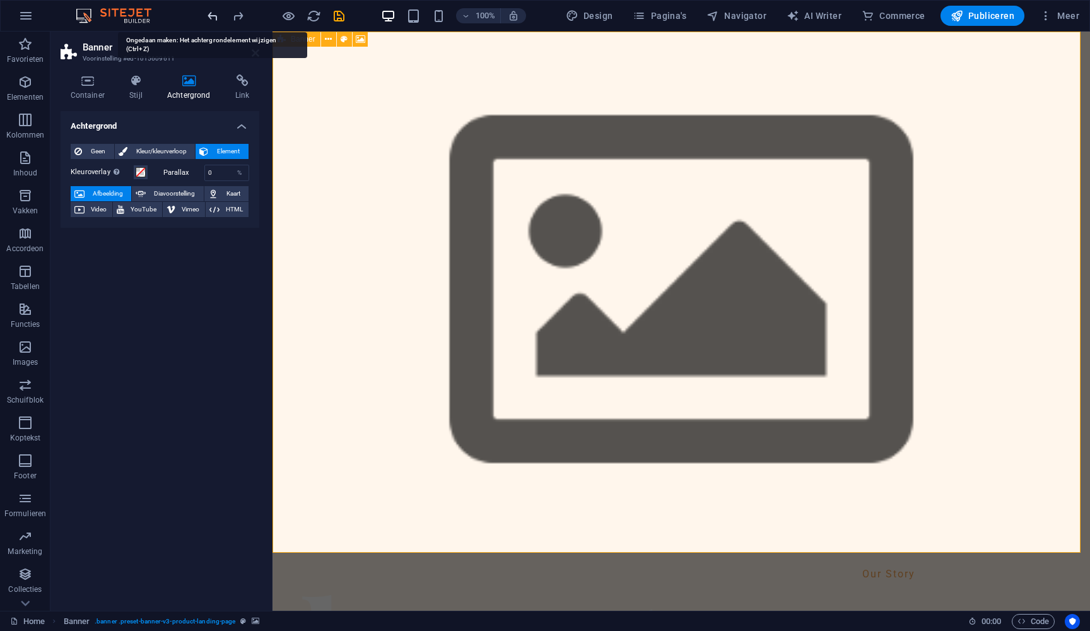
click at [208, 15] on icon "undo" at bounding box center [213, 16] width 15 height 15
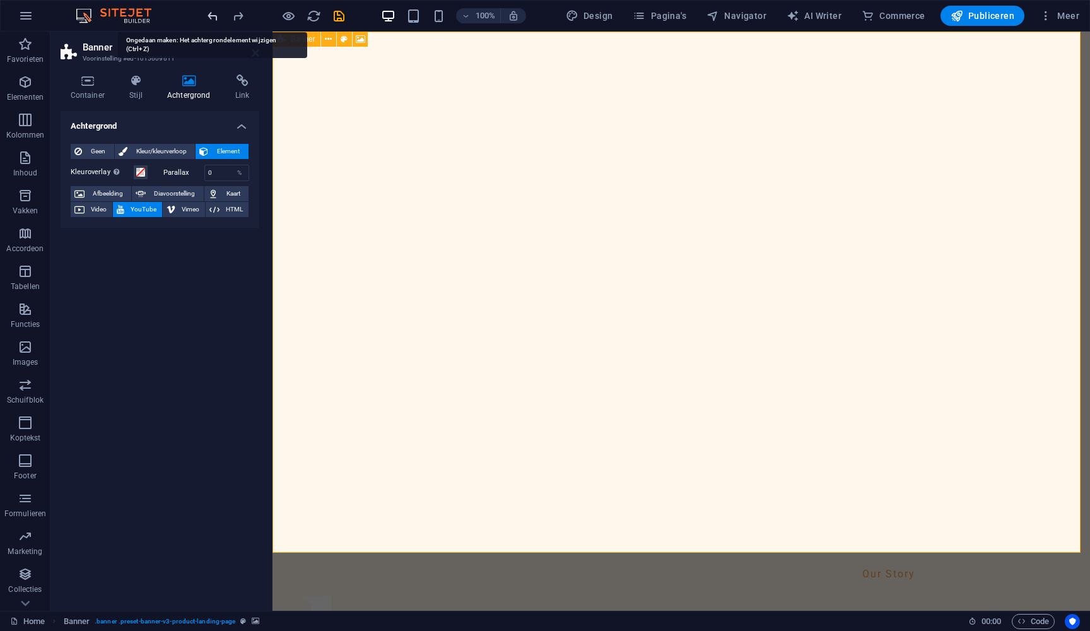
click at [208, 13] on icon "undo" at bounding box center [213, 16] width 15 height 15
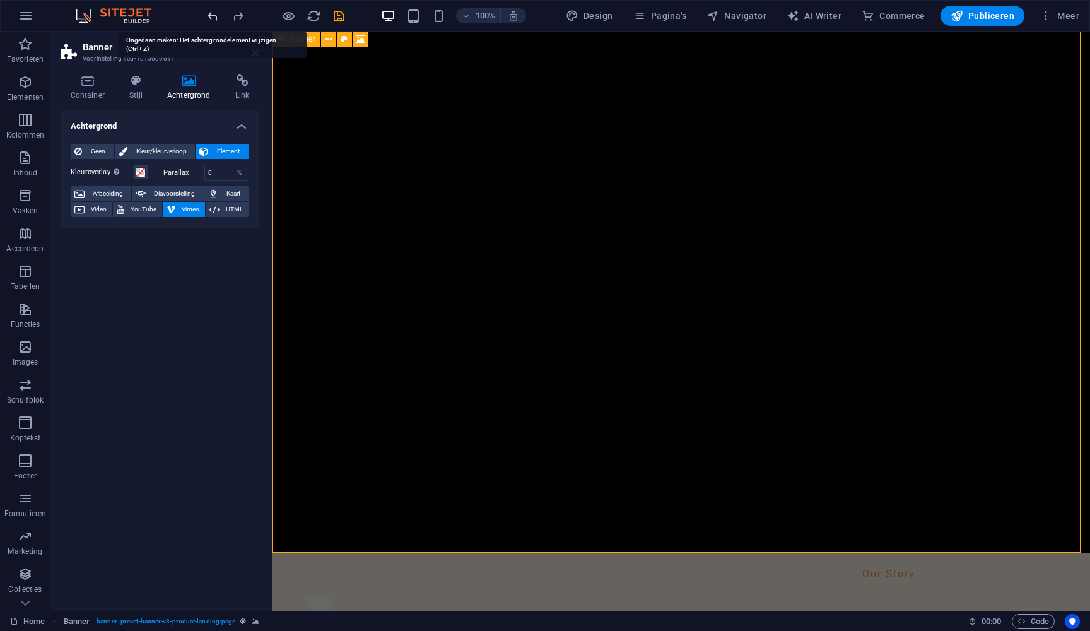
click at [209, 13] on icon "undo" at bounding box center [213, 16] width 15 height 15
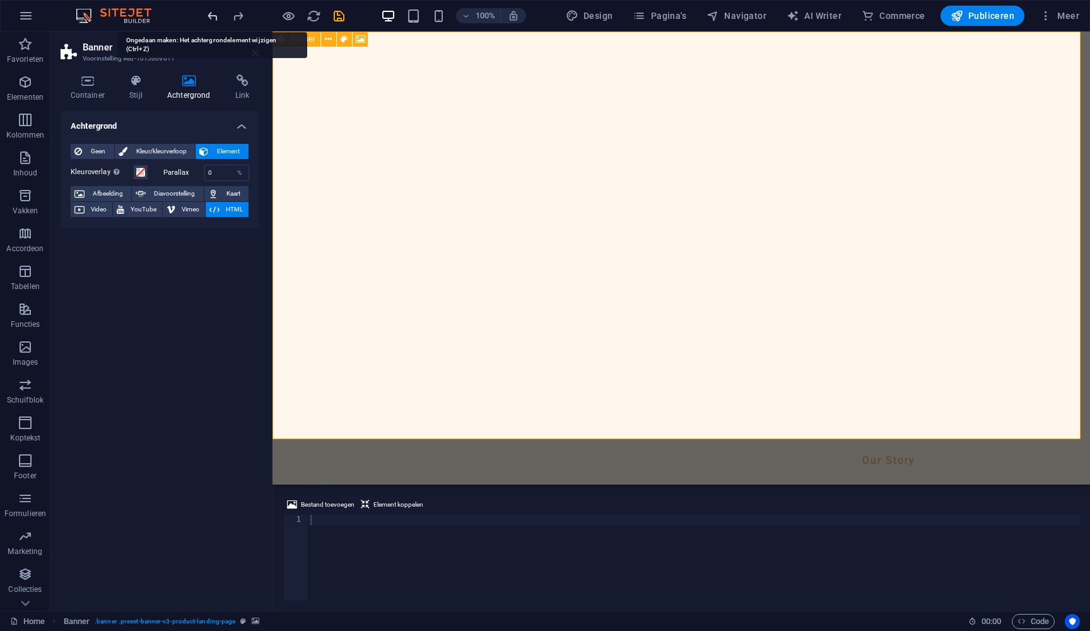
click at [209, 13] on icon "undo" at bounding box center [213, 16] width 15 height 15
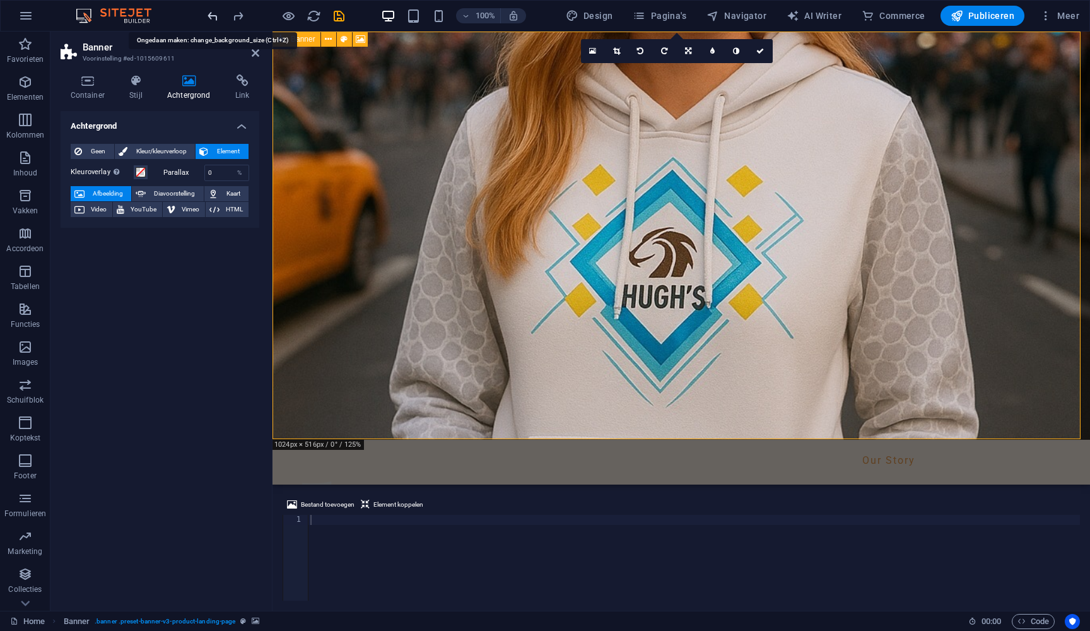
click at [208, 12] on icon "undo" at bounding box center [213, 16] width 15 height 15
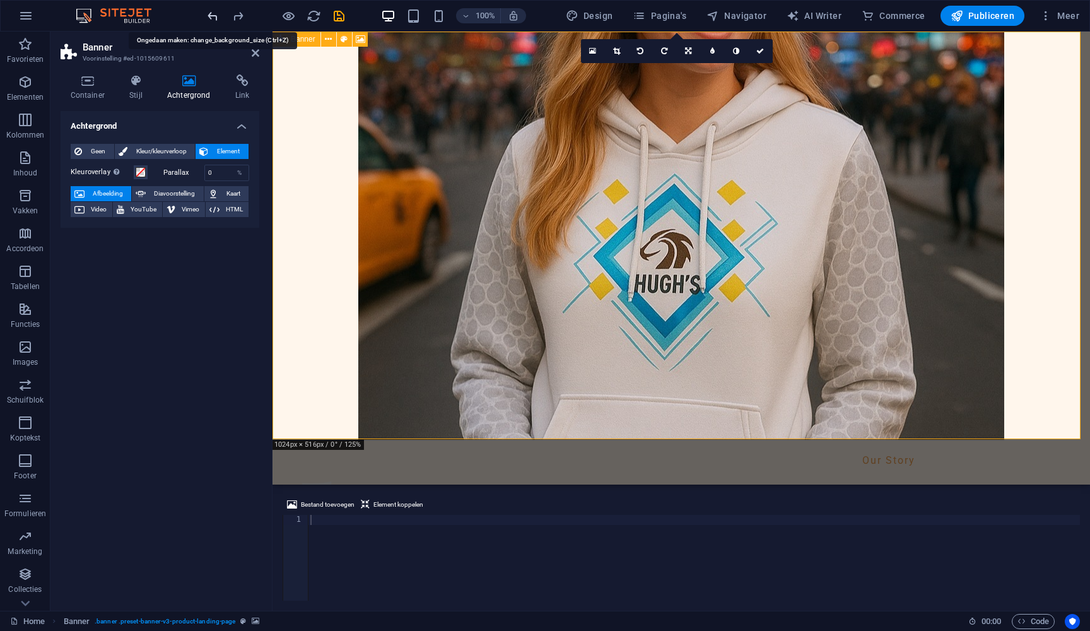
click at [208, 12] on icon "undo" at bounding box center [213, 16] width 15 height 15
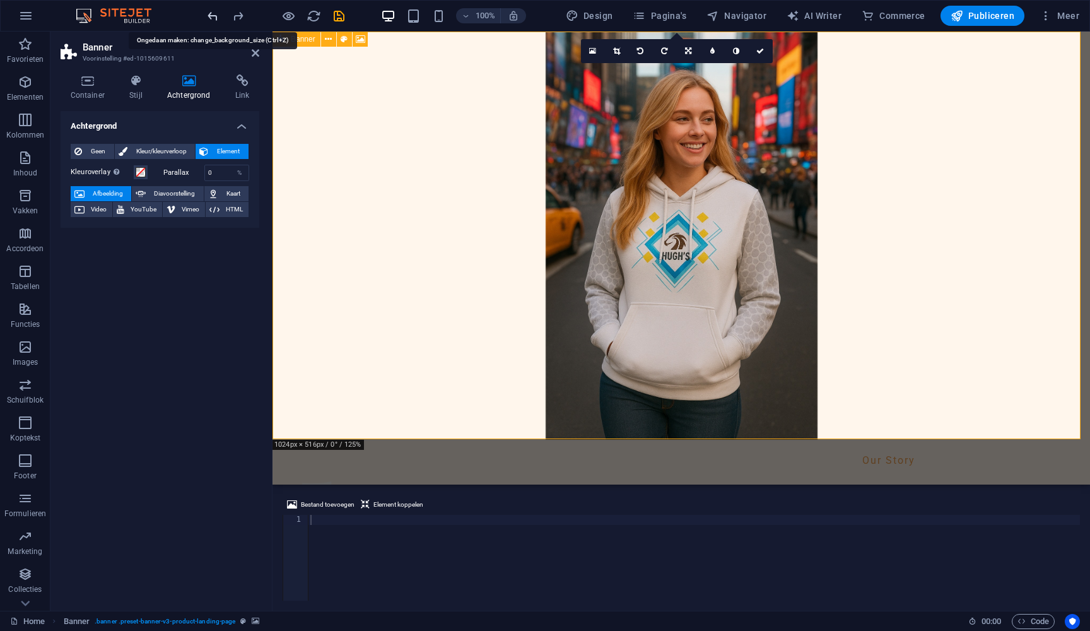
click at [208, 11] on icon "undo" at bounding box center [213, 16] width 15 height 15
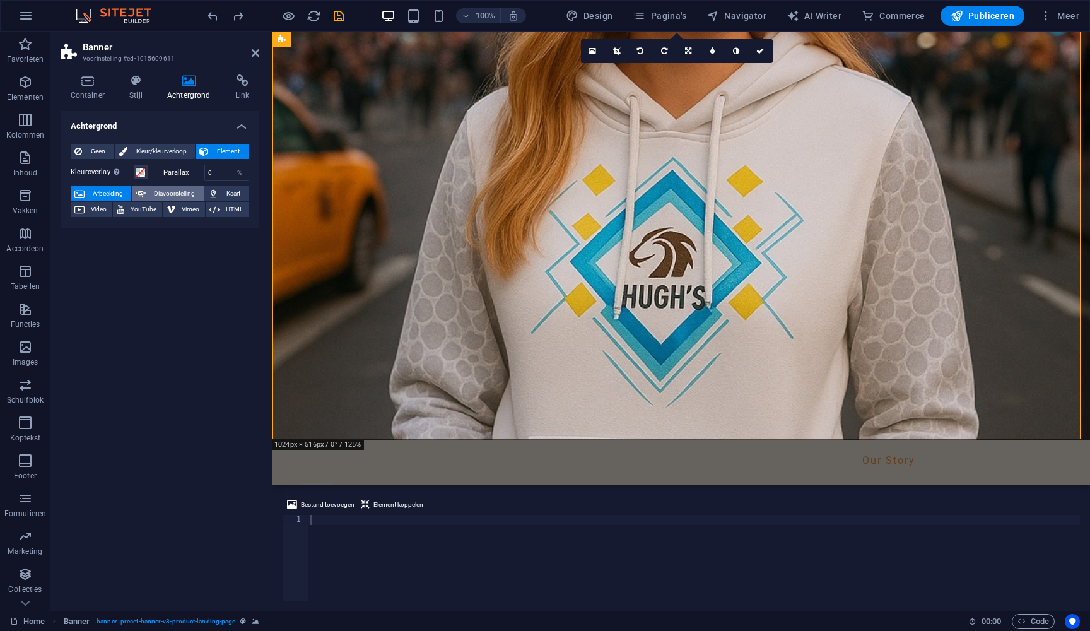
click at [139, 191] on icon at bounding box center [141, 193] width 10 height 15
select select "ms"
select select "s"
select select "progressive"
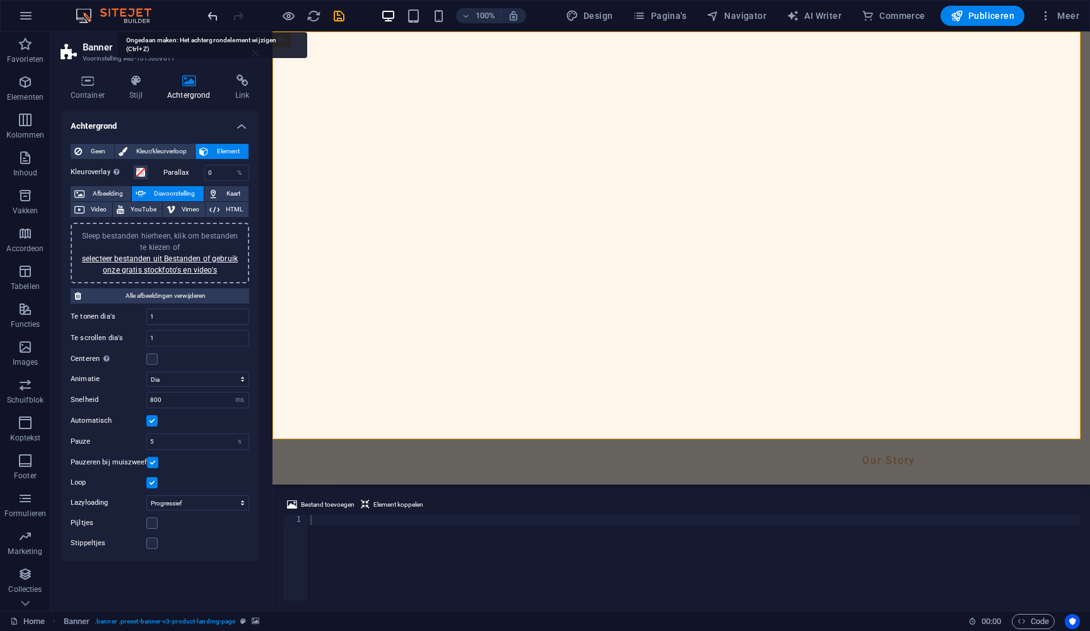
click at [216, 11] on icon "undo" at bounding box center [213, 16] width 15 height 15
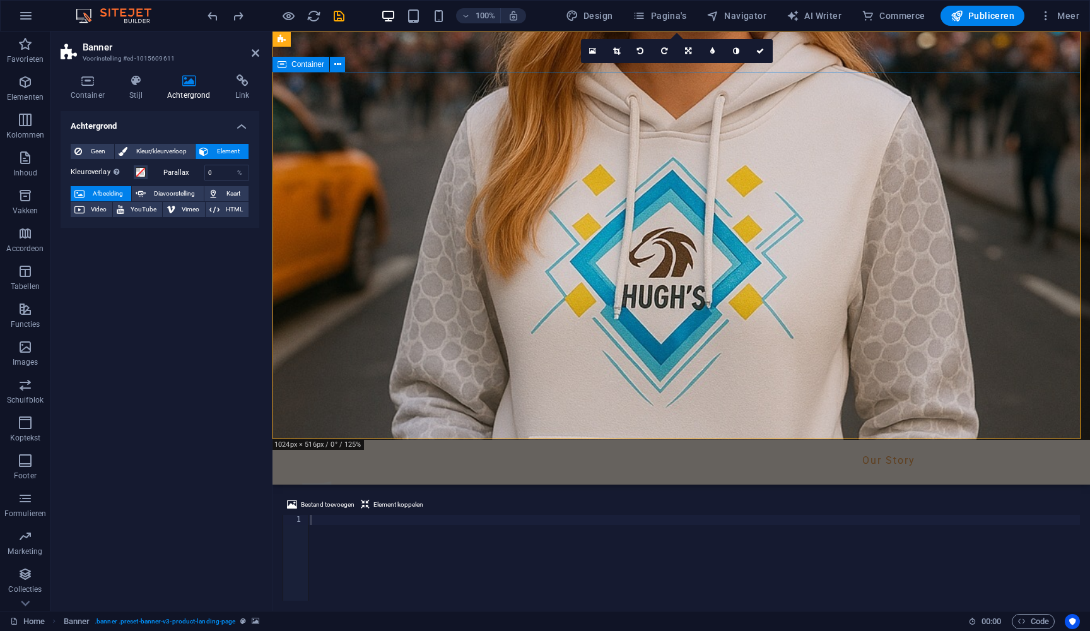
click at [425, 481] on div at bounding box center [682, 549] width 818 height 136
click at [89, 149] on span "Geen" at bounding box center [98, 151] width 25 height 15
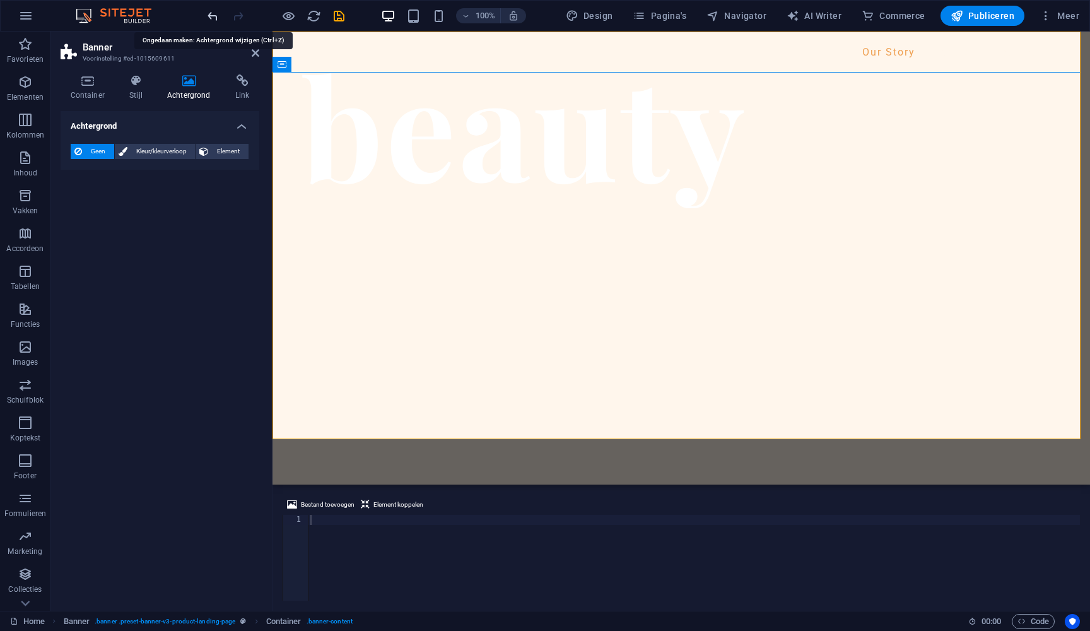
click at [212, 13] on icon "undo" at bounding box center [213, 16] width 15 height 15
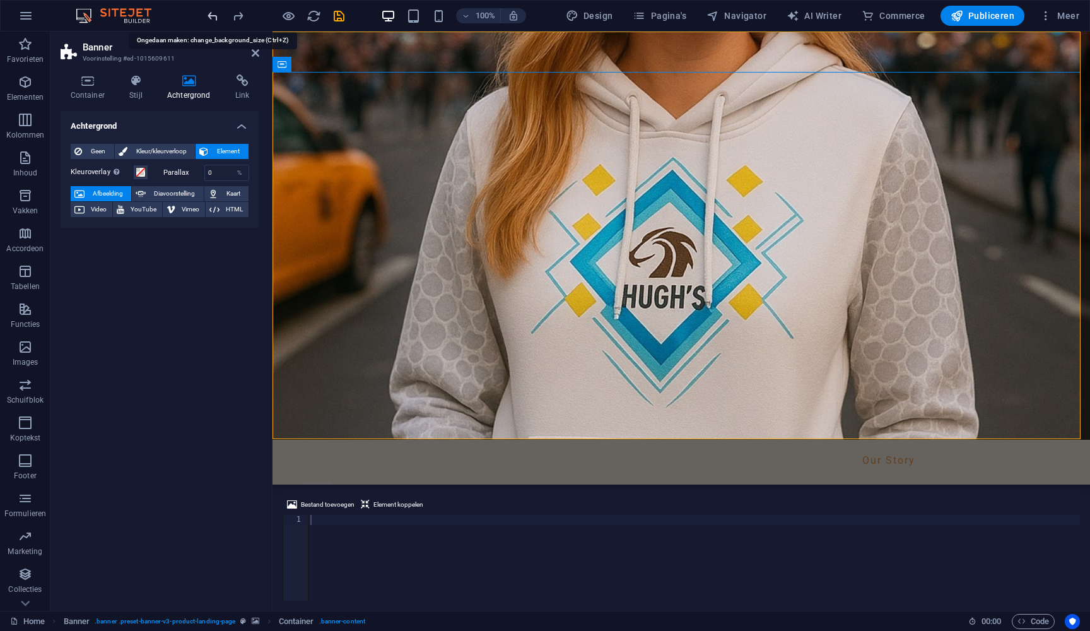
click at [211, 14] on icon "undo" at bounding box center [213, 16] width 15 height 15
click at [424, 481] on div at bounding box center [682, 549] width 818 height 136
